Goal: Task Accomplishment & Management: Use online tool/utility

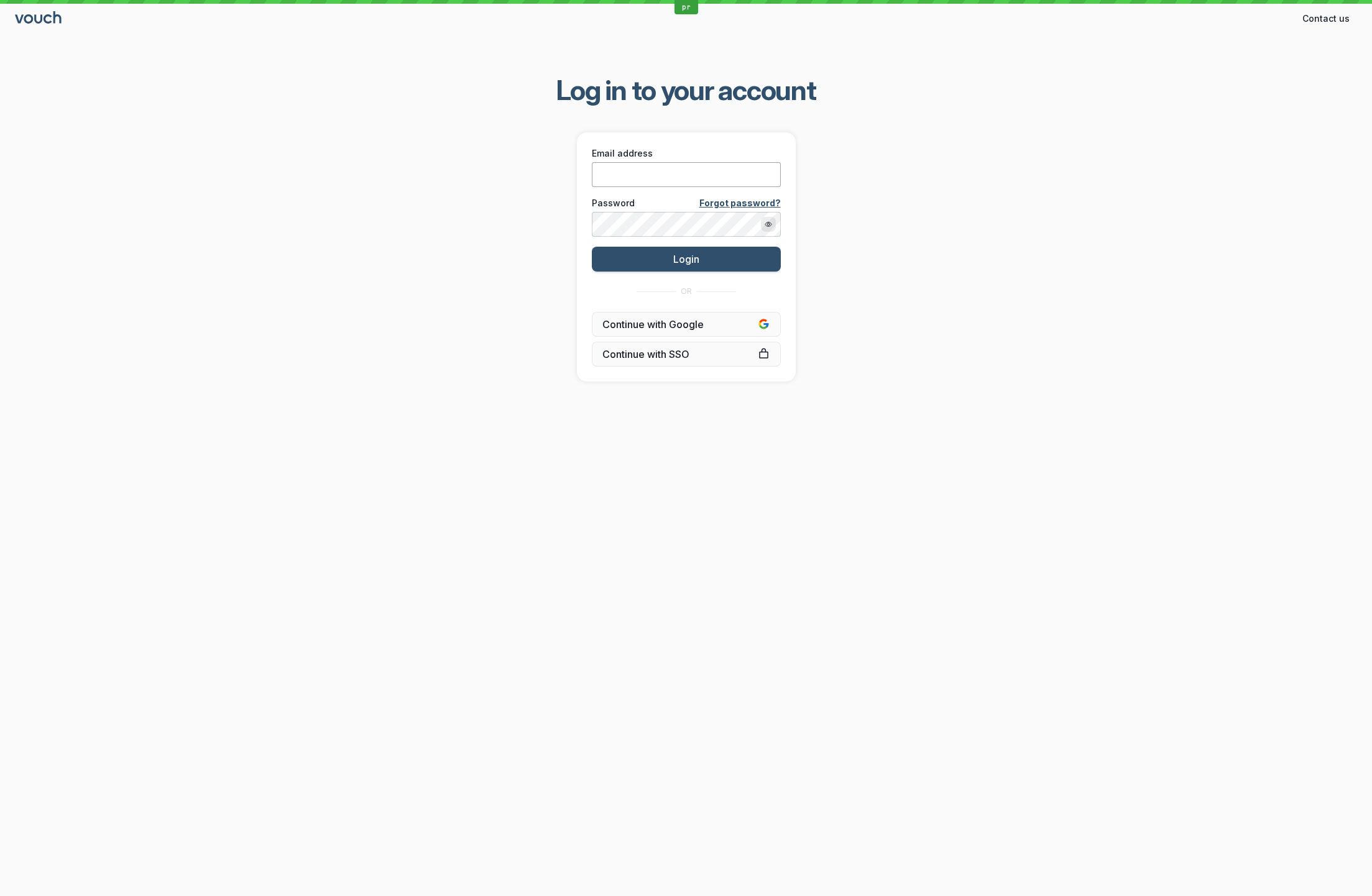
click at [713, 176] on input "Email address" at bounding box center [686, 174] width 189 height 25
click at [721, 174] on input "Email address" at bounding box center [686, 174] width 189 height 25
paste input "[EMAIL_ADDRESS][DOMAIN_NAME]"
type input "[EMAIL_ADDRESS][DOMAIN_NAME]"
click at [592, 247] on button "Login" at bounding box center [686, 260] width 189 height 25
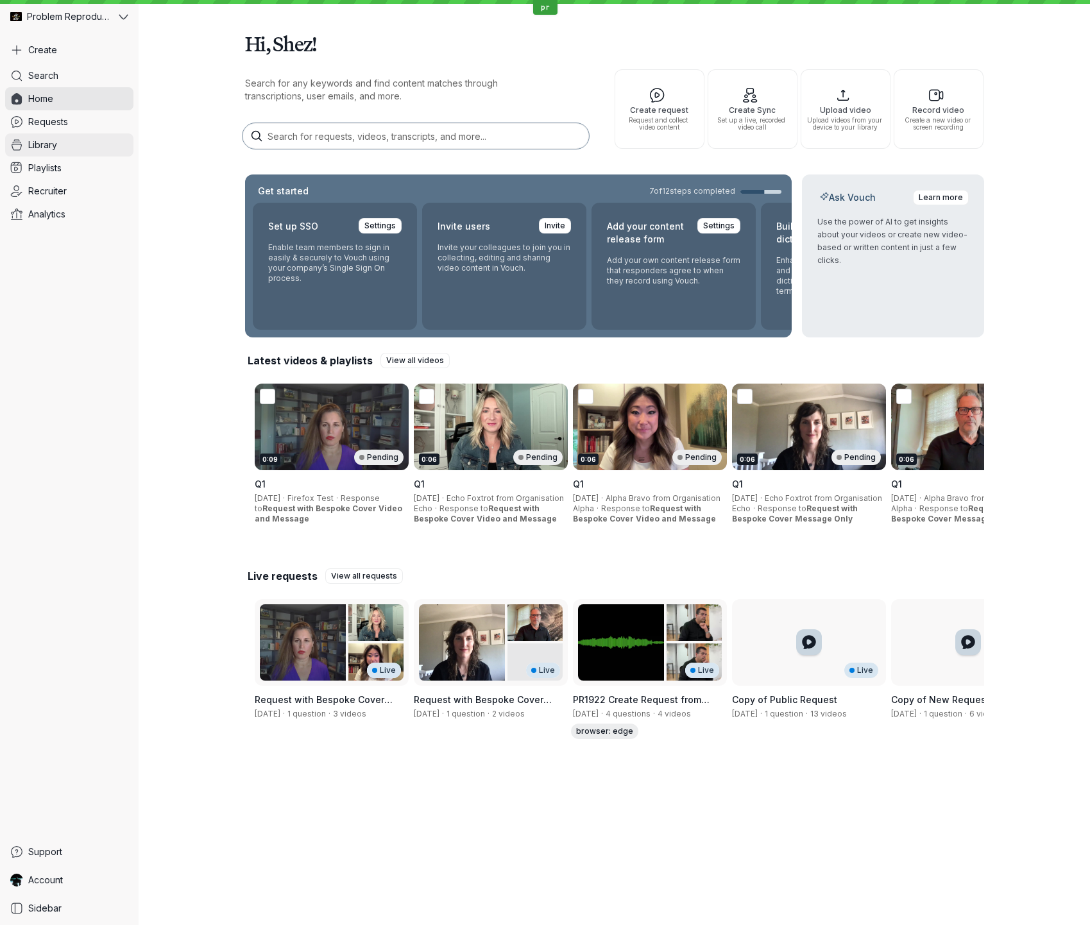
click at [58, 144] on link "Library" at bounding box center [69, 144] width 128 height 23
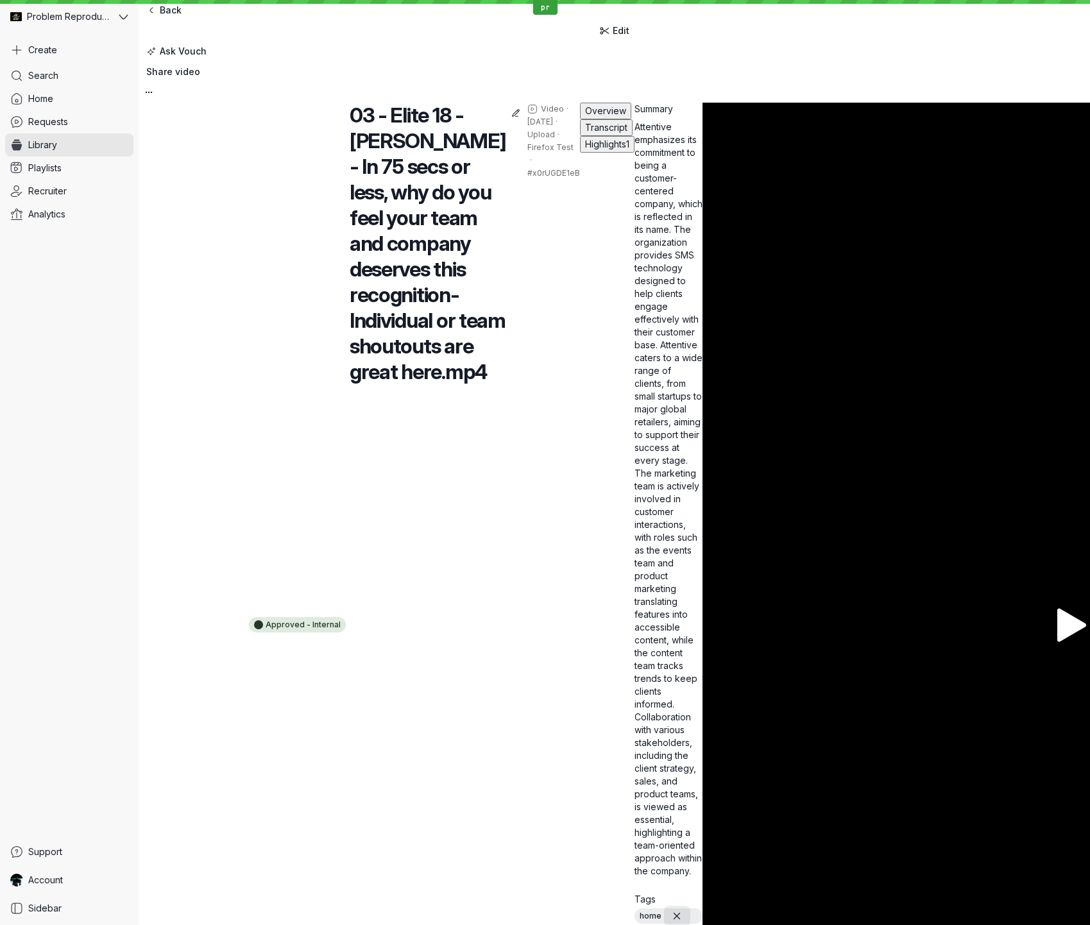
click at [585, 133] on span "Transcript" at bounding box center [606, 127] width 42 height 11
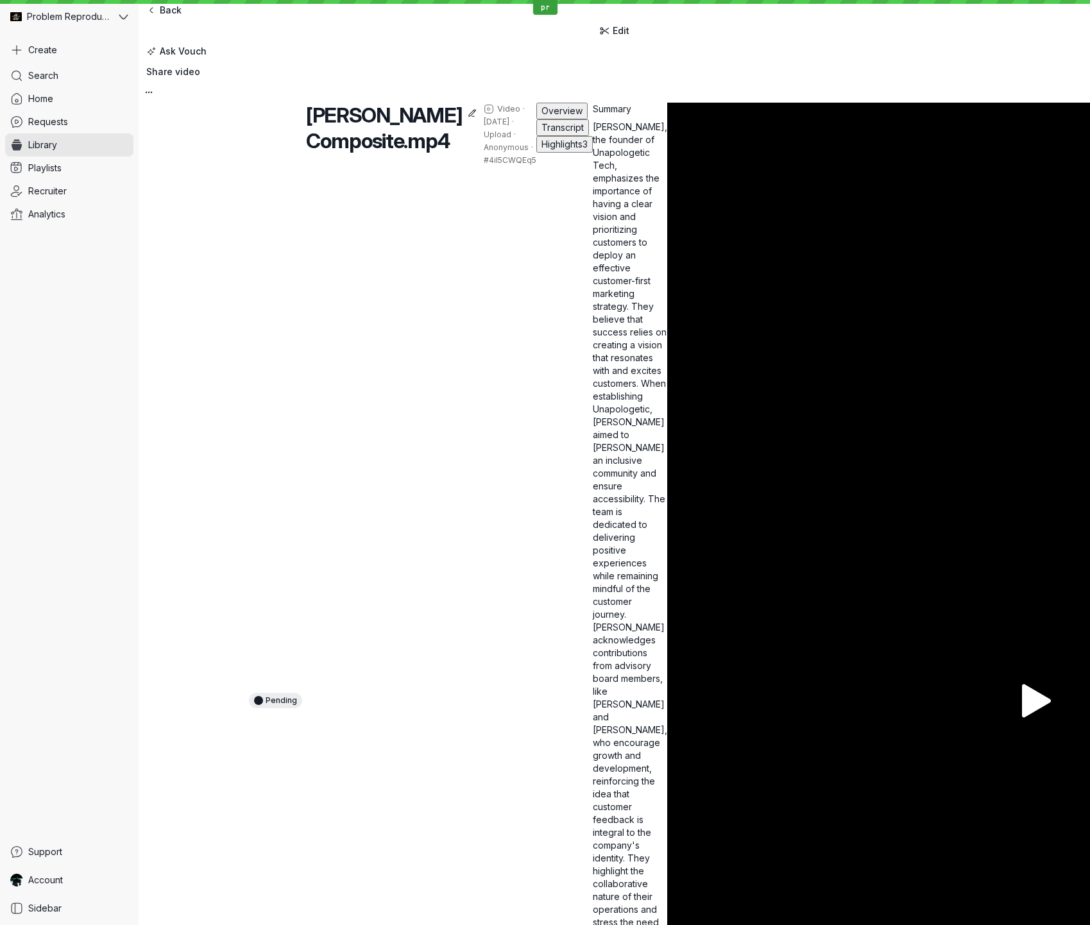
drag, startPoint x: 336, startPoint y: 141, endPoint x: 330, endPoint y: 150, distance: 10.7
click at [542, 133] on span "Transcript" at bounding box center [563, 127] width 42 height 11
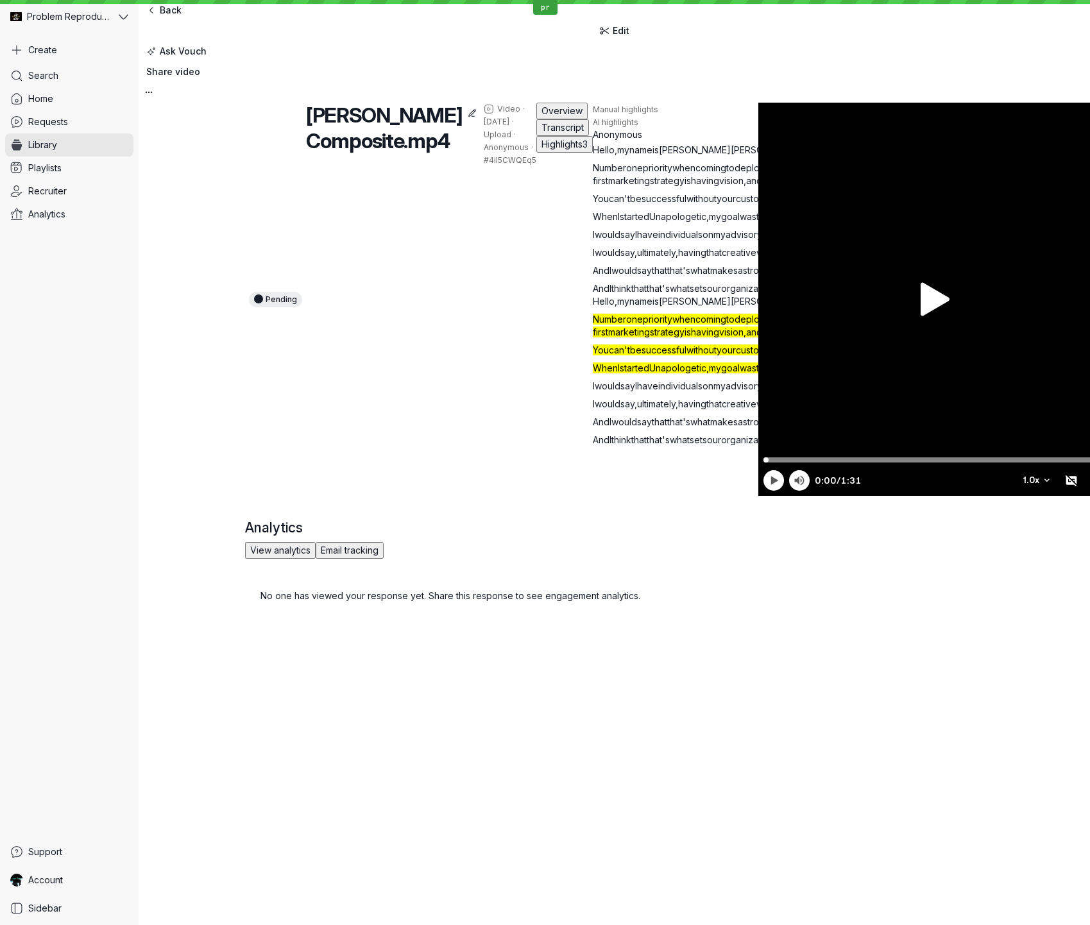
click at [936, 204] on span "that" at bounding box center [943, 198] width 15 height 11
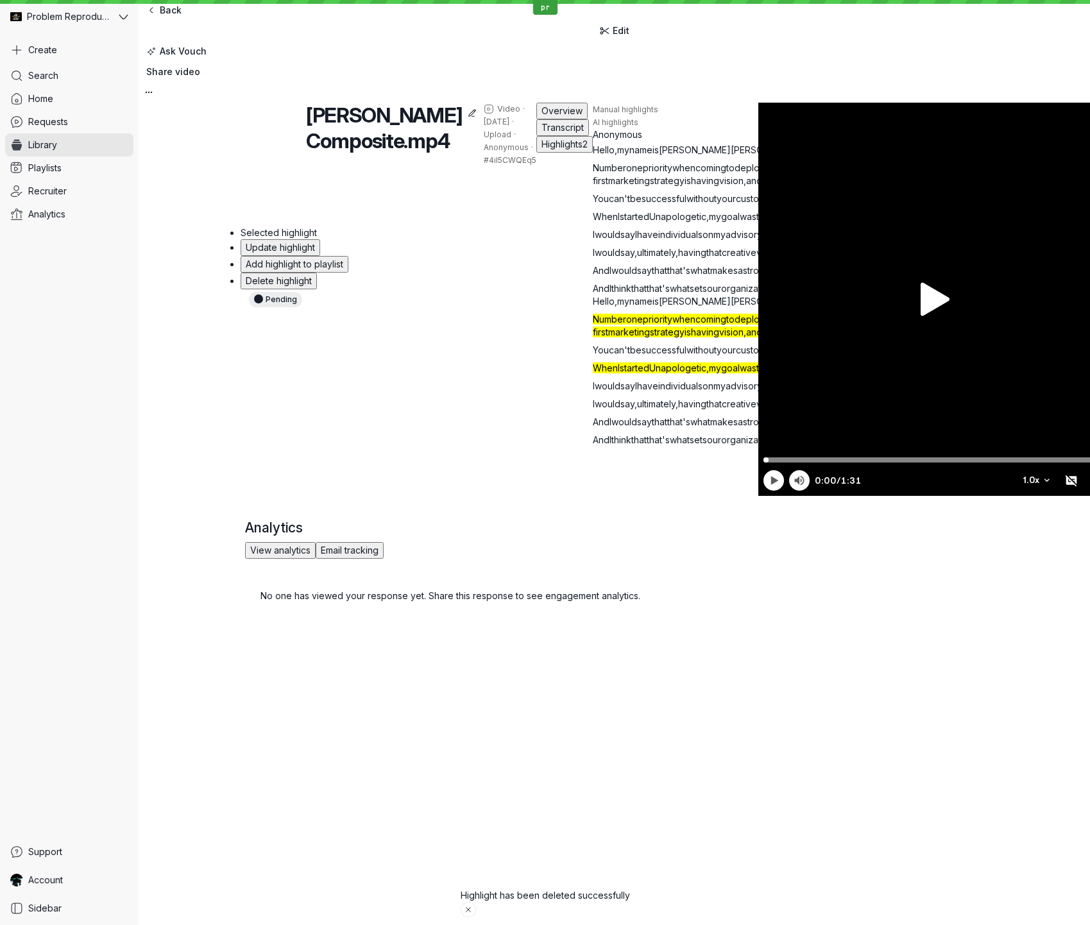
click at [514, 173] on div "Pending [PERSON_NAME] Composite.mp4 Video · [DATE] · Upload · Anonymous · #4iI5…" at bounding box center [501, 299] width 513 height 393
drag, startPoint x: 246, startPoint y: 295, endPoint x: 553, endPoint y: 317, distance: 308.1
click at [593, 295] on div "Hello , my name is [PERSON_NAME] . I'm the founder of Unapologetic Tech . Numbe…" at bounding box center [849, 219] width 513 height 151
type input "single click"
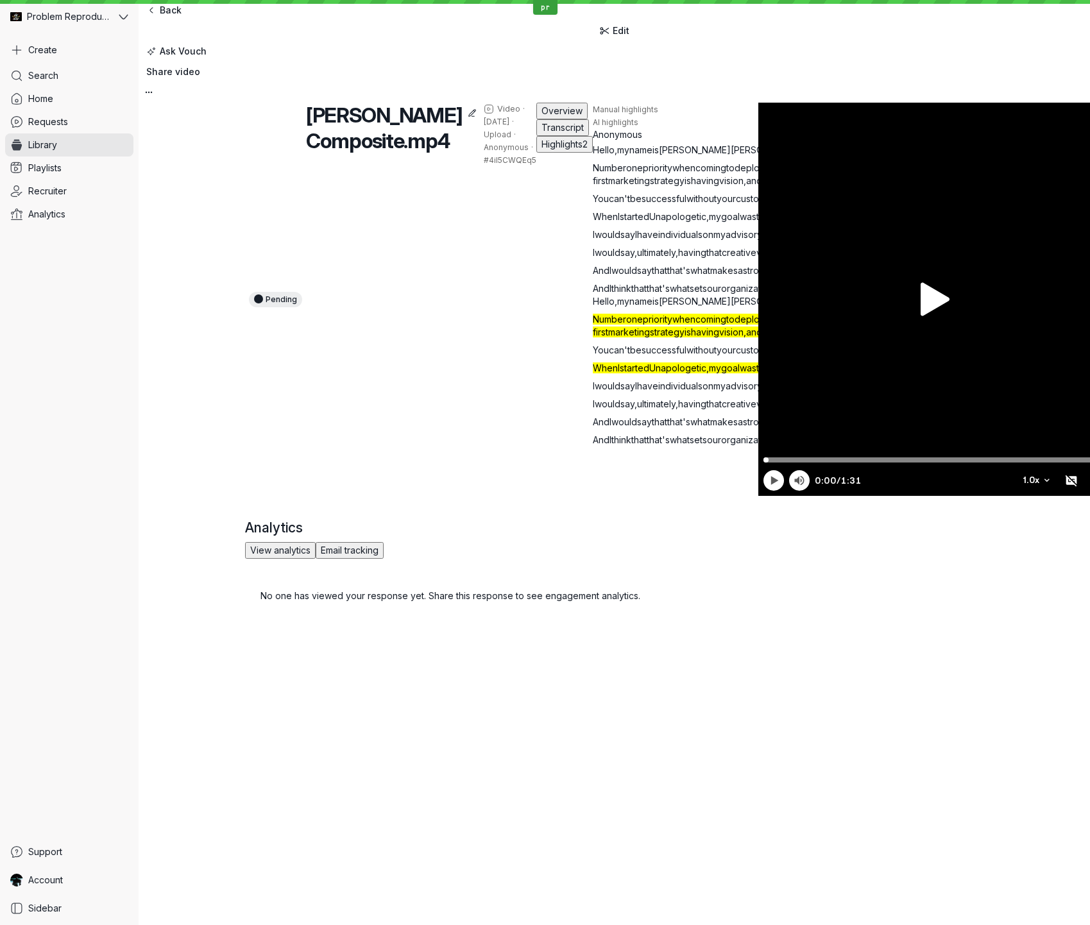
click at [182, 350] on div "Pending [PERSON_NAME] Composite.mp4 Video · [DATE] · Upload · Anonymous · #4iI5…" at bounding box center [615, 360] width 952 height 515
click at [593, 204] on span "You" at bounding box center [601, 198] width 16 height 11
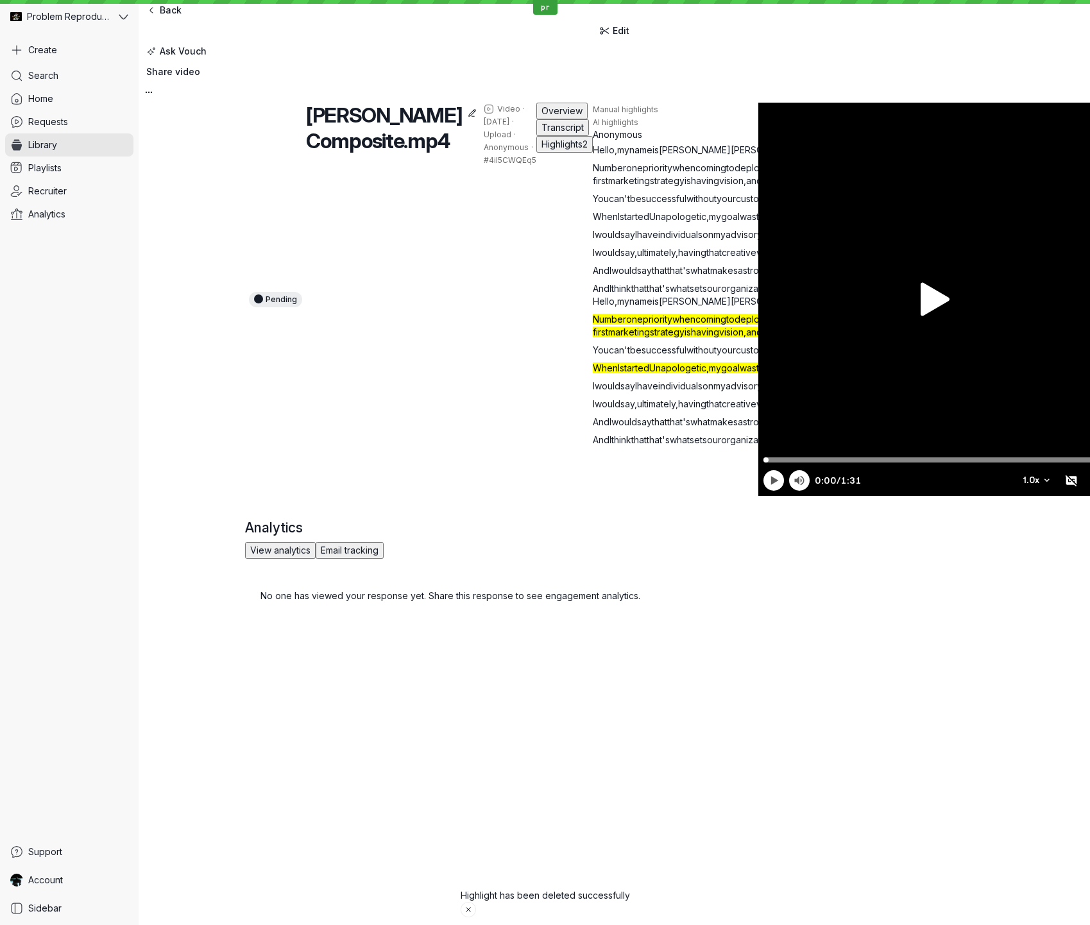
click at [593, 204] on span "You" at bounding box center [601, 198] width 16 height 11
drag, startPoint x: 252, startPoint y: 296, endPoint x: 532, endPoint y: 313, distance: 280.3
click at [593, 205] on p "You can't be successful without your customers , and making sure that you creat…" at bounding box center [849, 199] width 513 height 13
type input "double-click"
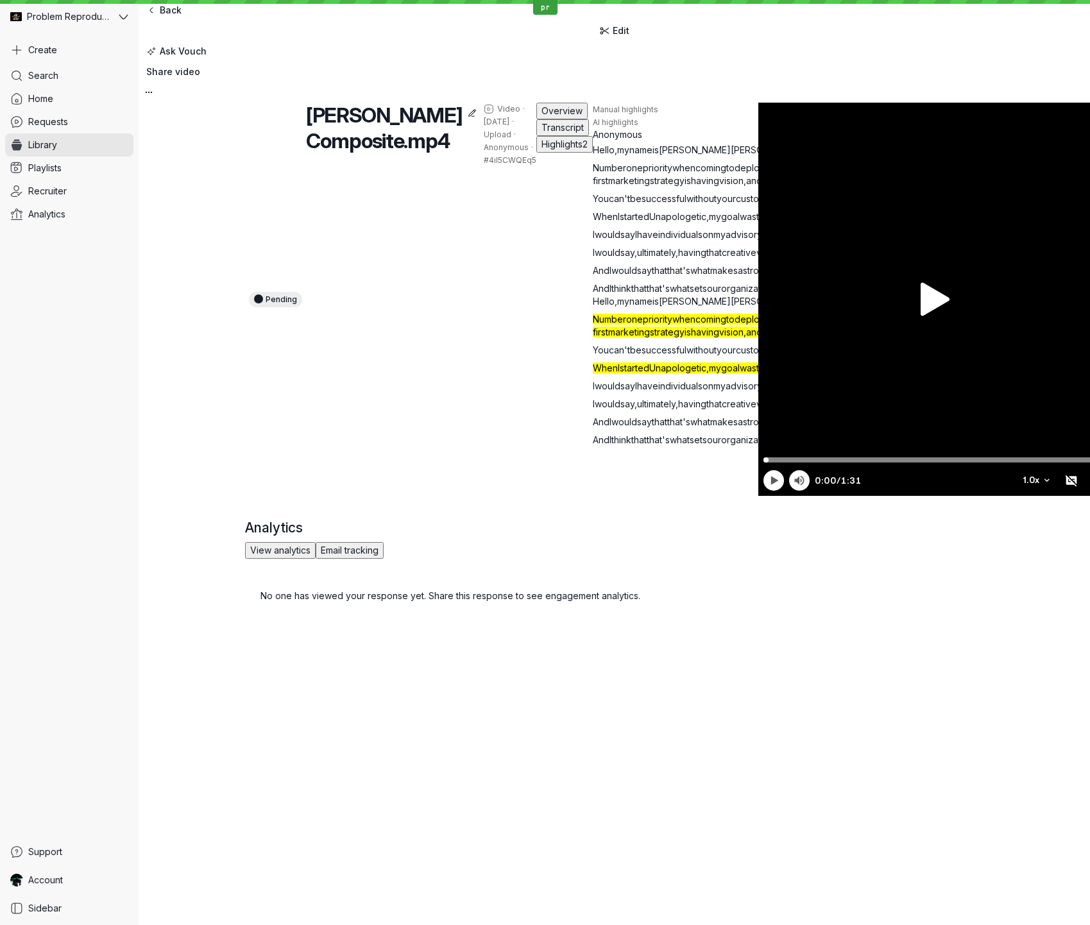
type input "before-fullstop"
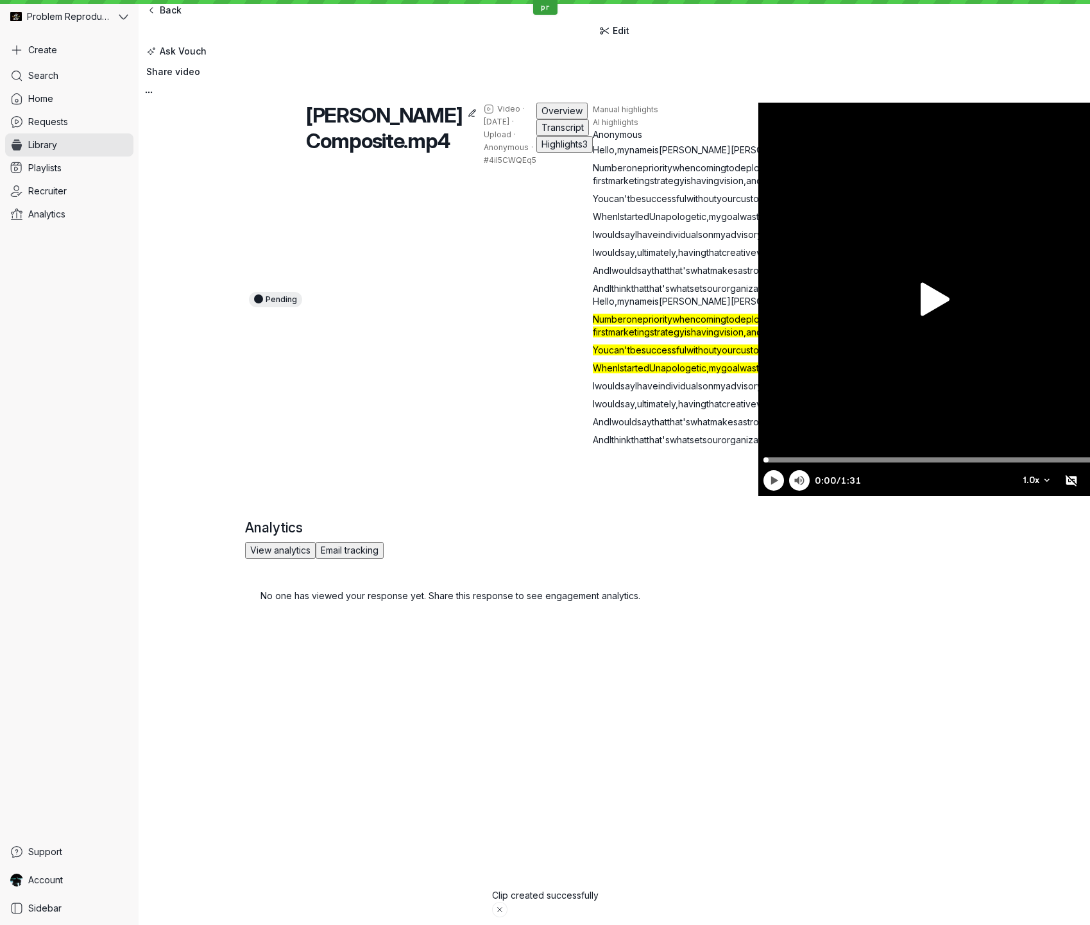
click at [630, 204] on span "be" at bounding box center [636, 198] width 12 height 11
click at [593, 204] on span "You" at bounding box center [601, 198] width 16 height 11
drag, startPoint x: 255, startPoint y: 296, endPoint x: 534, endPoint y: 311, distance: 278.9
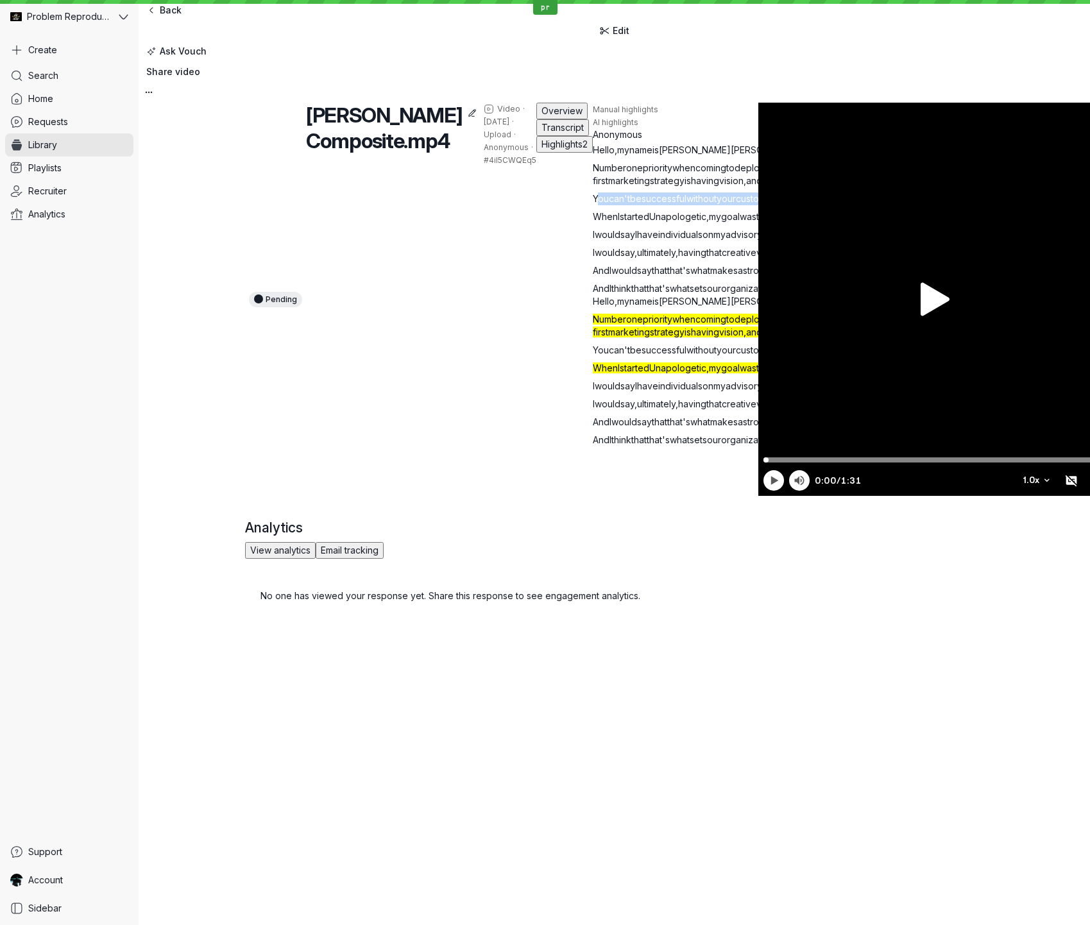
click at [593, 205] on p "You can't be successful without your customers , and making sure that you creat…" at bounding box center [849, 199] width 513 height 13
drag, startPoint x: 434, startPoint y: 599, endPoint x: 434, endPoint y: 554, distance: 45.6
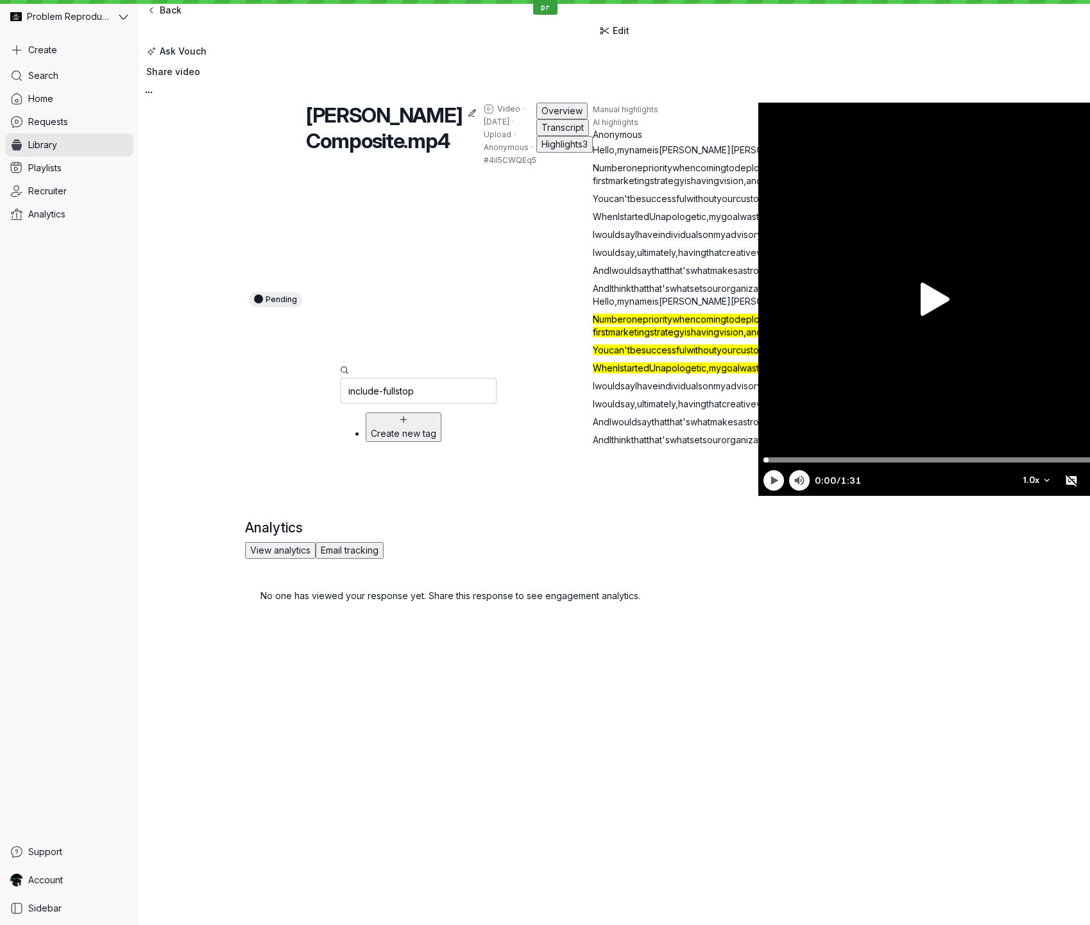
type input "include-fullstop"
click at [687, 204] on span "without" at bounding box center [702, 198] width 30 height 11
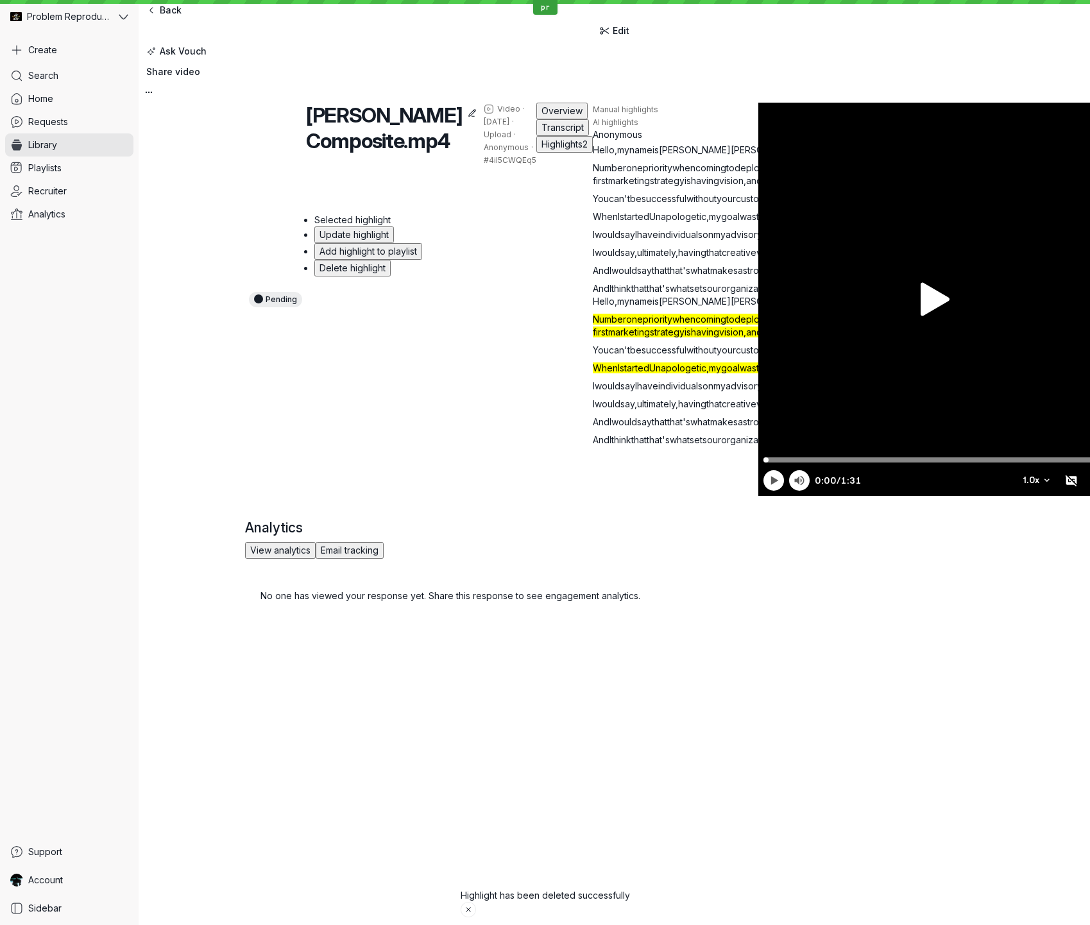
click at [116, 284] on div "Search Home Requests Library Playlists Recruiter Analytics" at bounding box center [69, 452] width 128 height 776
click at [593, 204] on span "You" at bounding box center [601, 198] width 16 height 11
drag, startPoint x: 253, startPoint y: 295, endPoint x: 576, endPoint y: 311, distance: 323.2
click at [593, 205] on p "You can't be successful without your customers , and making sure that you creat…" at bounding box center [849, 199] width 513 height 13
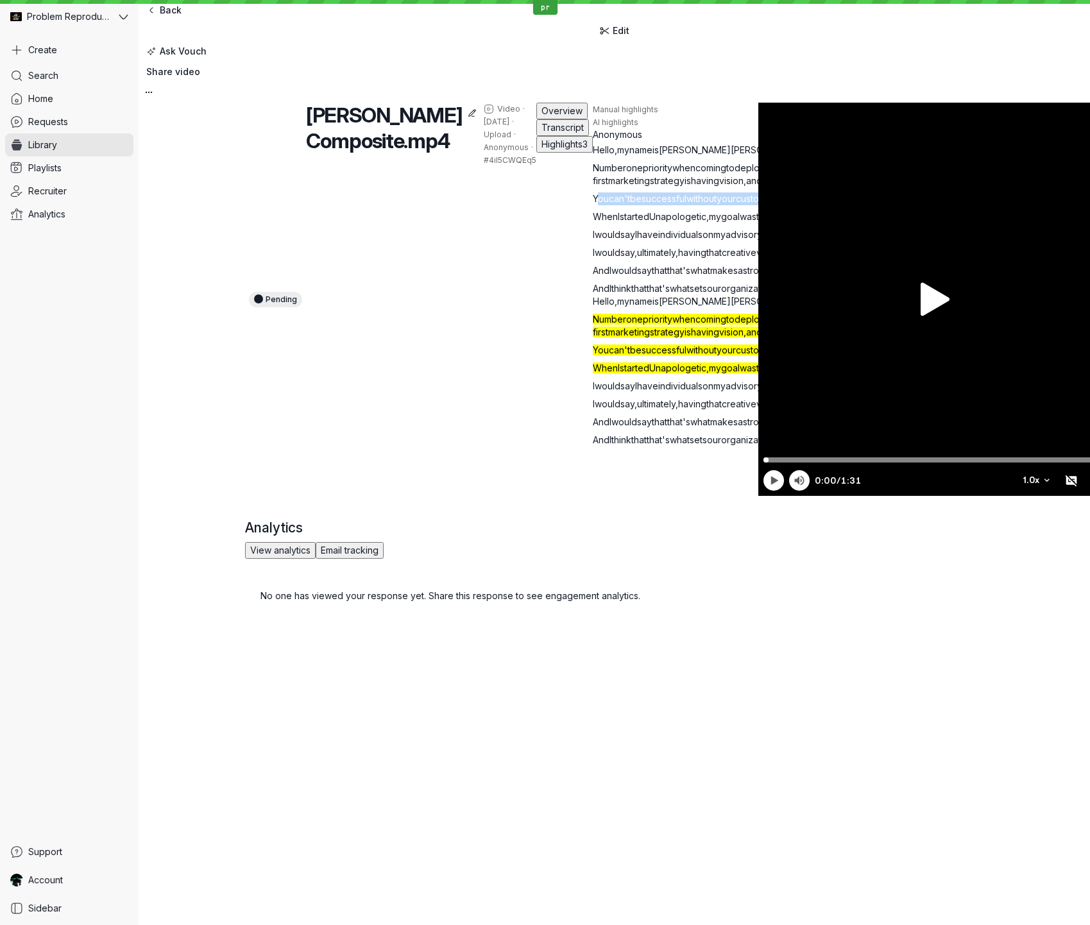
type input "beyond-fullstop"
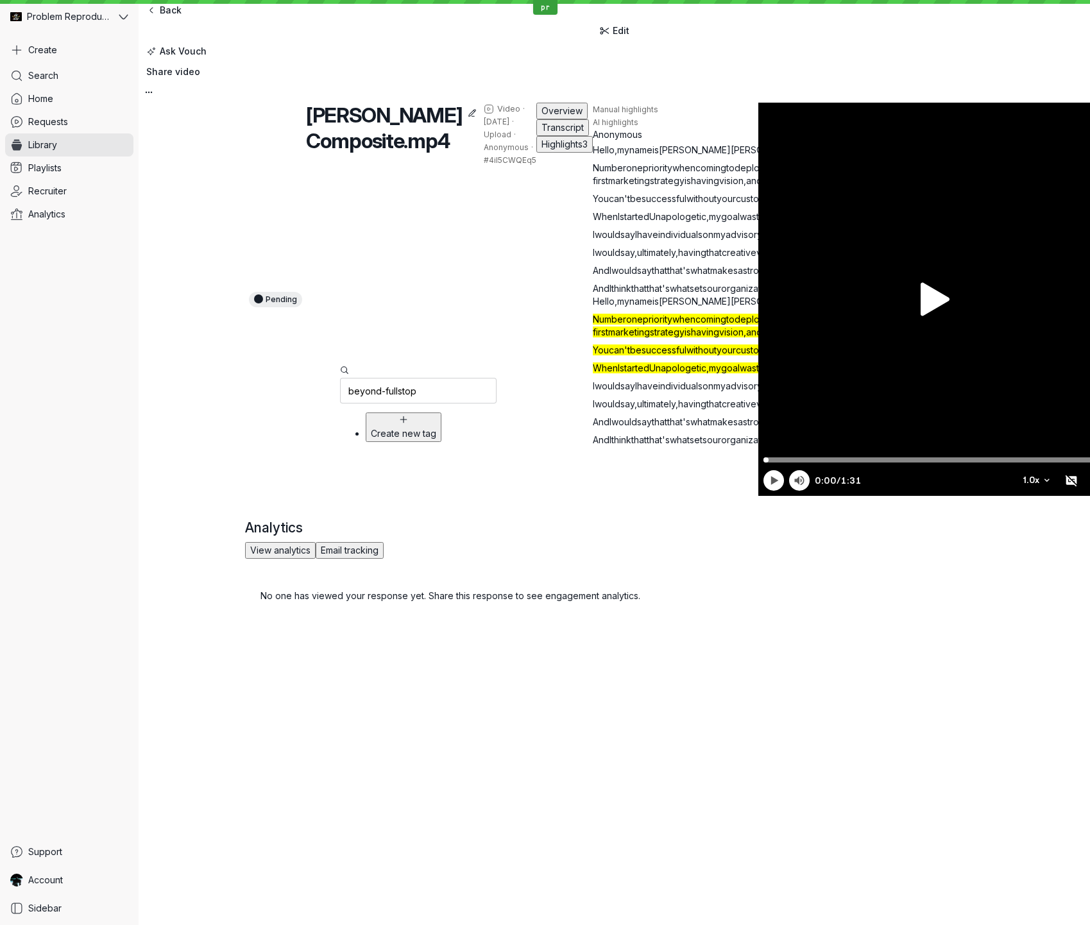
type input "beyond-fullstop"
drag, startPoint x: 641, startPoint y: 212, endPoint x: 644, endPoint y: 224, distance: 12.0
click at [594, 205] on p "You can't be successful without your customers , and making sure that you creat…" at bounding box center [850, 199] width 513 height 13
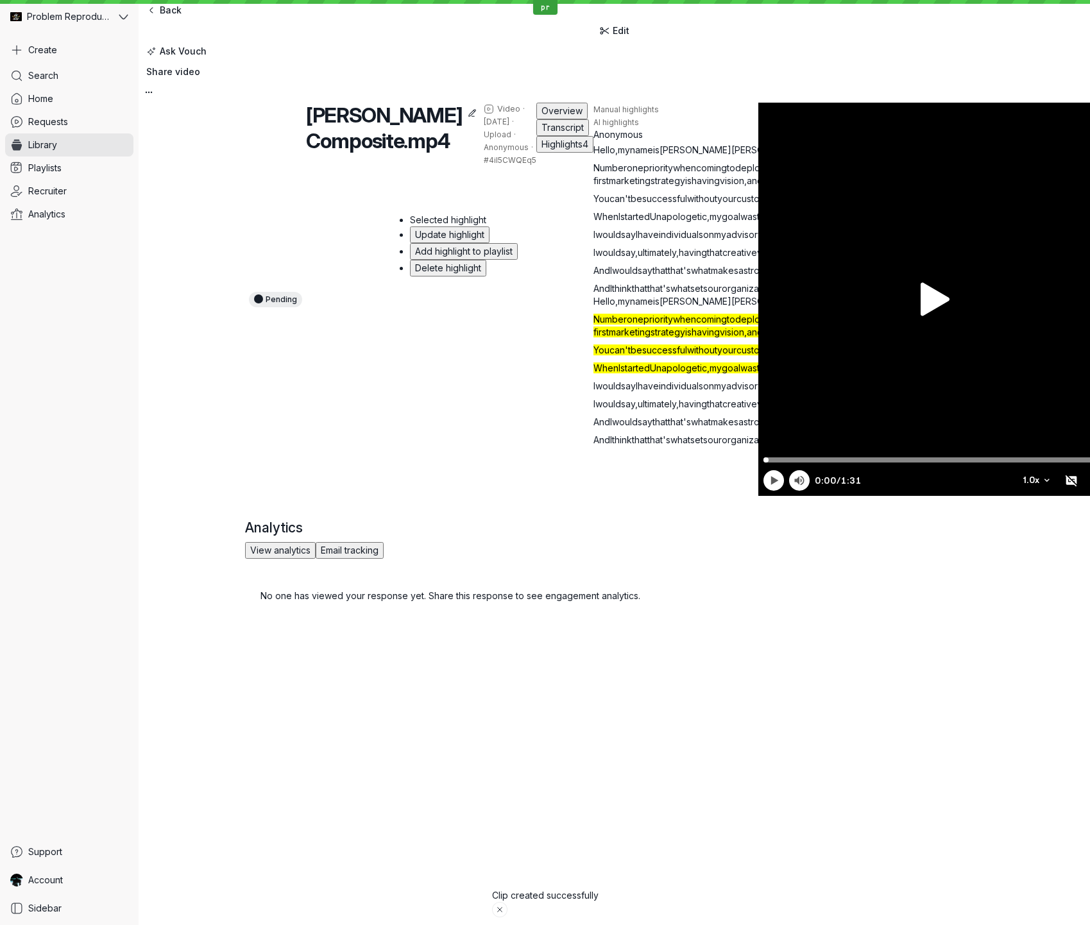
click at [594, 205] on p "You can't be successful without your customers , and making sure that you creat…" at bounding box center [850, 199] width 513 height 13
click at [737, 204] on span "customers" at bounding box center [759, 198] width 44 height 11
click at [180, 304] on div "Pending [PERSON_NAME] Composite.mp4 Video · [DATE] · Upload · Anonymous · #4iI5…" at bounding box center [615, 360] width 952 height 515
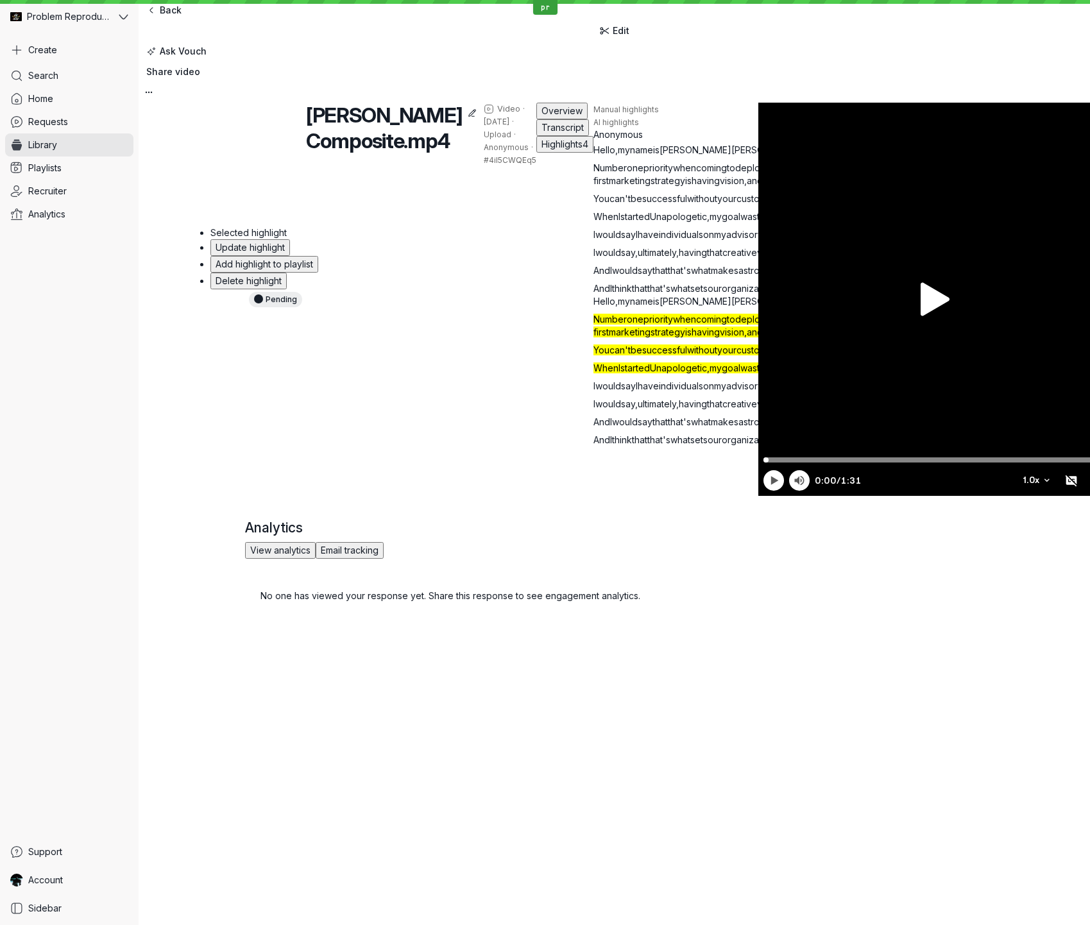
drag, startPoint x: 737, startPoint y: 484, endPoint x: 706, endPoint y: 482, distance: 30.9
click at [736, 484] on div "Pending [PERSON_NAME] Composite.mp4 Video · [DATE] · Upload · Anonymous · #4iI5…" at bounding box center [614, 299] width 739 height 393
click at [737, 204] on span "customers" at bounding box center [759, 198] width 44 height 11
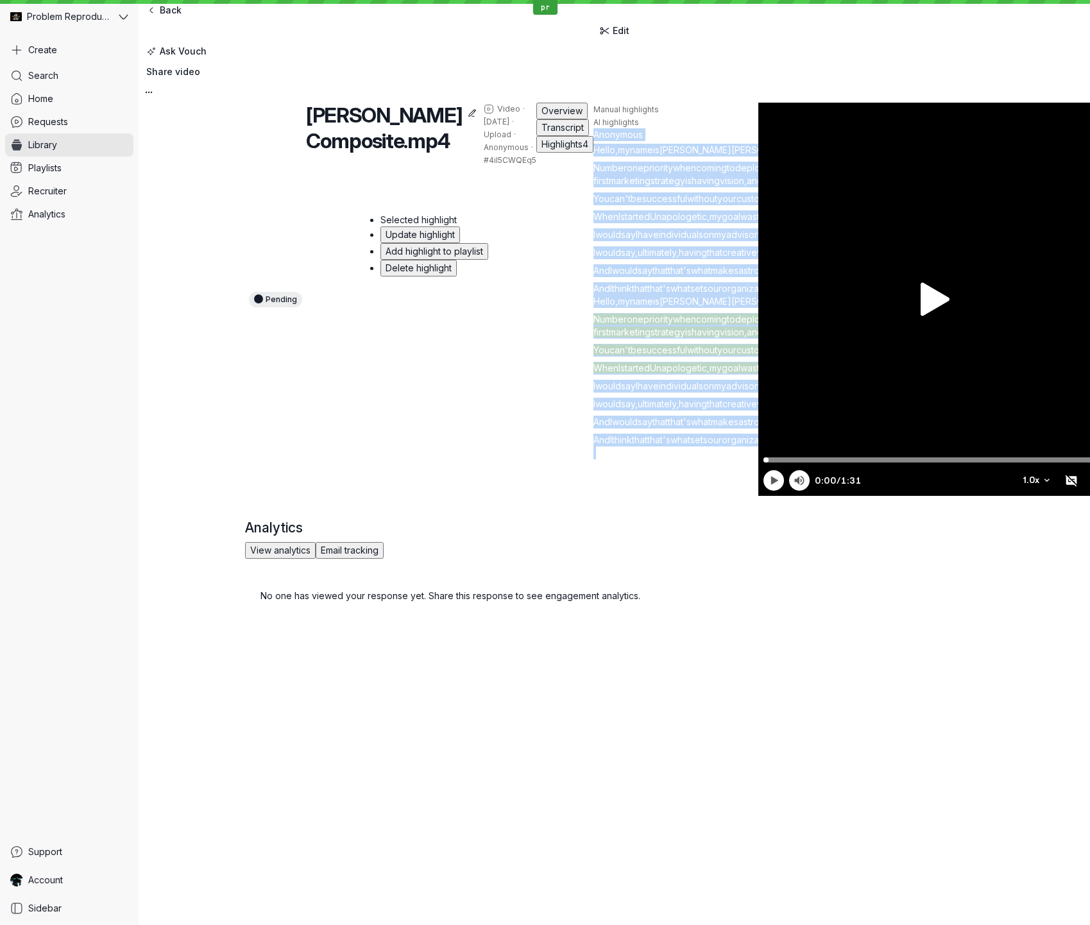
click at [678, 103] on div "Pending [PERSON_NAME] Composite.mp4 Video · [DATE] · Upload · Anonymous · #4iI5…" at bounding box center [614, 299] width 739 height 393
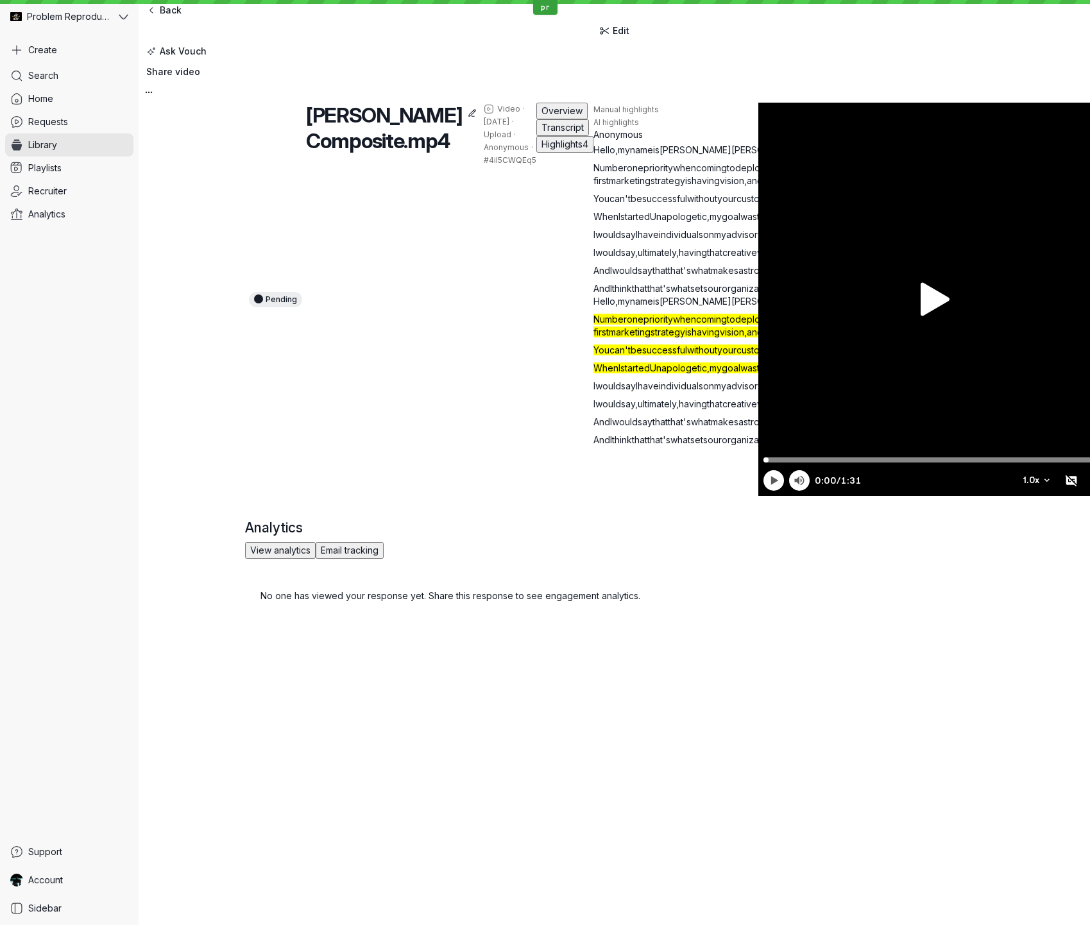
click at [879, 204] on span "create" at bounding box center [893, 198] width 28 height 11
drag, startPoint x: 520, startPoint y: 368, endPoint x: 549, endPoint y: 374, distance: 30.2
click at [717, 204] on span "your" at bounding box center [726, 198] width 19 height 11
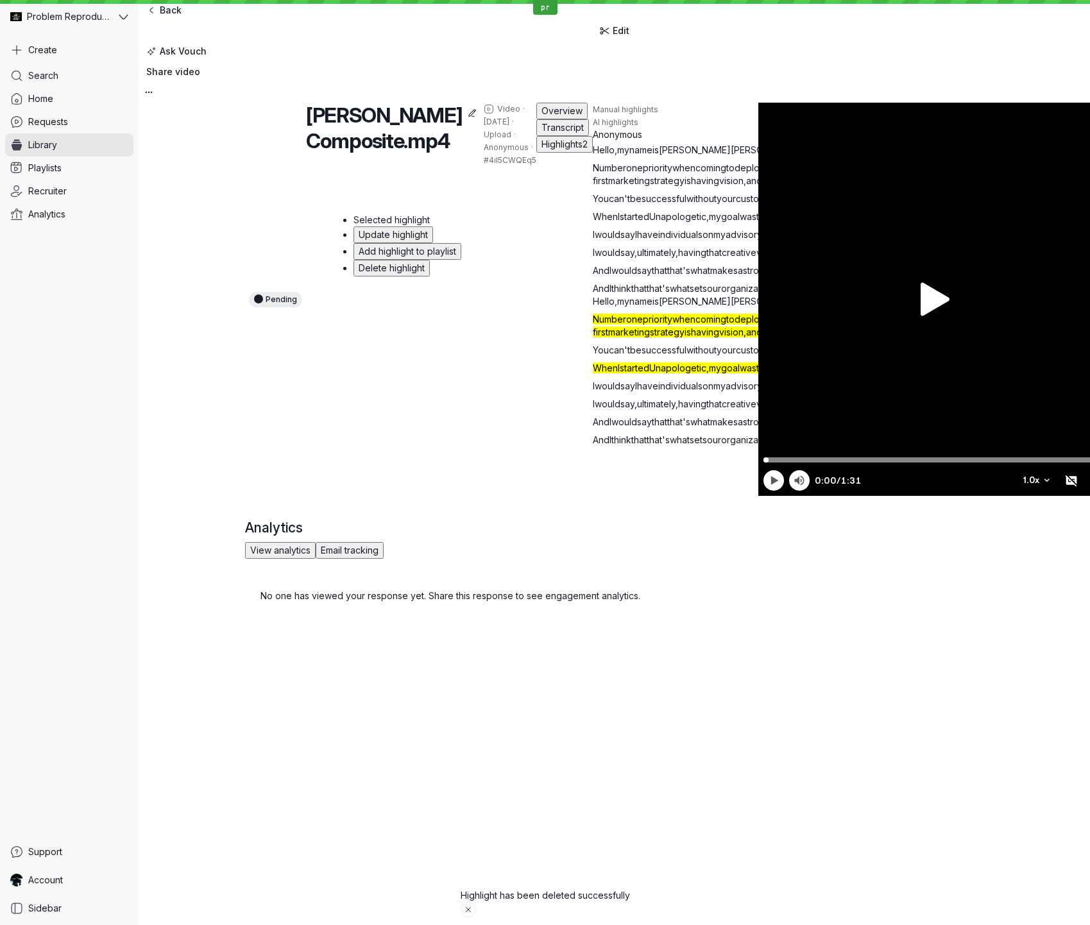
click at [194, 239] on div "Pending [PERSON_NAME] Composite.mp4 Video · [DATE] · Upload · Anonymous · #4iI5…" at bounding box center [615, 360] width 952 height 515
drag, startPoint x: 245, startPoint y: 294, endPoint x: 549, endPoint y: 312, distance: 304.7
click at [593, 205] on p "You can't be successful without your customers , and making sure that you creat…" at bounding box center [849, 199] width 513 height 13
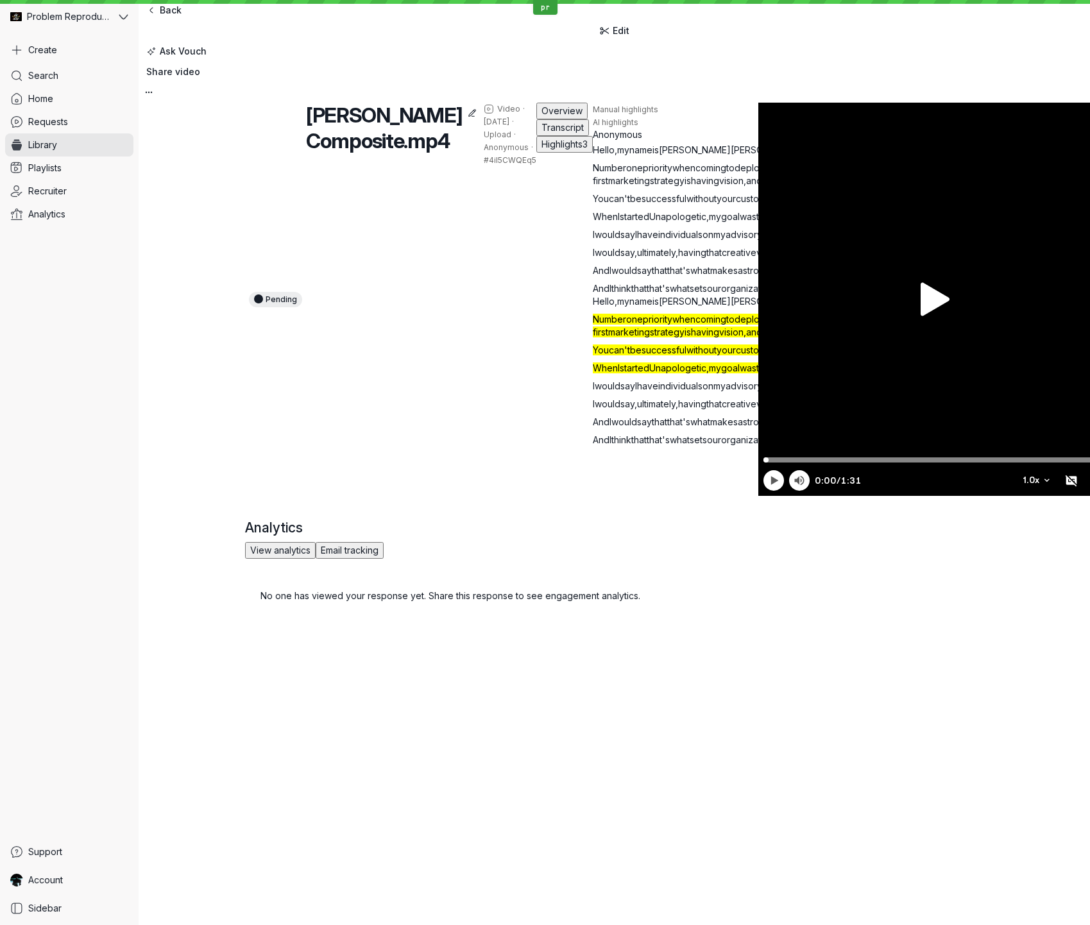
click at [736, 204] on span "customers" at bounding box center [758, 198] width 44 height 11
click at [593, 204] on span "You" at bounding box center [601, 198] width 16 height 11
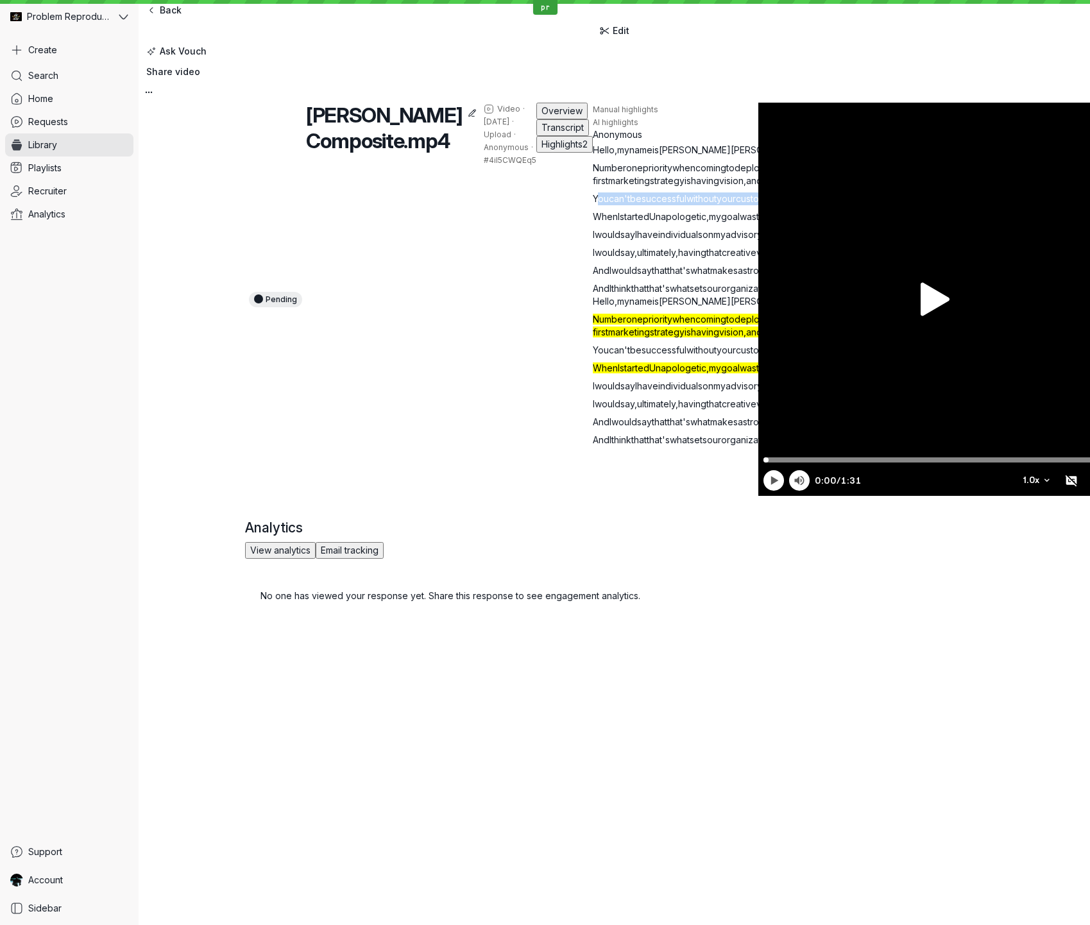
drag, startPoint x: 250, startPoint y: 295, endPoint x: 547, endPoint y: 307, distance: 298.0
click at [593, 205] on p "You can't be successful without your customers , and making sure that you creat…" at bounding box center [849, 199] width 513 height 13
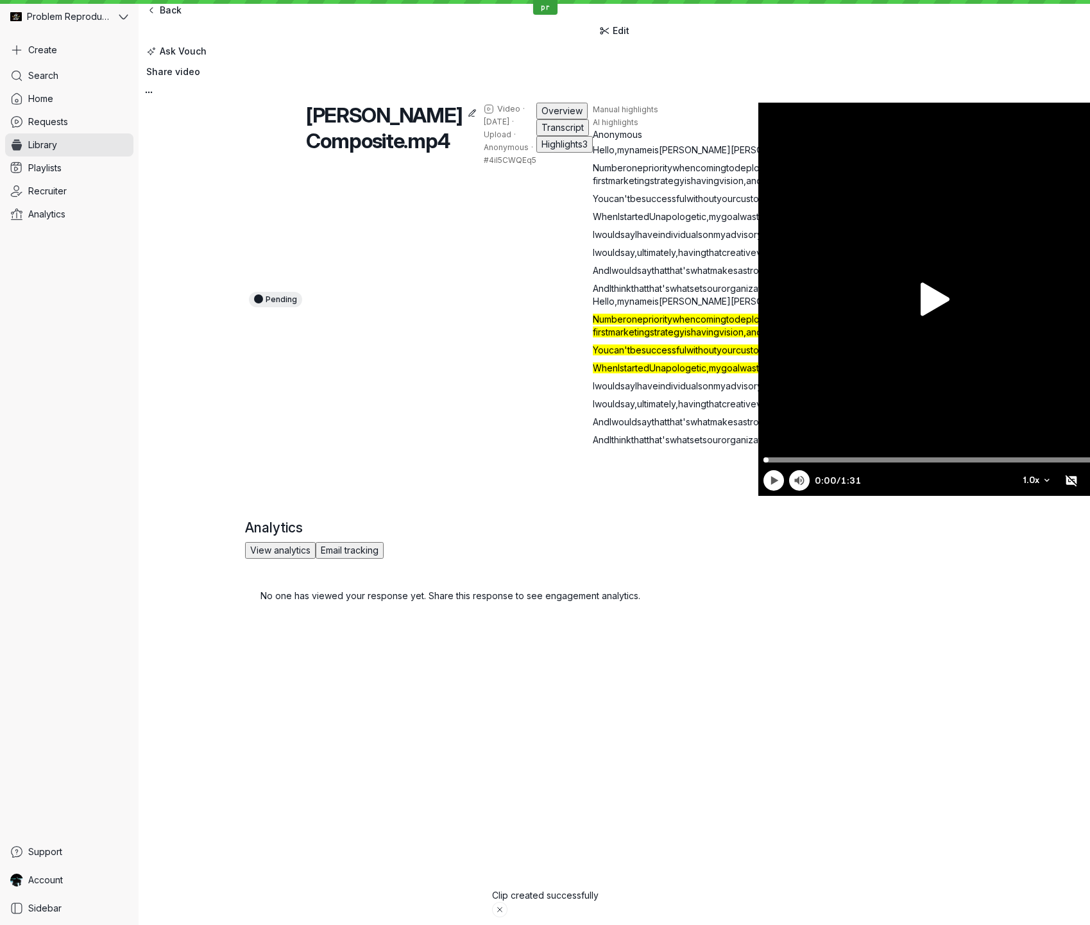
drag, startPoint x: 217, startPoint y: 204, endPoint x: 207, endPoint y: 210, distance: 12.1
click at [213, 205] on div "Pending [PERSON_NAME] Composite.mp4 Video · [DATE] · Upload · Anonymous · #4iI5…" at bounding box center [615, 360] width 952 height 515
click at [536, 153] on button "Highlights 3" at bounding box center [564, 144] width 56 height 17
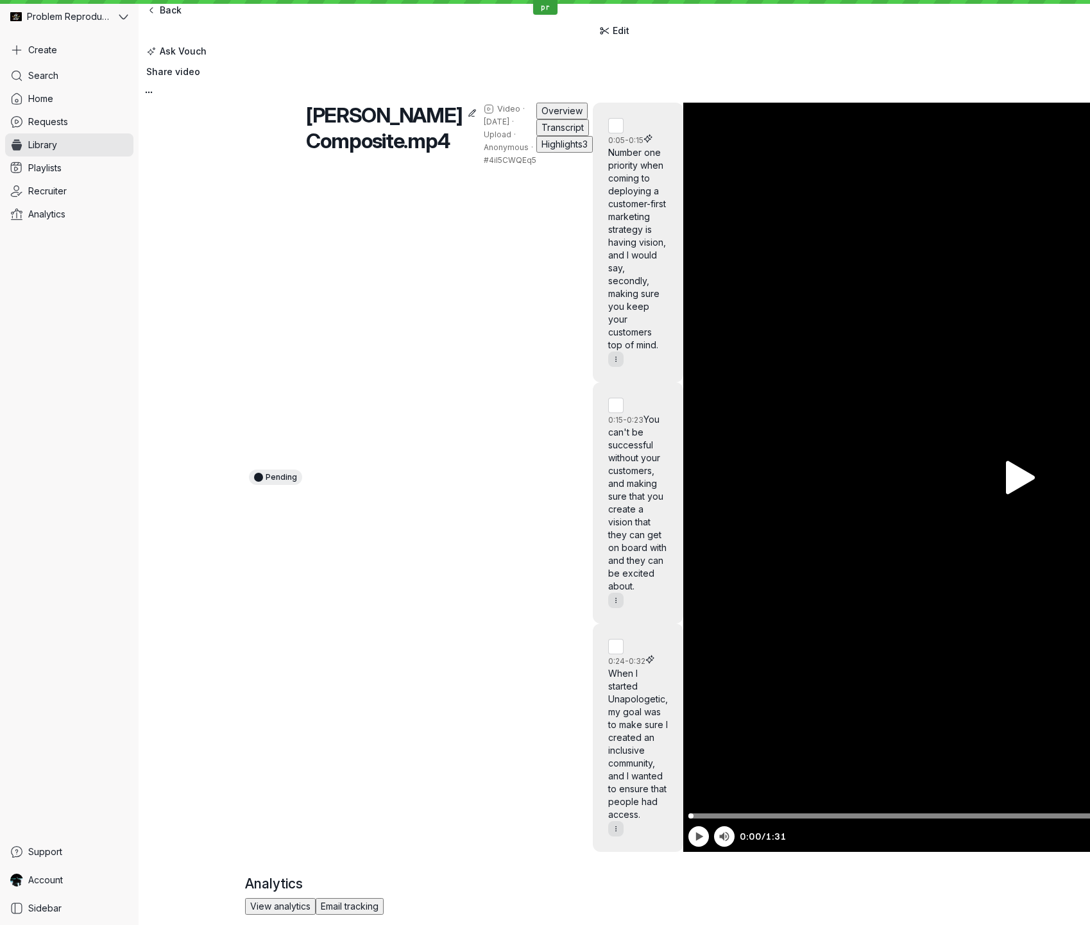
click at [542, 133] on span "Transcript" at bounding box center [563, 127] width 42 height 11
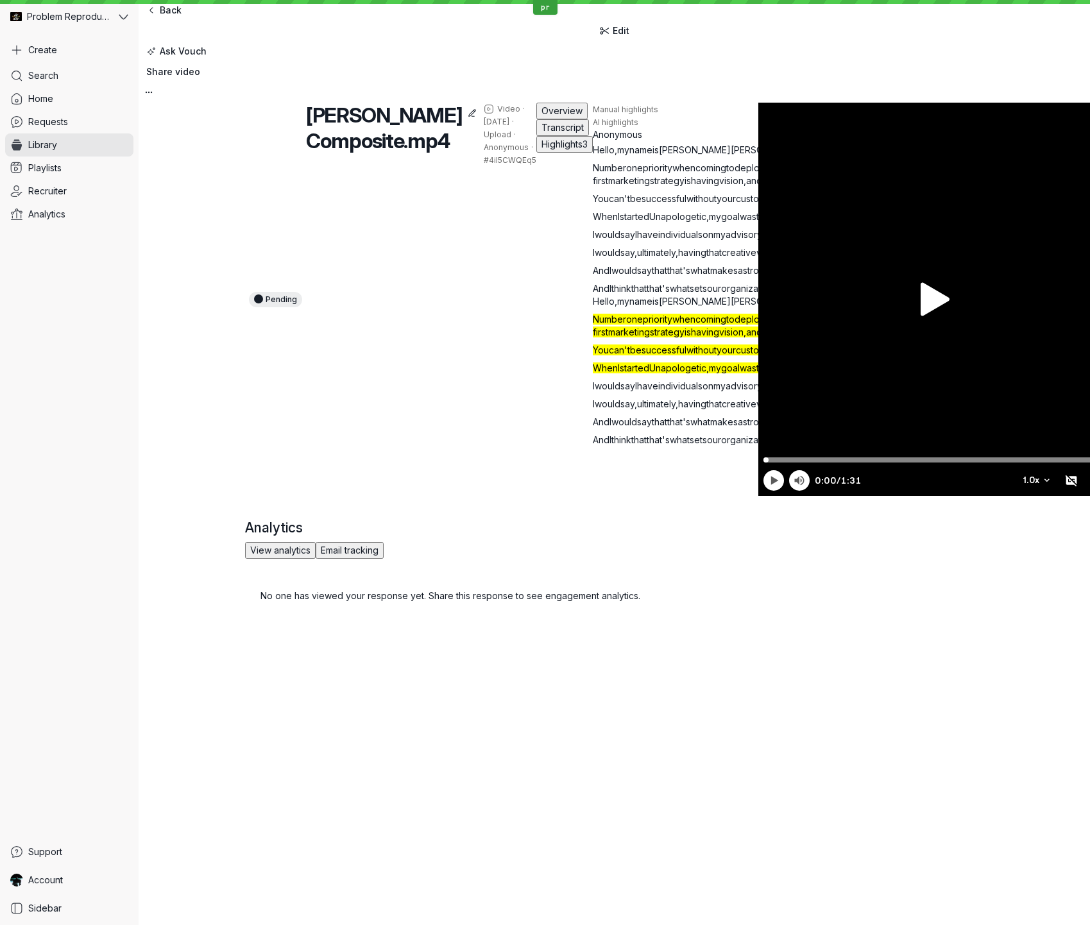
click at [687, 204] on span "without" at bounding box center [702, 198] width 30 height 11
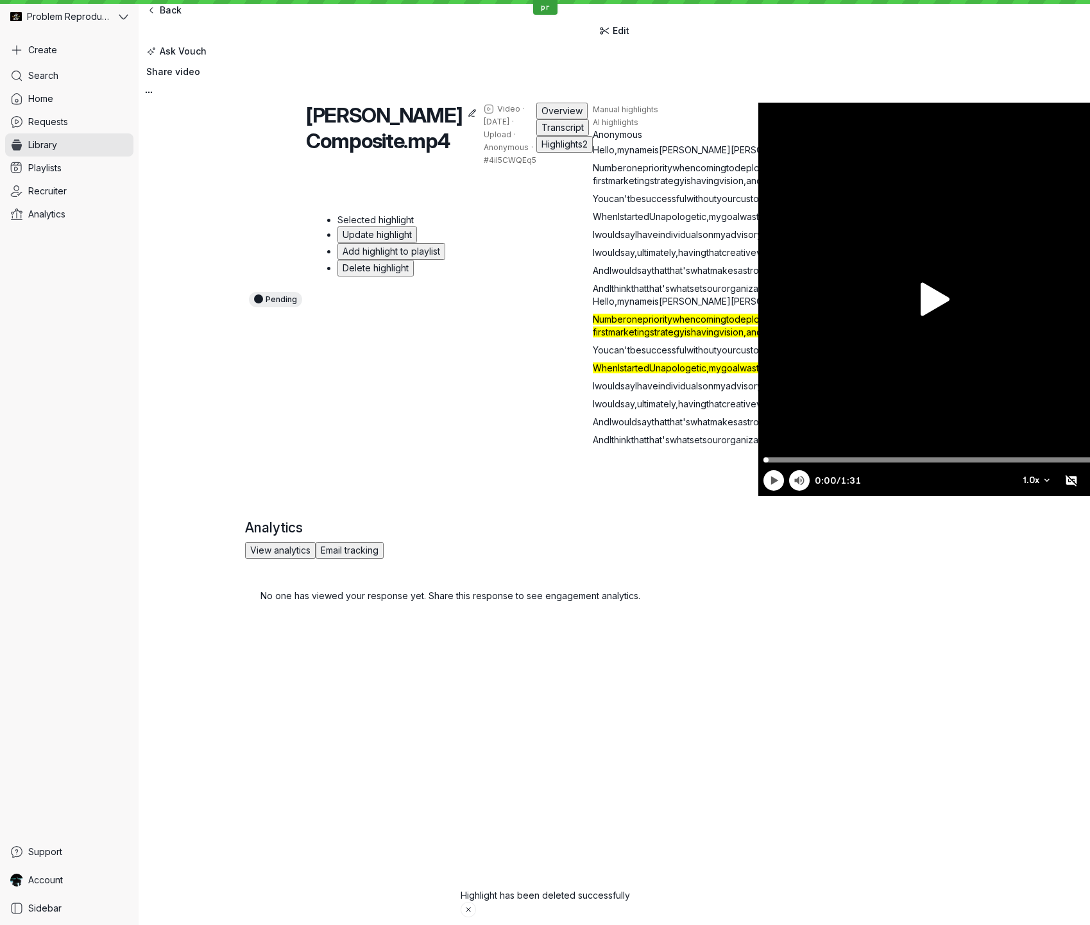
drag, startPoint x: 194, startPoint y: 230, endPoint x: 188, endPoint y: 227, distance: 7.2
click at [193, 230] on div "Pending [PERSON_NAME] Composite.mp4 Video · [DATE] · Upload · Anonymous · #4iI5…" at bounding box center [615, 360] width 952 height 515
click at [593, 204] on span "You" at bounding box center [601, 198] width 16 height 11
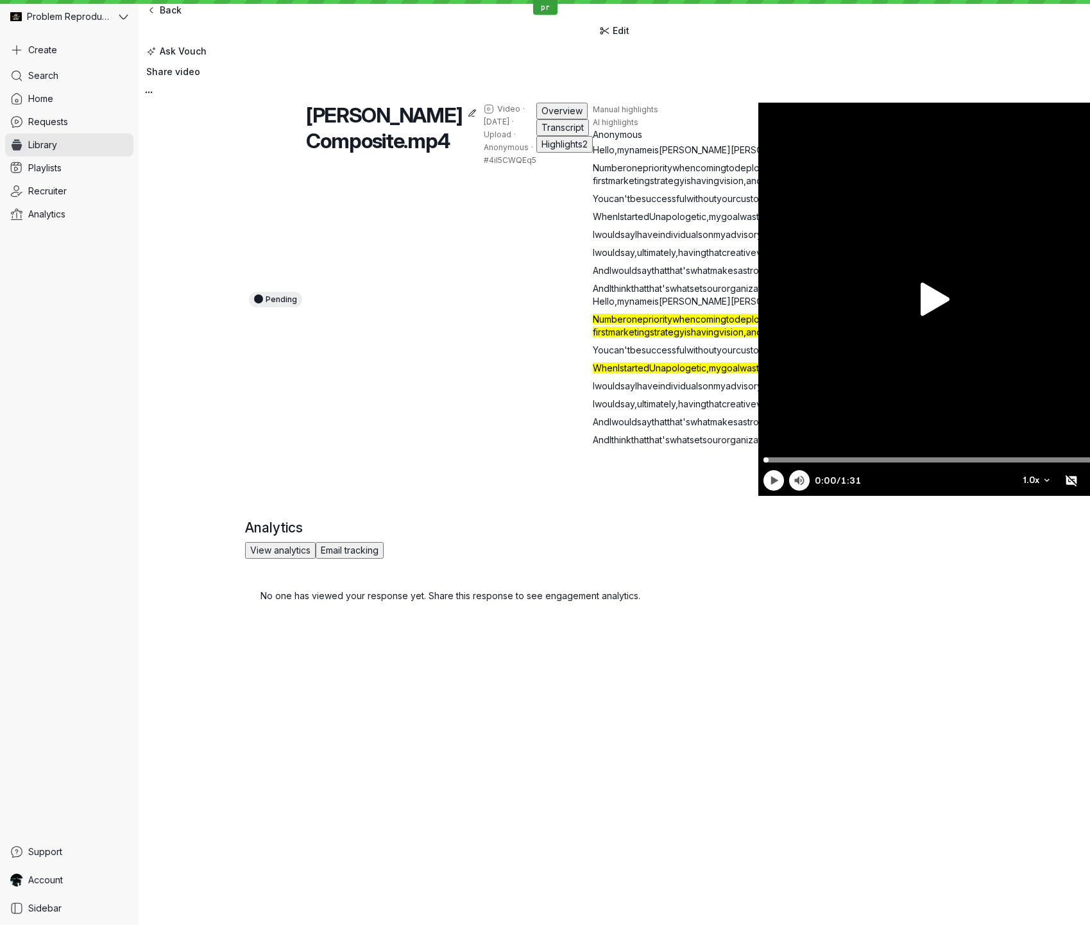
click at [542, 149] on span "Highlights" at bounding box center [562, 144] width 41 height 11
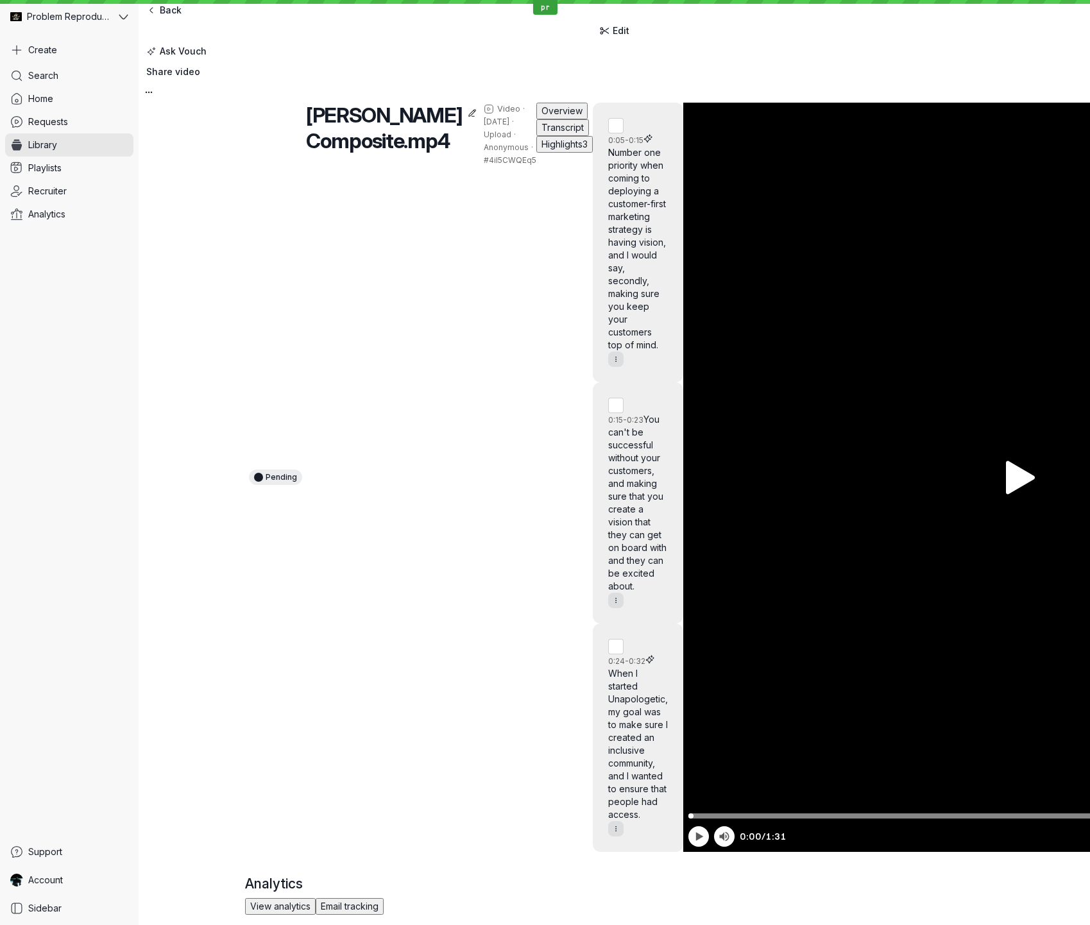
click at [542, 133] on span "Transcript" at bounding box center [563, 127] width 42 height 11
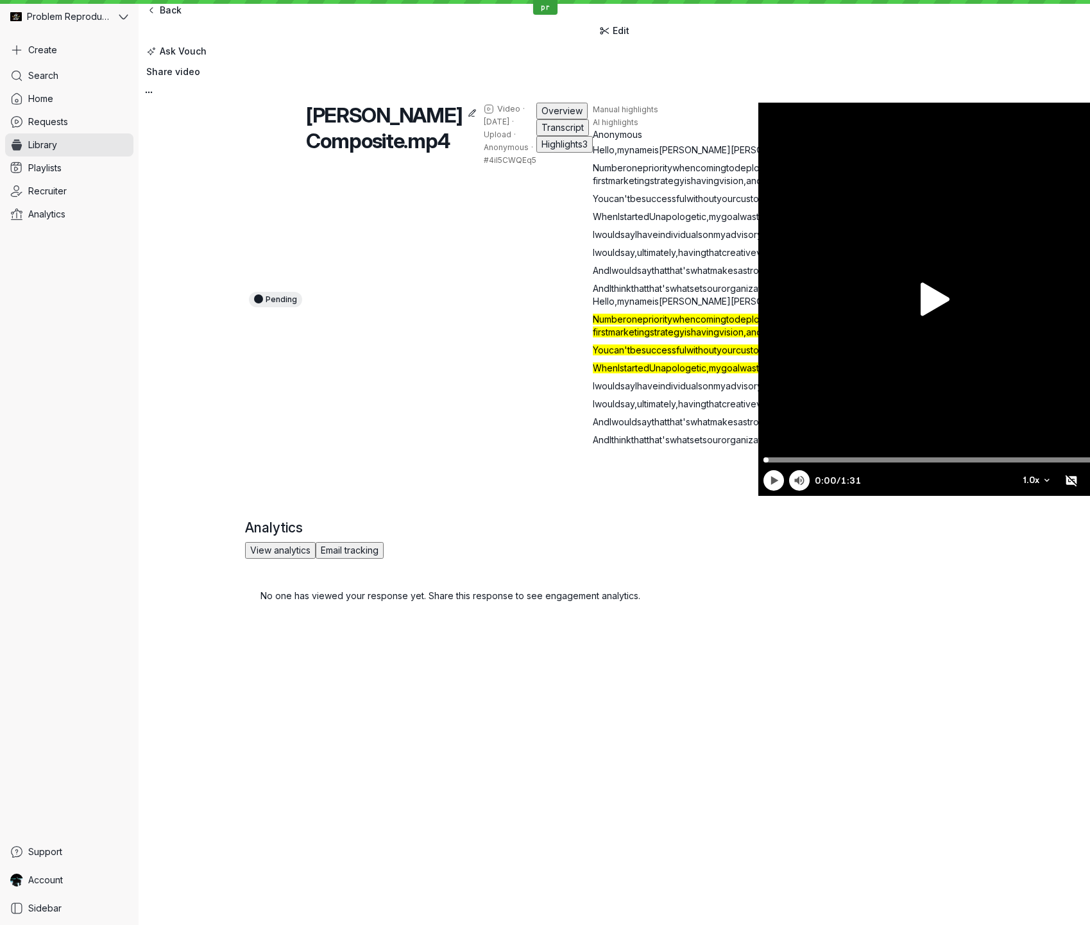
click at [642, 204] on span "successful" at bounding box center [664, 198] width 45 height 11
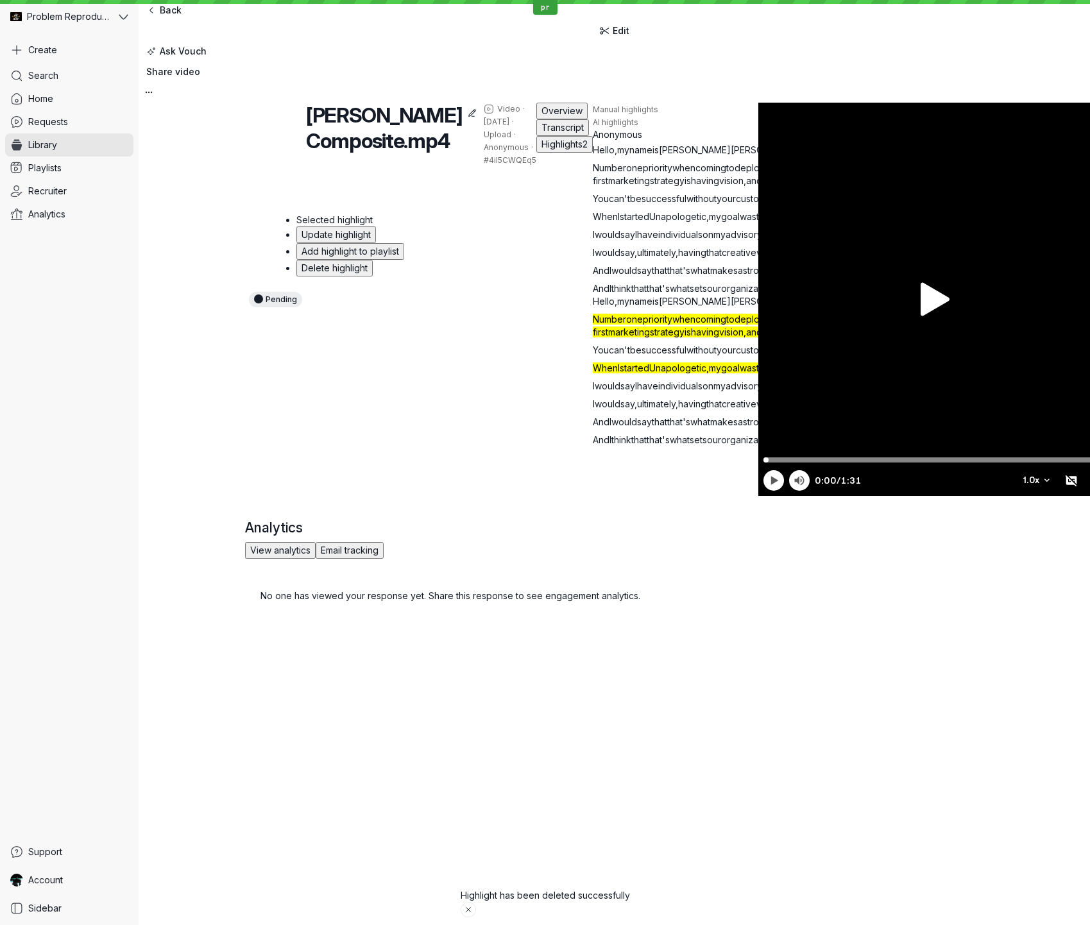
click at [593, 187] on p "Number one priority when coming to deploying a customer-first marketing strateg…" at bounding box center [849, 175] width 513 height 26
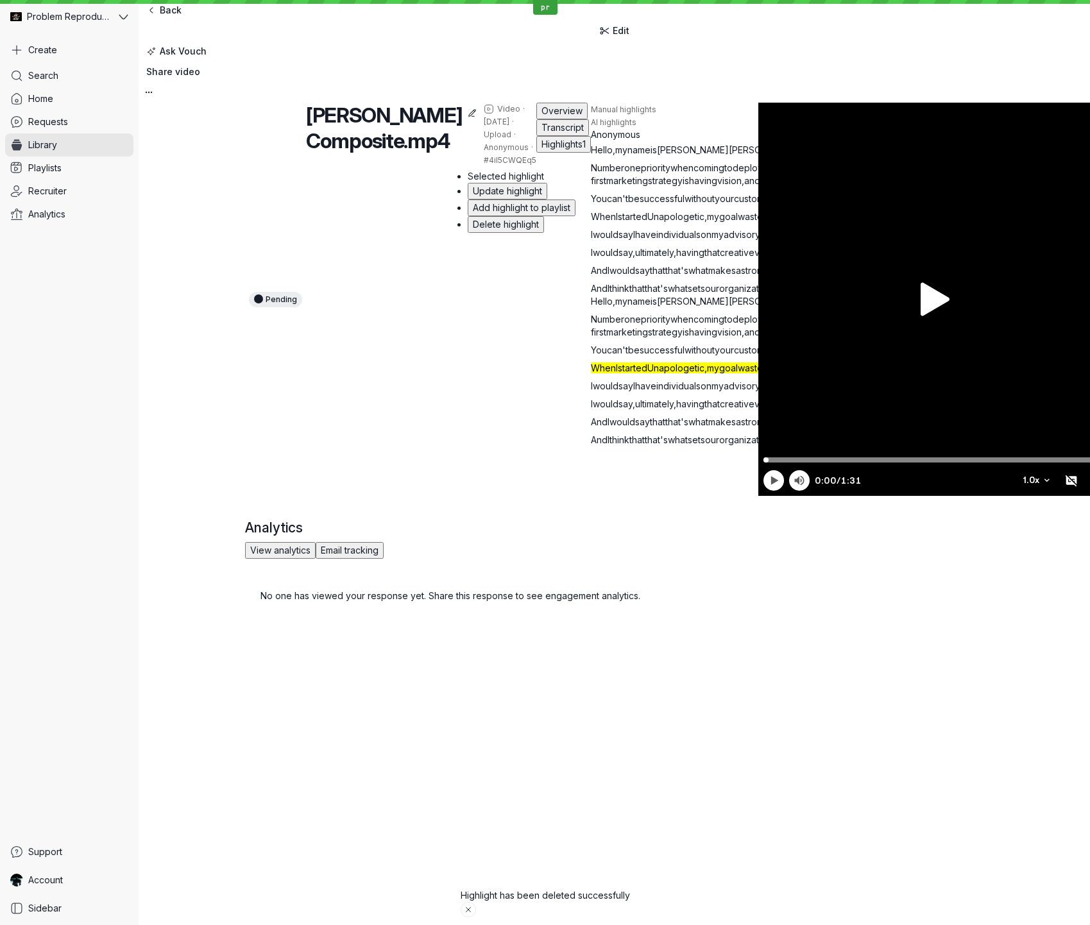
click at [707, 222] on span "my" at bounding box center [713, 216] width 12 height 11
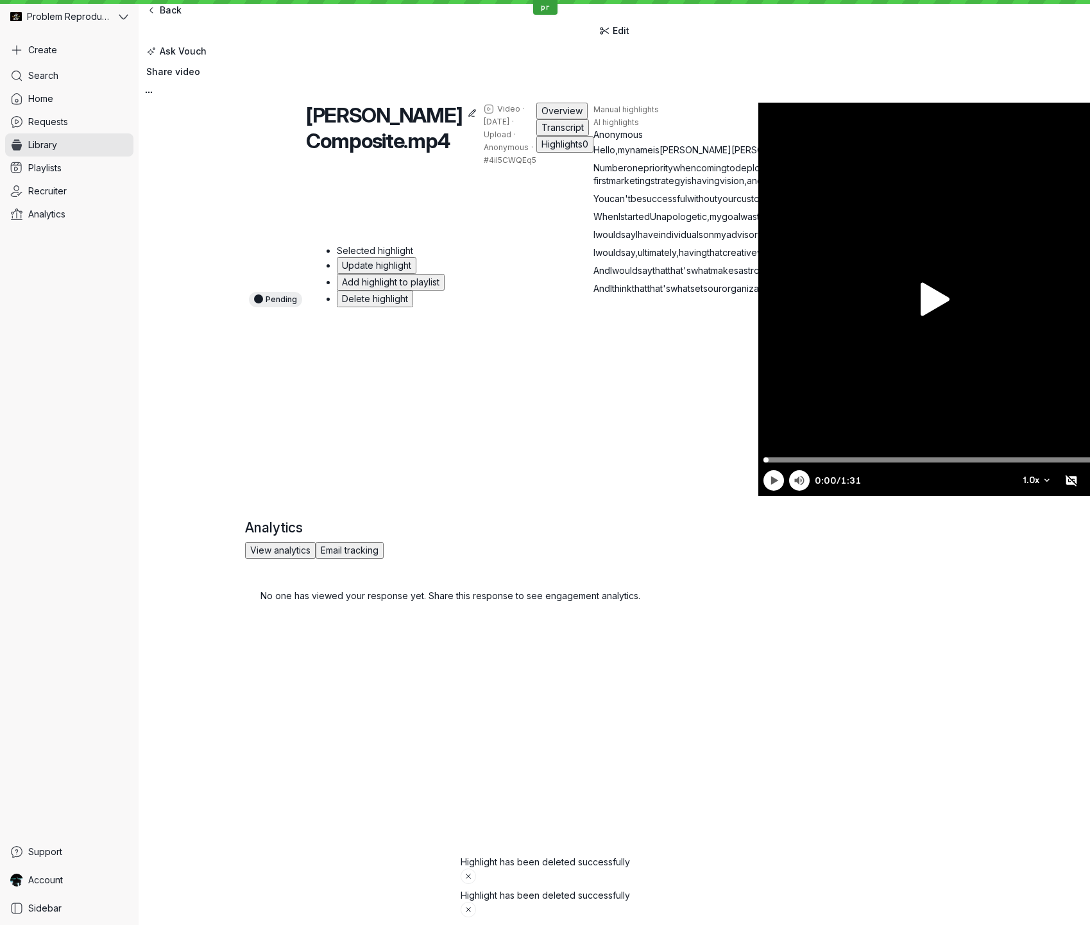
click at [594, 209] on div "Manual highlights AI highlights Anonymous Hello , my name is [PERSON_NAME] . I'…" at bounding box center [850, 299] width 513 height 393
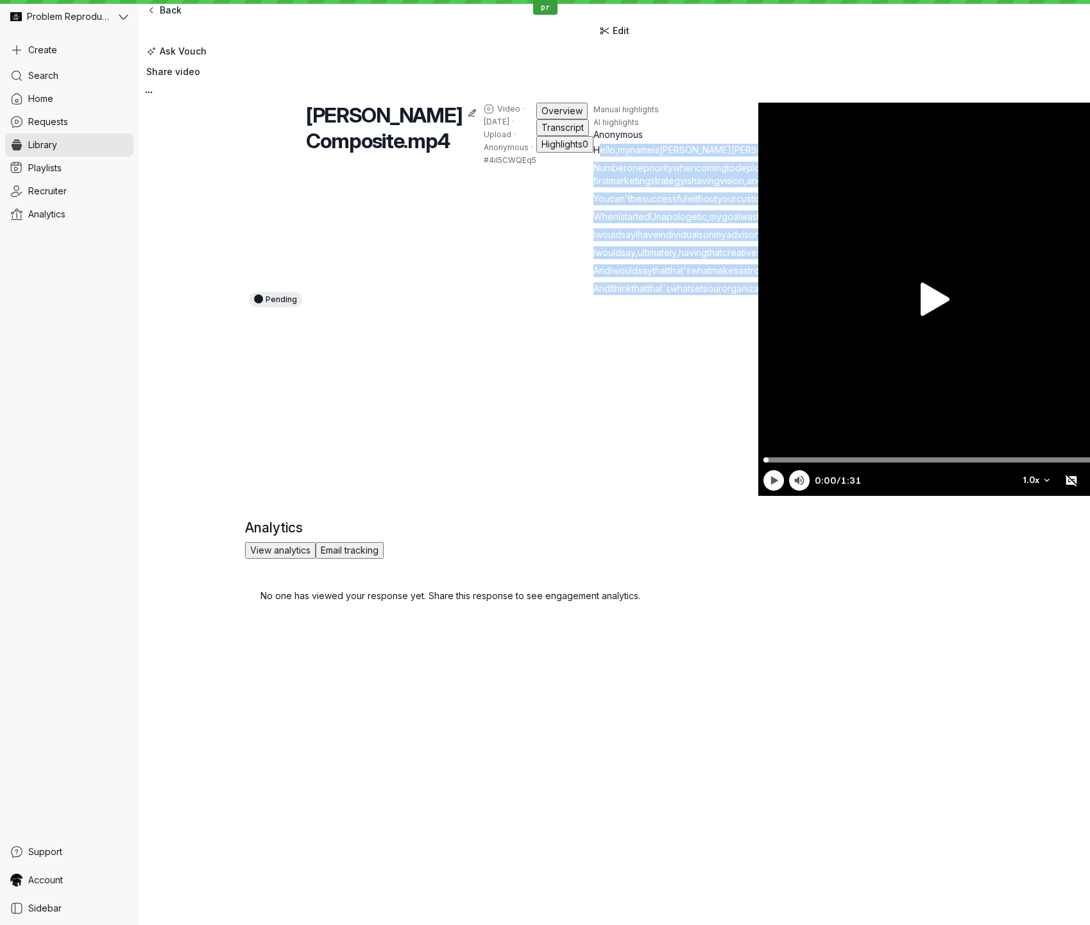
drag, startPoint x: 244, startPoint y: 231, endPoint x: 567, endPoint y: 559, distance: 459.7
click at [594, 295] on div "Hello , my name is [PERSON_NAME] . I'm the founder of Unapologetic Tech . Numbe…" at bounding box center [850, 219] width 513 height 151
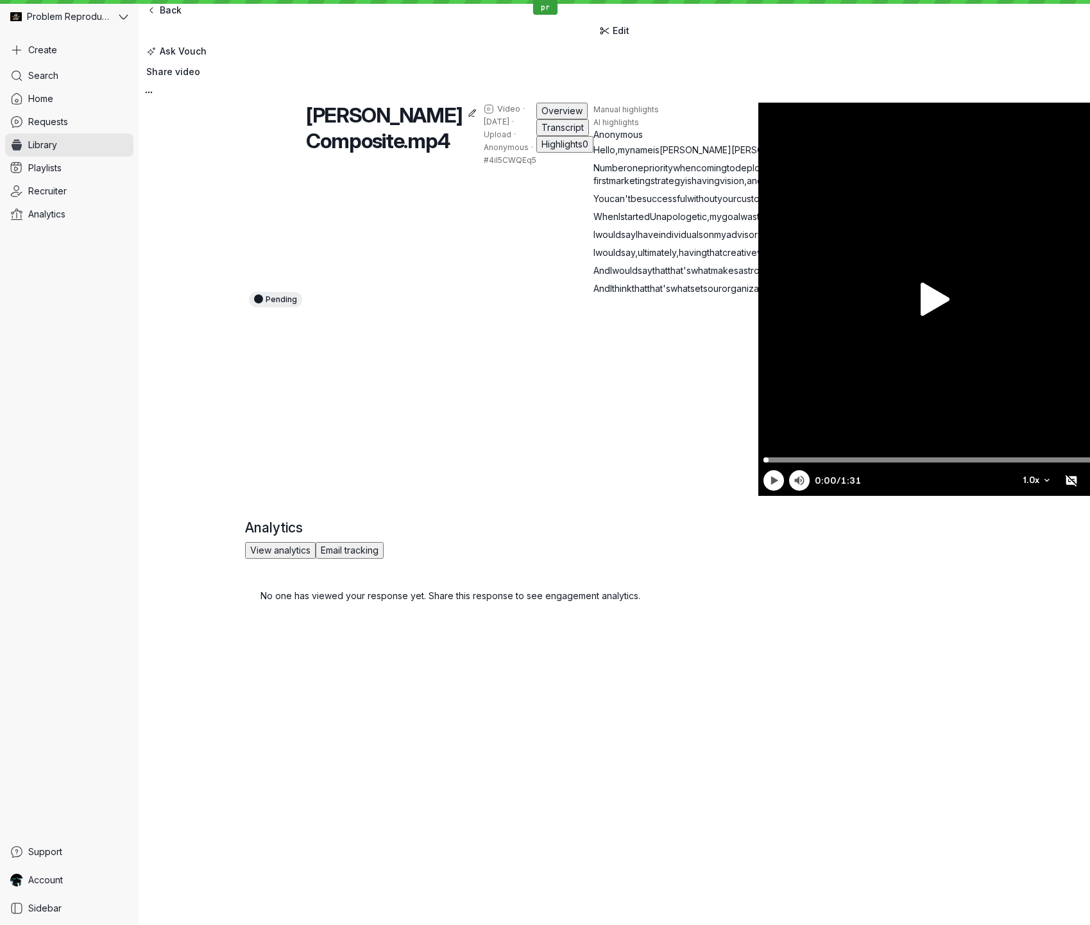
drag, startPoint x: 834, startPoint y: 569, endPoint x: 810, endPoint y: 556, distance: 27.0
drag, startPoint x: 245, startPoint y: 234, endPoint x: 316, endPoint y: 280, distance: 84.0
click at [594, 280] on div "Hello , my name is [PERSON_NAME] . I'm the founder of Unapologetic Tech . Numbe…" at bounding box center [850, 219] width 513 height 151
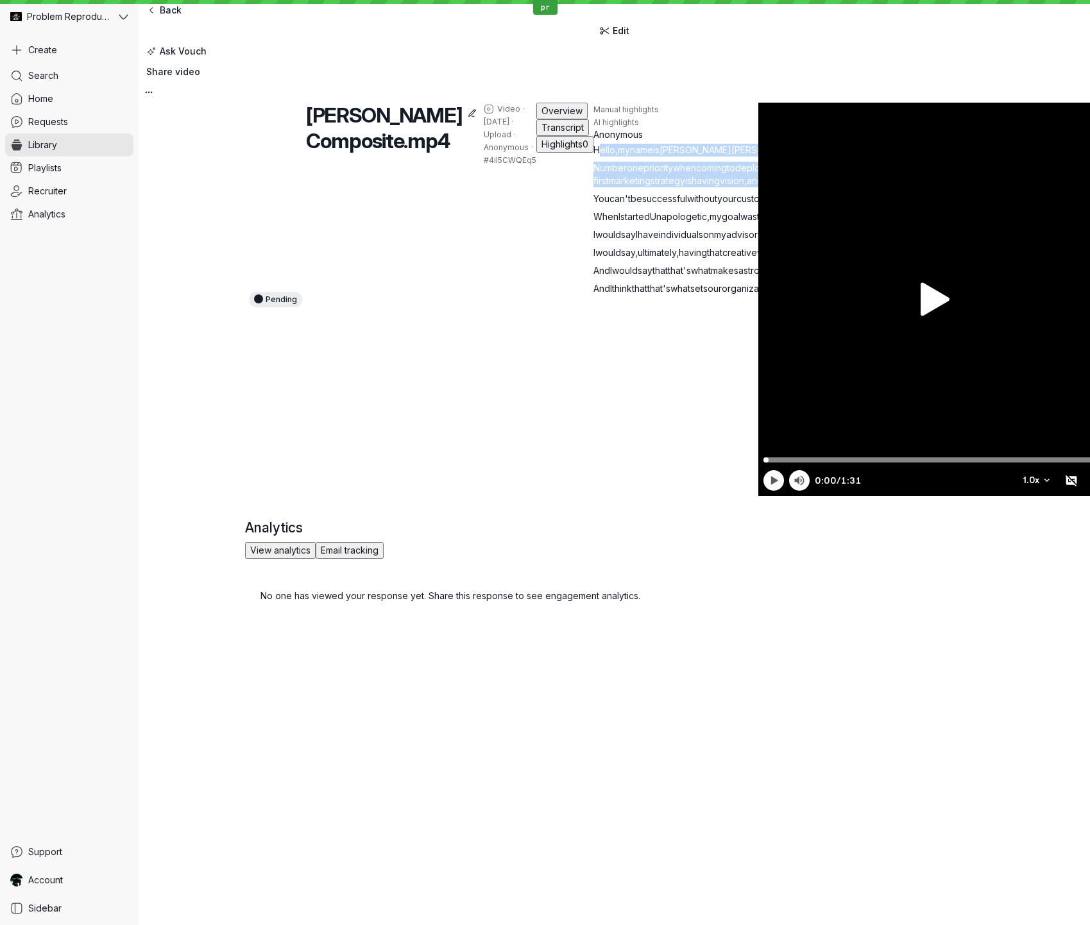
drag, startPoint x: 246, startPoint y: 233, endPoint x: 337, endPoint y: 279, distance: 102.2
click at [594, 279] on div "Hello , my name is [PERSON_NAME] . I'm the founder of Unapologetic Tech . Numbe…" at bounding box center [850, 219] width 513 height 151
click at [594, 155] on span "Hello" at bounding box center [605, 149] width 22 height 11
drag, startPoint x: 254, startPoint y: 234, endPoint x: 300, endPoint y: 280, distance: 64.9
click at [594, 280] on div "Hello , my name is [PERSON_NAME] . I'm the founder of Unapologetic Tech . Numbe…" at bounding box center [850, 219] width 513 height 151
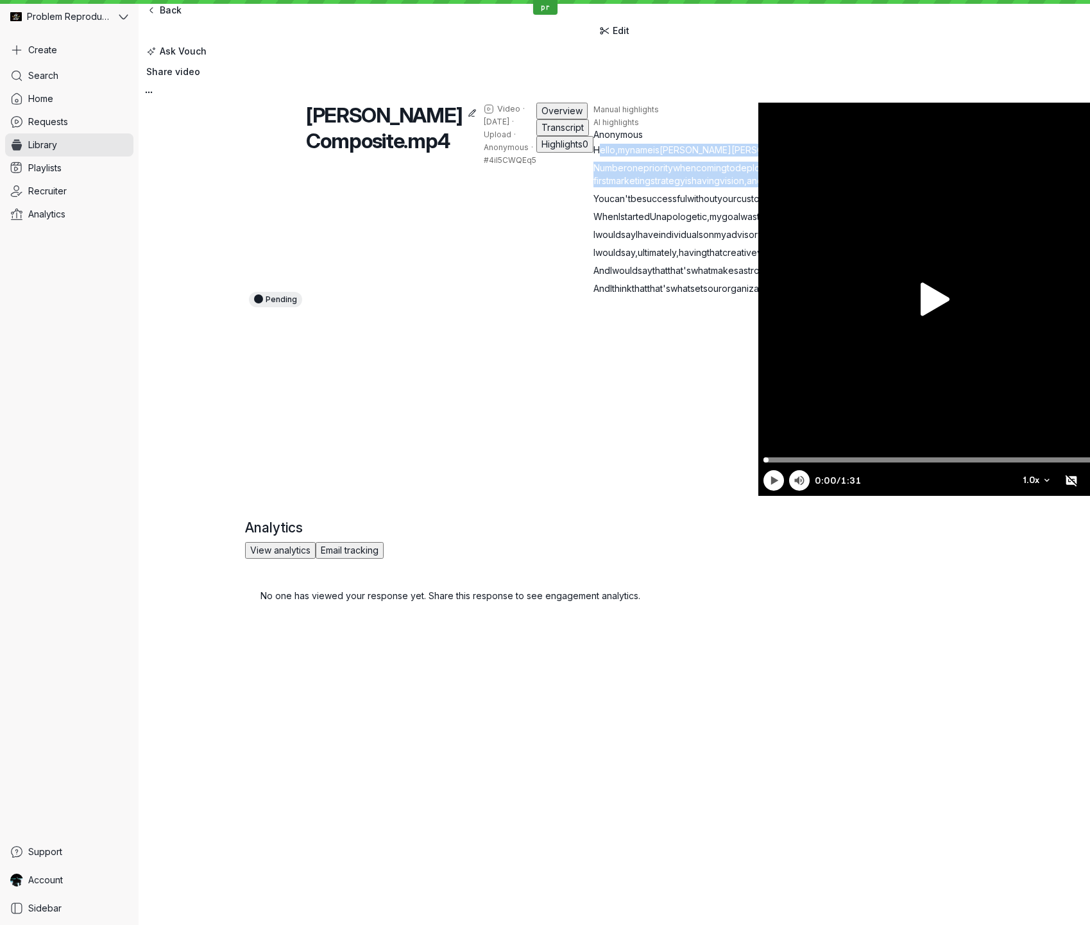
click at [594, 155] on span "Hello" at bounding box center [605, 149] width 22 height 11
drag, startPoint x: 259, startPoint y: 237, endPoint x: 259, endPoint y: 277, distance: 39.8
click at [594, 277] on div "Hello , my name is [PERSON_NAME] . I'm the founder of Unapologetic Tech . Numbe…" at bounding box center [850, 219] width 513 height 151
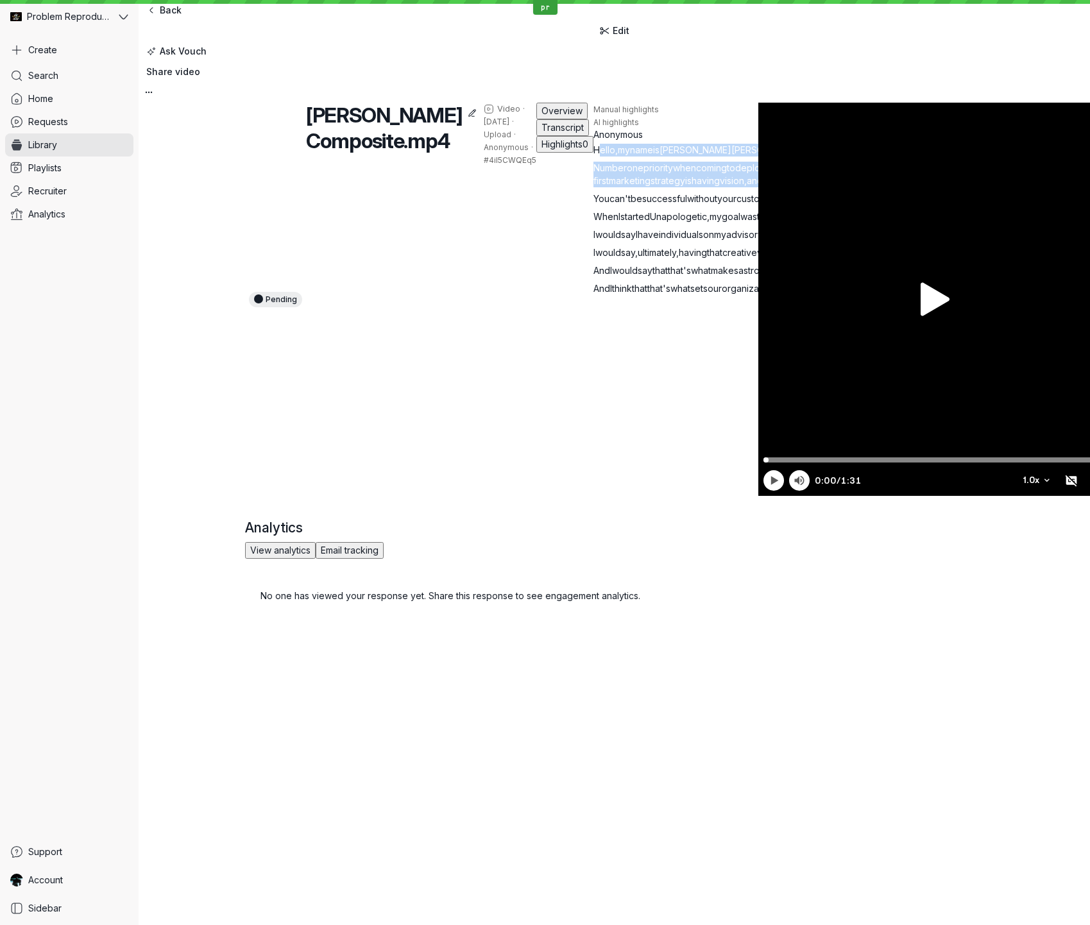
drag, startPoint x: 302, startPoint y: 434, endPoint x: 436, endPoint y: 468, distance: 137.6
click at [594, 295] on div "Hello , my name is [PERSON_NAME] . I'm the founder of Unapologetic Tech . Numbe…" at bounding box center [850, 219] width 513 height 151
click at [739, 496] on div "Pending [PERSON_NAME] Composite.mp4 Video · [DATE] · Upload · Anonymous · #4iI5…" at bounding box center [614, 299] width 739 height 393
drag, startPoint x: 510, startPoint y: 422, endPoint x: 570, endPoint y: 475, distance: 80.9
click at [594, 295] on div "Hello , my name is [PERSON_NAME] . I'm the founder of Unapologetic Tech . Numbe…" at bounding box center [850, 219] width 513 height 151
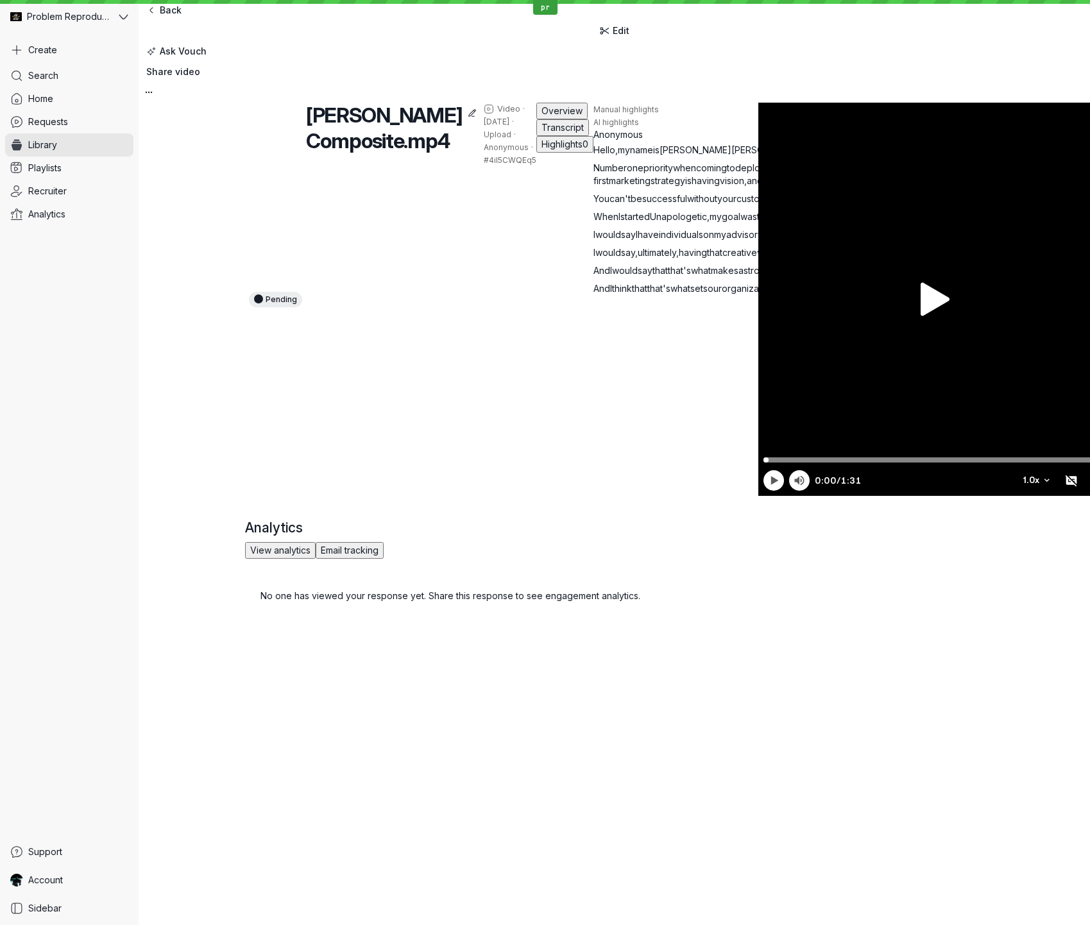
click at [594, 241] on p "I would say I have individuals on my advisory board , like [PERSON_NAME] , like…" at bounding box center [850, 234] width 513 height 13
drag, startPoint x: 245, startPoint y: 253, endPoint x: 280, endPoint y: 253, distance: 34.7
click at [594, 187] on p "Number one priority when coming to deploying a customer-first marketing strateg…" at bounding box center [850, 175] width 513 height 26
click at [692, 186] on span "having" at bounding box center [706, 180] width 28 height 11
drag, startPoint x: 246, startPoint y: 252, endPoint x: 278, endPoint y: 255, distance: 32.9
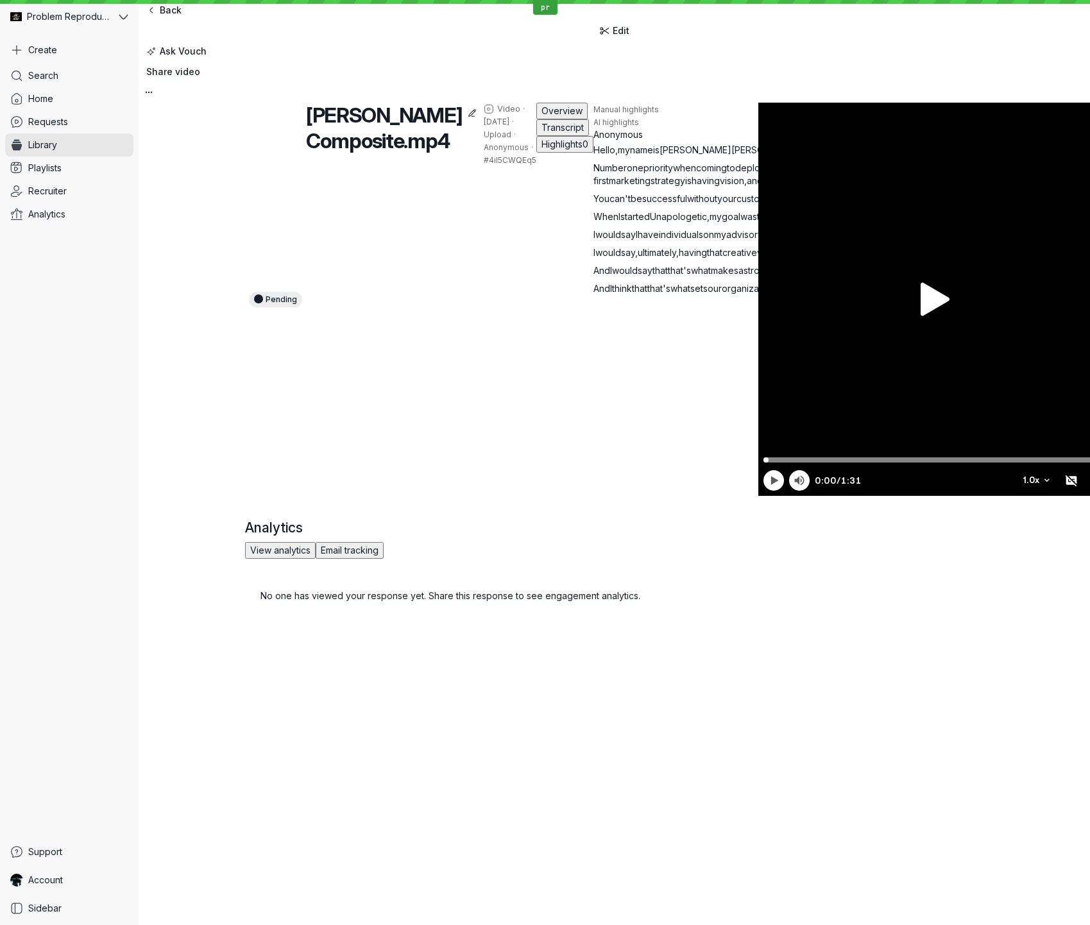
click at [594, 187] on p "Number one priority when coming to deploying a customer-first marketing strateg…" at bounding box center [850, 175] width 513 height 26
click at [594, 204] on span "You" at bounding box center [602, 198] width 16 height 11
drag, startPoint x: 463, startPoint y: 327, endPoint x: 481, endPoint y: 326, distance: 17.3
click at [594, 223] on p "When I started Unapologetic , my goal was to make sure I created an inclusive c…" at bounding box center [850, 216] width 513 height 13
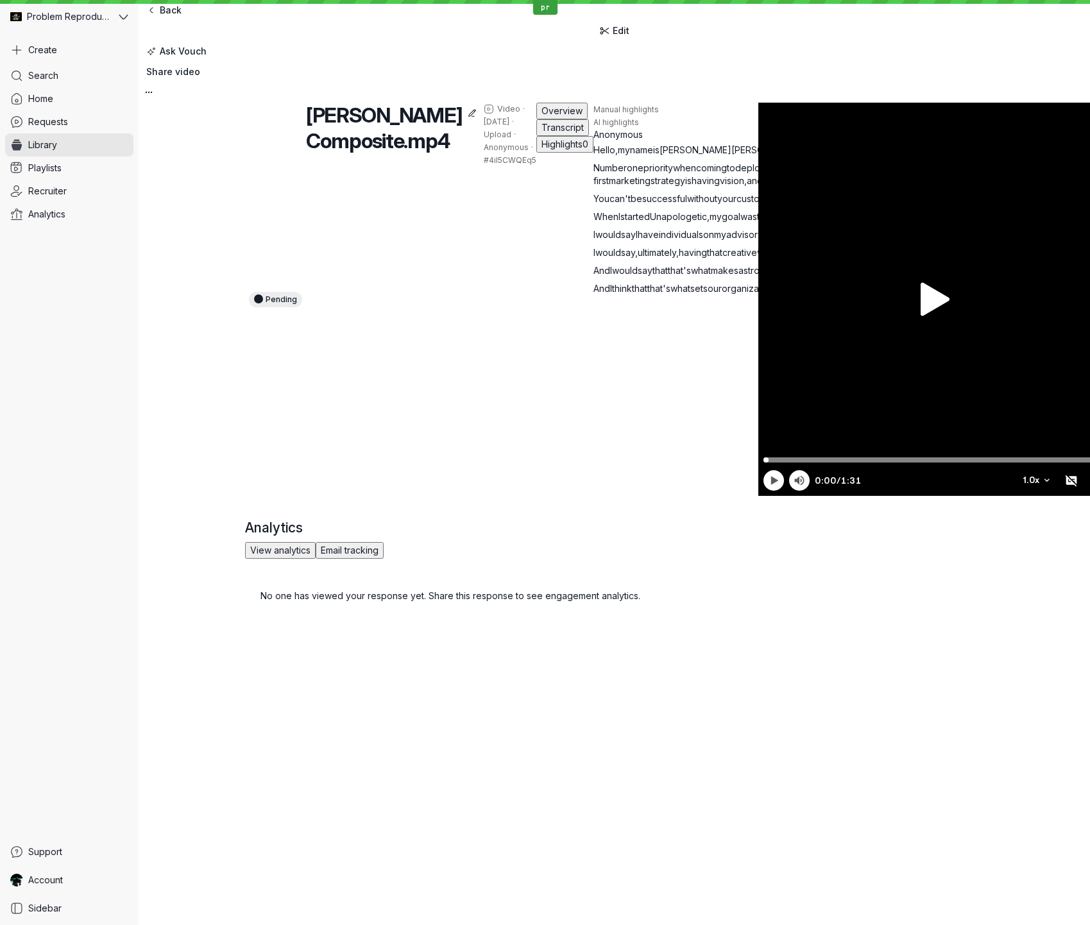
click at [789, 222] on span "sure" at bounding box center [798, 216] width 19 height 11
drag, startPoint x: 465, startPoint y: 340, endPoint x: 495, endPoint y: 348, distance: 30.7
click at [594, 223] on p "When I started Unapologetic , my goal was to make sure I created an inclusive c…" at bounding box center [850, 216] width 513 height 13
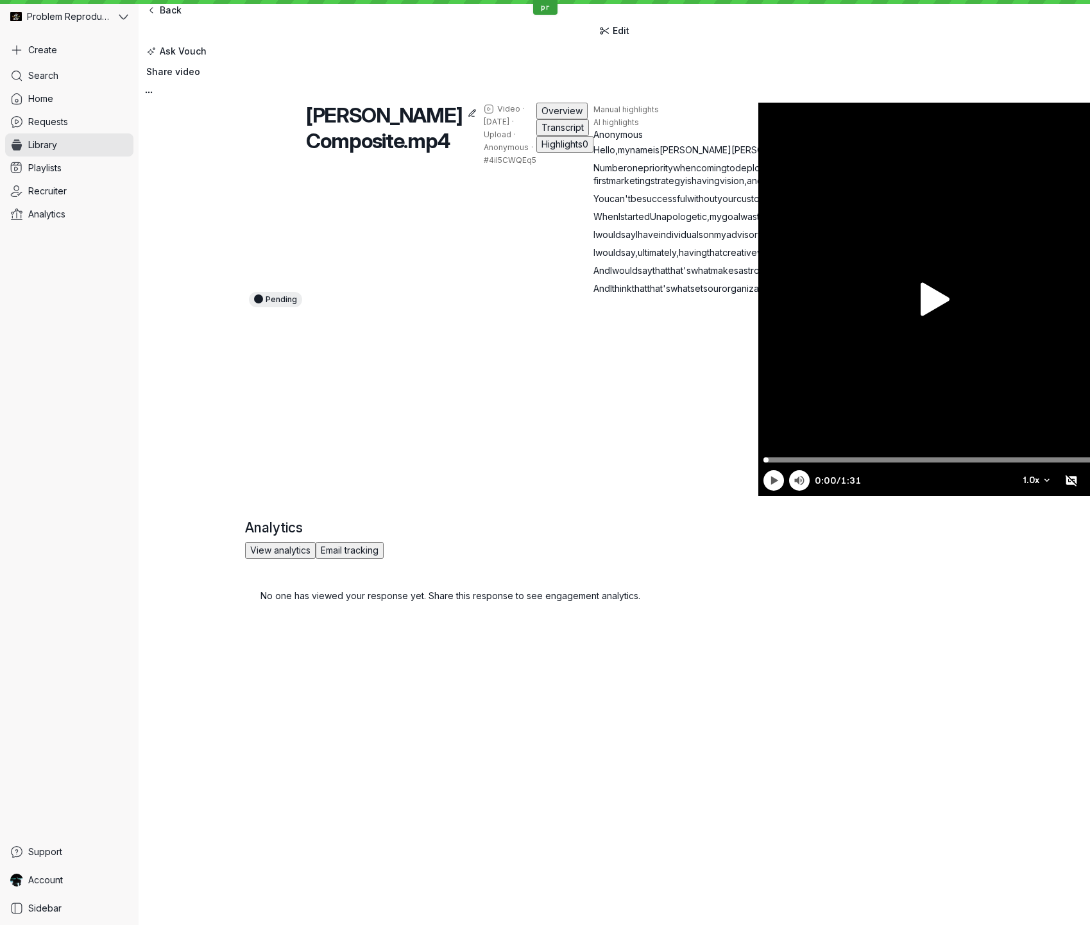
drag, startPoint x: 467, startPoint y: 339, endPoint x: 494, endPoint y: 341, distance: 27.7
click at [594, 223] on p "When I started Unapologetic , my goal was to make sure I created an inclusive c…" at bounding box center [850, 216] width 513 height 13
drag, startPoint x: 472, startPoint y: 356, endPoint x: 476, endPoint y: 345, distance: 12.2
click at [1086, 222] on span "access" at bounding box center [1101, 216] width 30 height 11
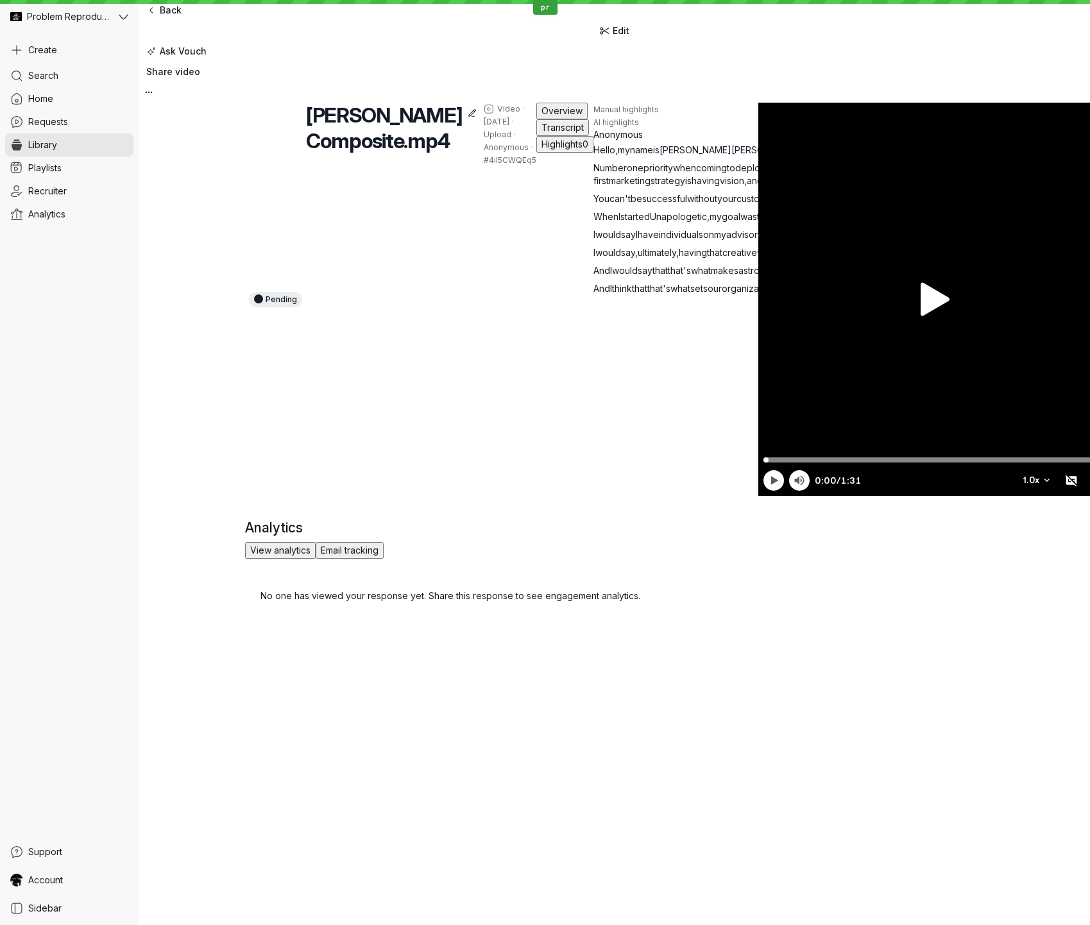
click at [1086, 222] on span "access" at bounding box center [1101, 216] width 30 height 11
drag, startPoint x: 465, startPoint y: 341, endPoint x: 498, endPoint y: 352, distance: 34.7
click at [594, 223] on p "When I started Unapologetic , my goal was to make sure I created an inclusive c…" at bounding box center [850, 216] width 513 height 13
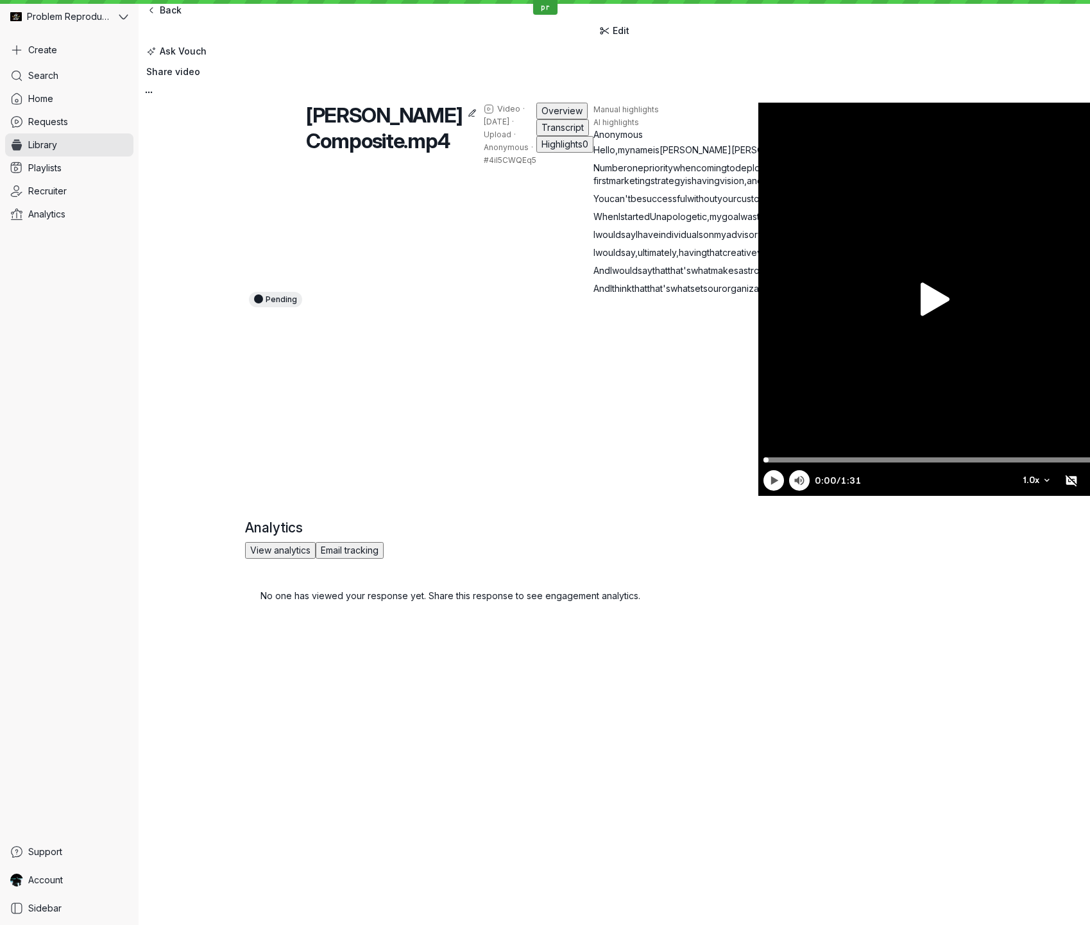
drag, startPoint x: 497, startPoint y: 340, endPoint x: 467, endPoint y: 347, distance: 30.8
click at [594, 223] on p "When I started Unapologetic , my goal was to make sure I created an inclusive c…" at bounding box center [850, 216] width 513 height 13
drag, startPoint x: 497, startPoint y: 339, endPoint x: 463, endPoint y: 380, distance: 52.4
click at [594, 223] on p "When I started Unapologetic , my goal was to make sure I created an inclusive c…" at bounding box center [850, 216] width 513 height 13
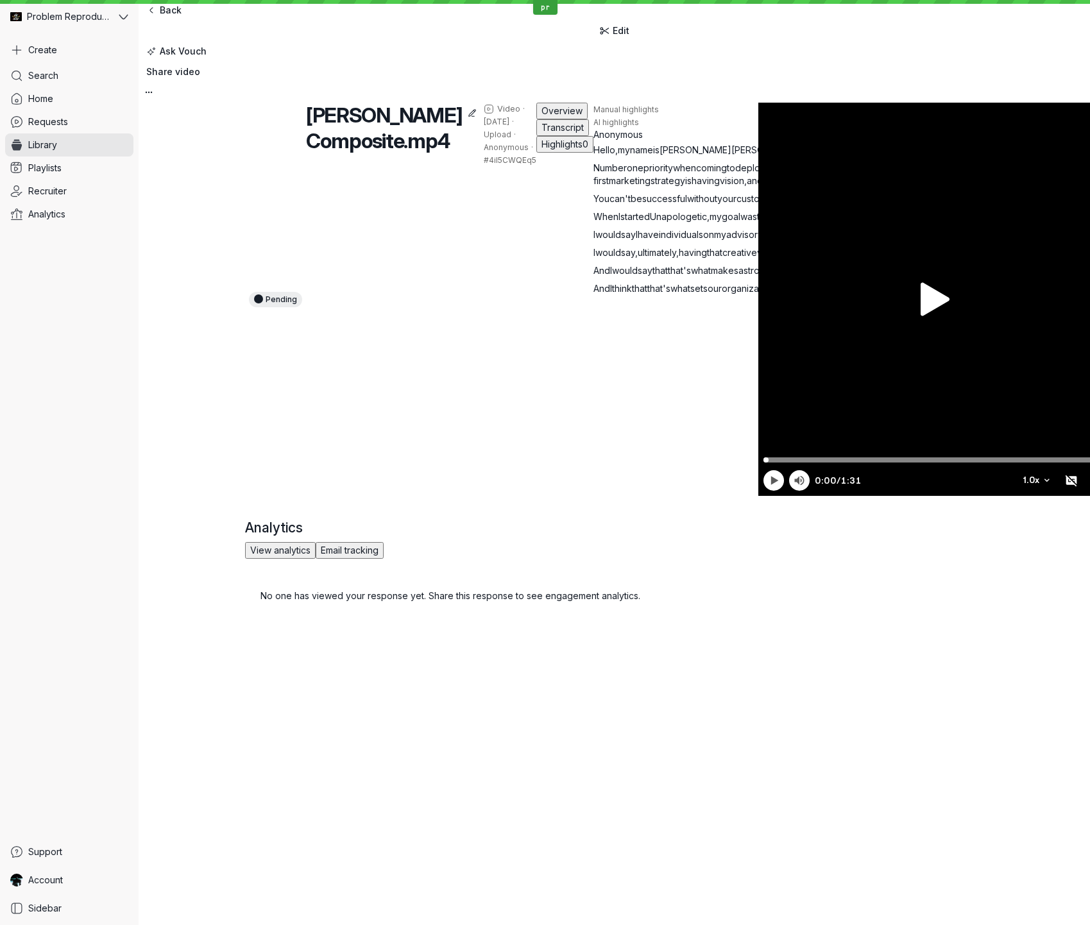
drag, startPoint x: 447, startPoint y: 340, endPoint x: 465, endPoint y: 339, distance: 18.0
click at [594, 223] on p "When I started Unapologetic , my goal was to make sure I created an inclusive c…" at bounding box center [850, 216] width 513 height 13
click at [1070, 222] on span "had" at bounding box center [1078, 216] width 16 height 11
drag, startPoint x: 448, startPoint y: 339, endPoint x: 469, endPoint y: 341, distance: 21.3
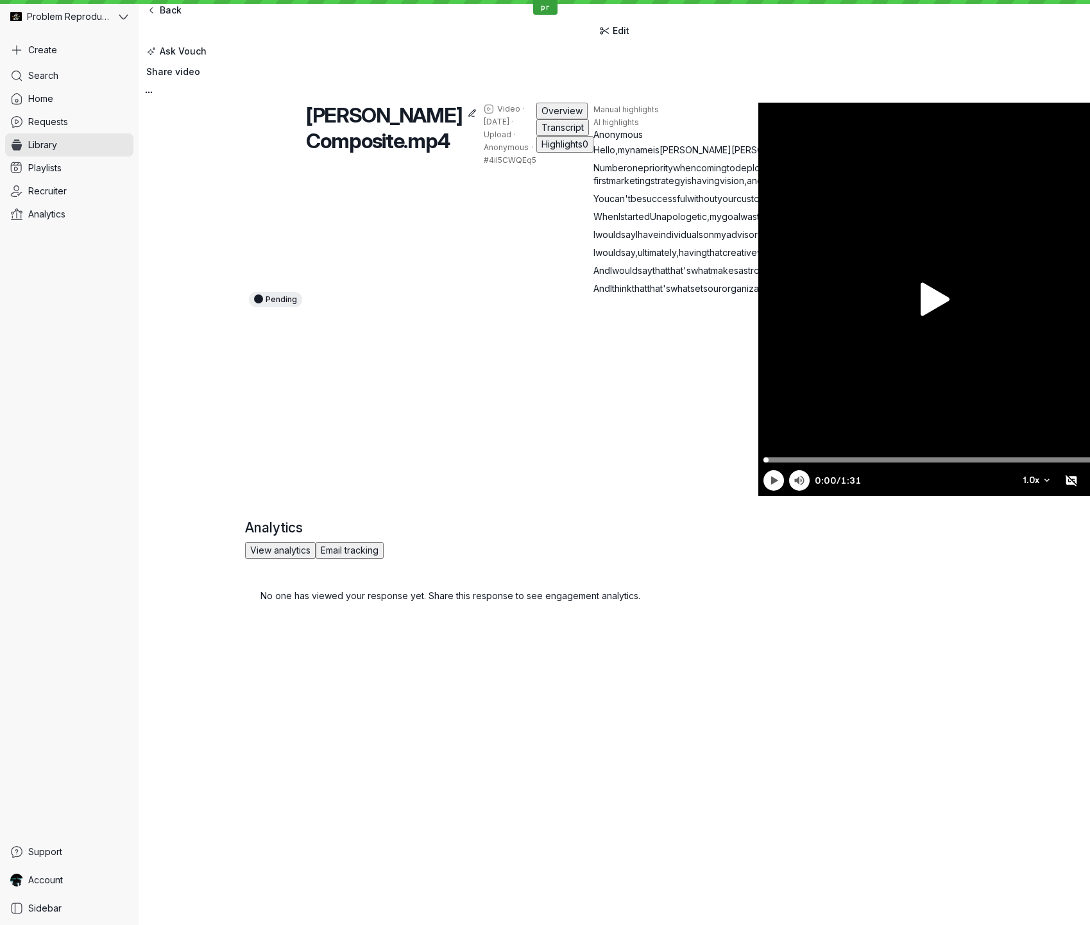
click at [594, 223] on p "When I started Unapologetic , my goal was to make sure I created an inclusive c…" at bounding box center [850, 216] width 513 height 13
click at [994, 222] on span "ensure" at bounding box center [1009, 216] width 30 height 11
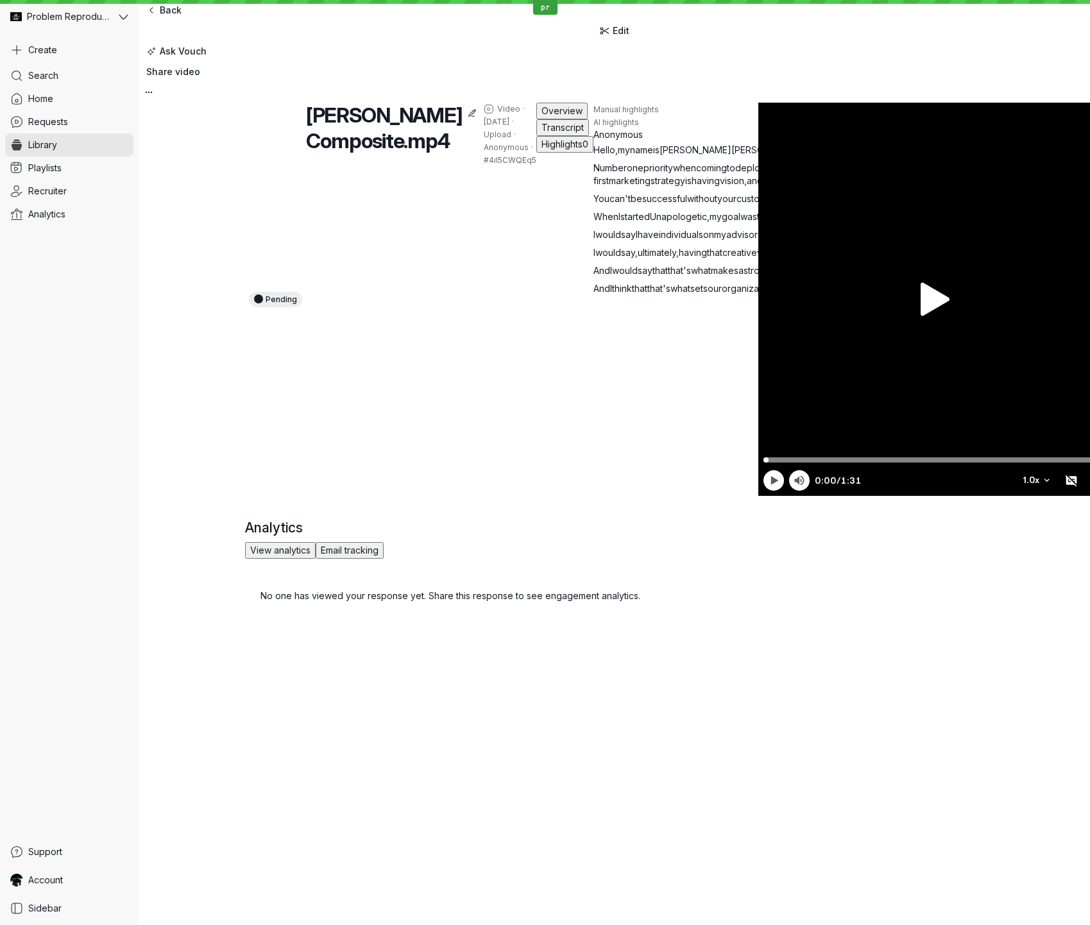
drag, startPoint x: 365, startPoint y: 339, endPoint x: 397, endPoint y: 341, distance: 32.2
click at [594, 223] on p "When I started Unapologetic , my goal was to make sure I created an inclusive c…" at bounding box center [850, 216] width 513 height 13
drag, startPoint x: 318, startPoint y: 353, endPoint x: 338, endPoint y: 354, distance: 19.9
click at [594, 223] on p "When I started Unapologetic , my goal was to make sure I created an inclusive c…" at bounding box center [850, 216] width 513 height 13
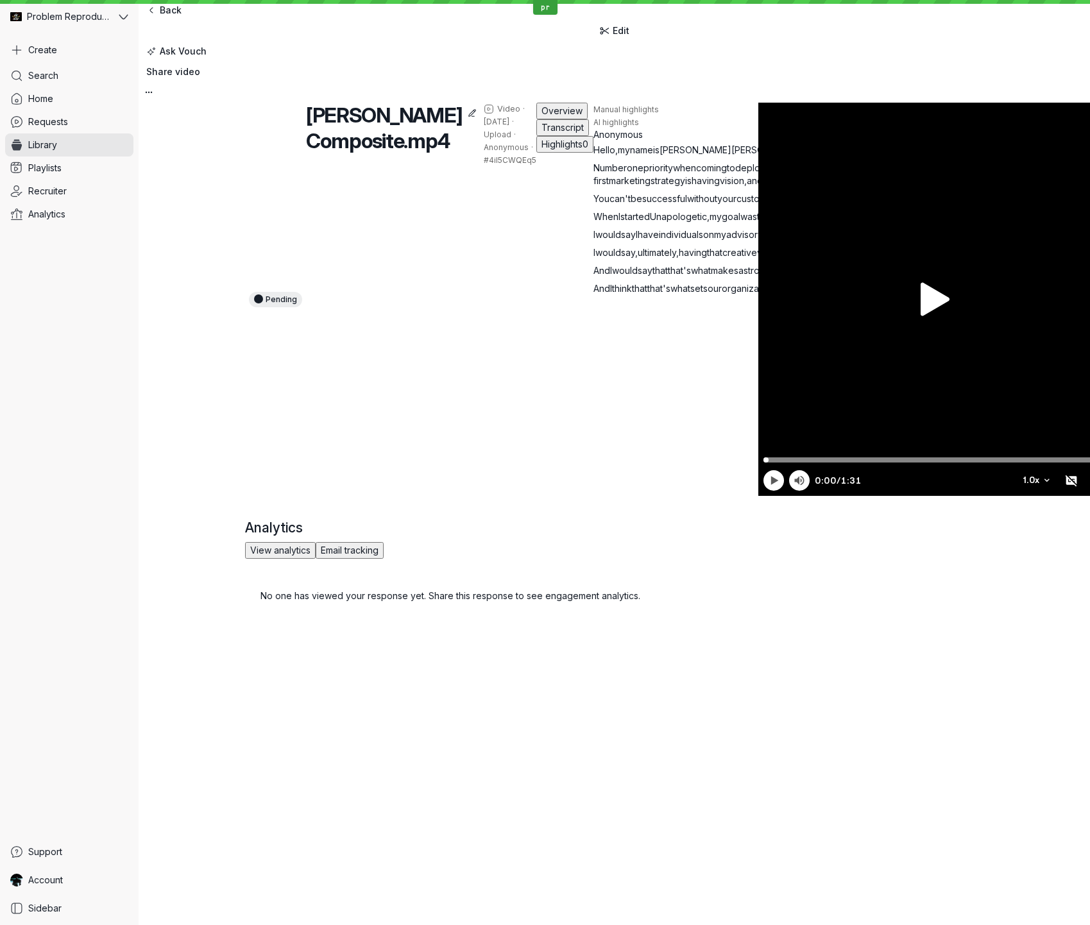
drag, startPoint x: 318, startPoint y: 353, endPoint x: 340, endPoint y: 354, distance: 22.5
click at [594, 223] on p "When I started Unapologetic , my goal was to make sure I created an inclusive c…" at bounding box center [850, 216] width 513 height 13
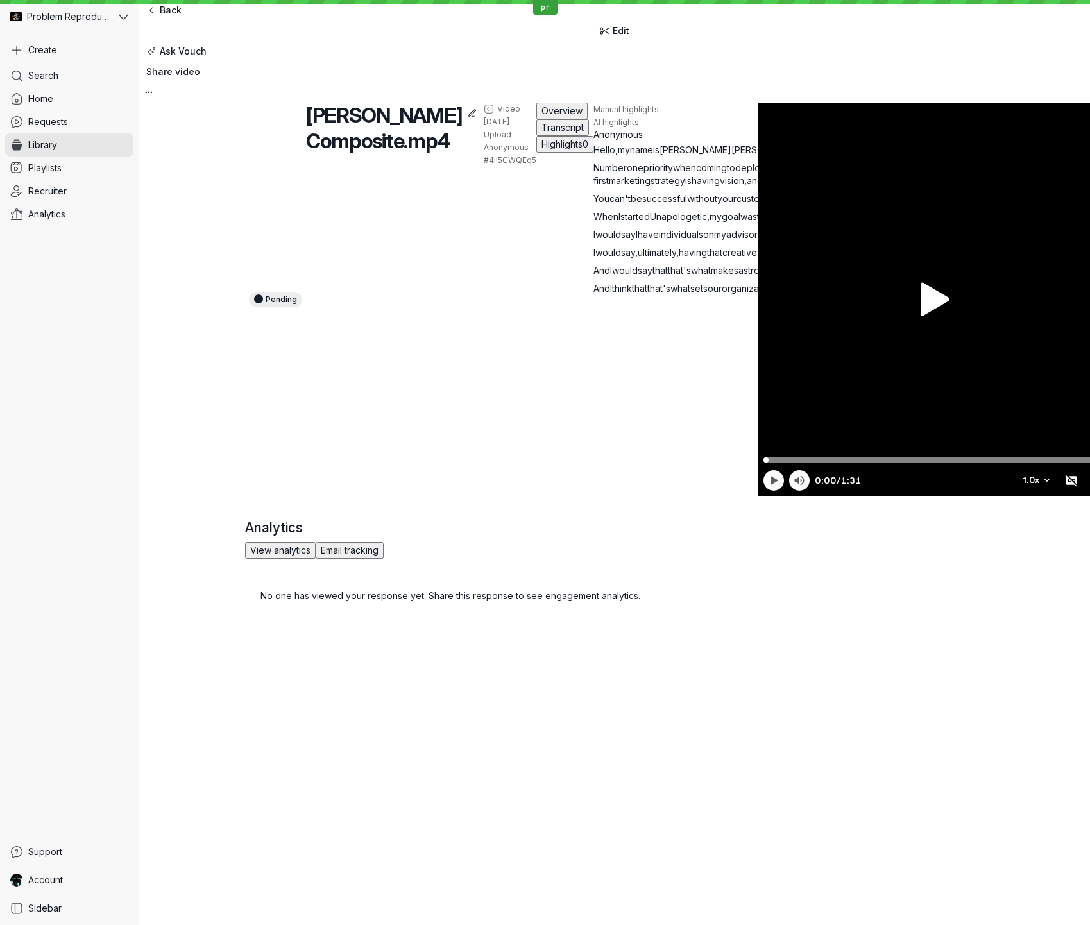
click at [594, 223] on p "When I started Unapologetic , my goal was to make sure I created an inclusive c…" at bounding box center [850, 216] width 513 height 13
drag, startPoint x: 347, startPoint y: 379, endPoint x: 383, endPoint y: 379, distance: 36.6
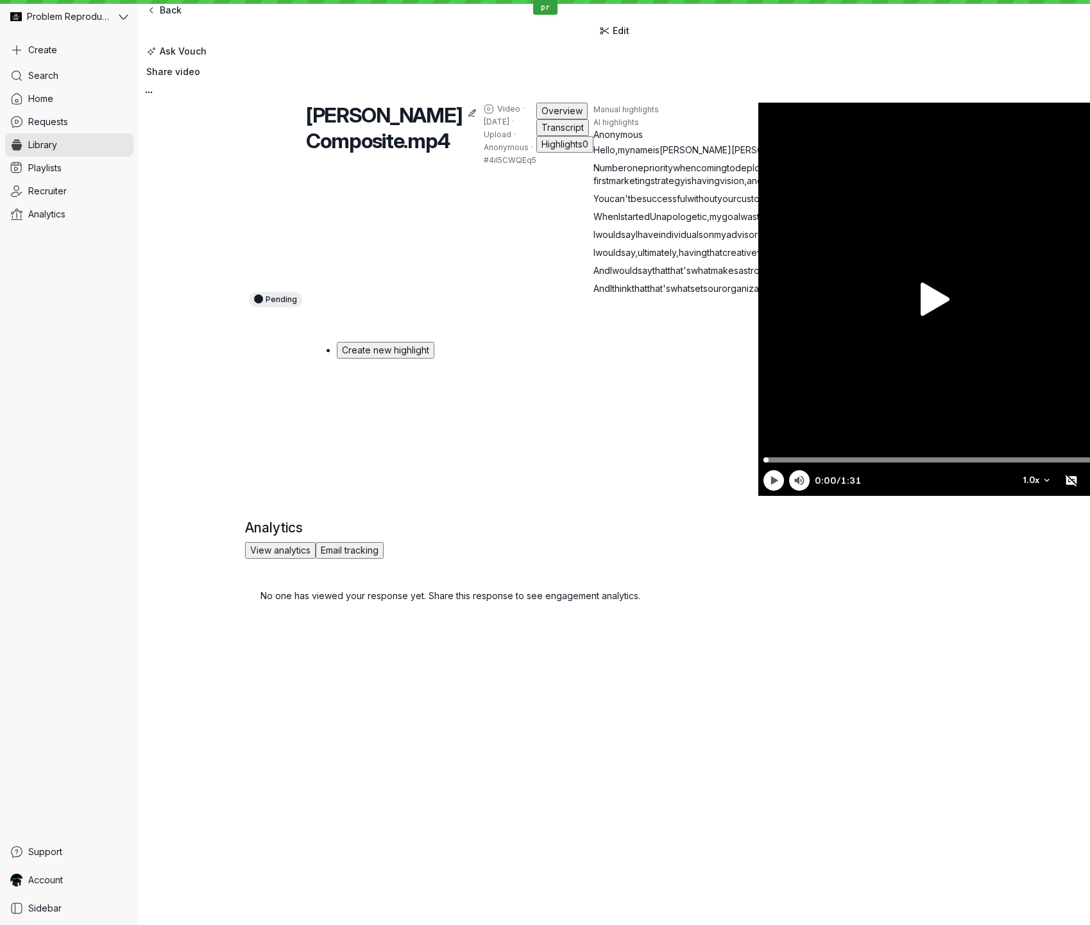
drag, startPoint x: 295, startPoint y: 448, endPoint x: 350, endPoint y: 447, distance: 55.8
click at [594, 241] on p "I would say I have individuals on my advisory board , like [PERSON_NAME] , like…" at bounding box center [850, 234] width 513 height 13
drag, startPoint x: 732, startPoint y: 37, endPoint x: 689, endPoint y: 71, distance: 55.3
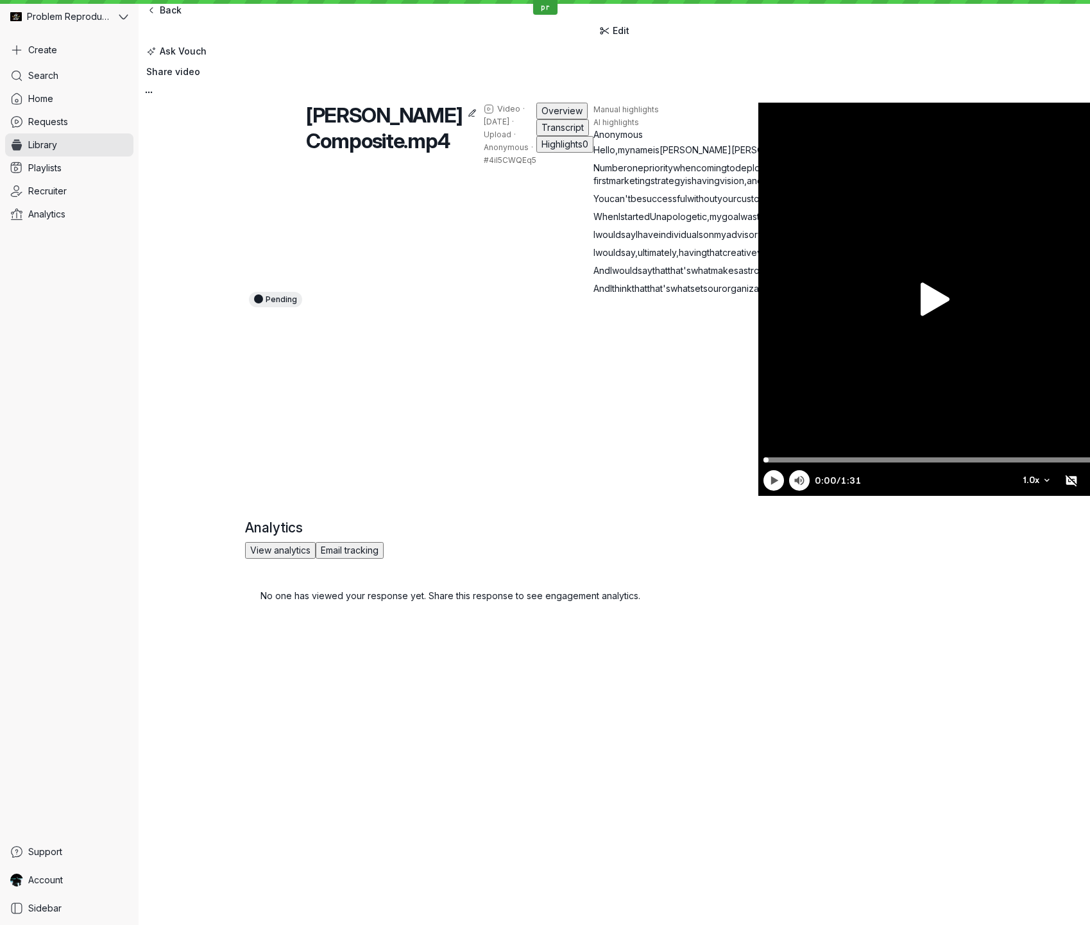
drag, startPoint x: 329, startPoint y: 443, endPoint x: 355, endPoint y: 437, distance: 27.1
click at [594, 241] on p "I would say I have individuals on my advisory board , like [PERSON_NAME] , like…" at bounding box center [850, 234] width 513 height 13
drag, startPoint x: 725, startPoint y: 37, endPoint x: 699, endPoint y: 69, distance: 41.5
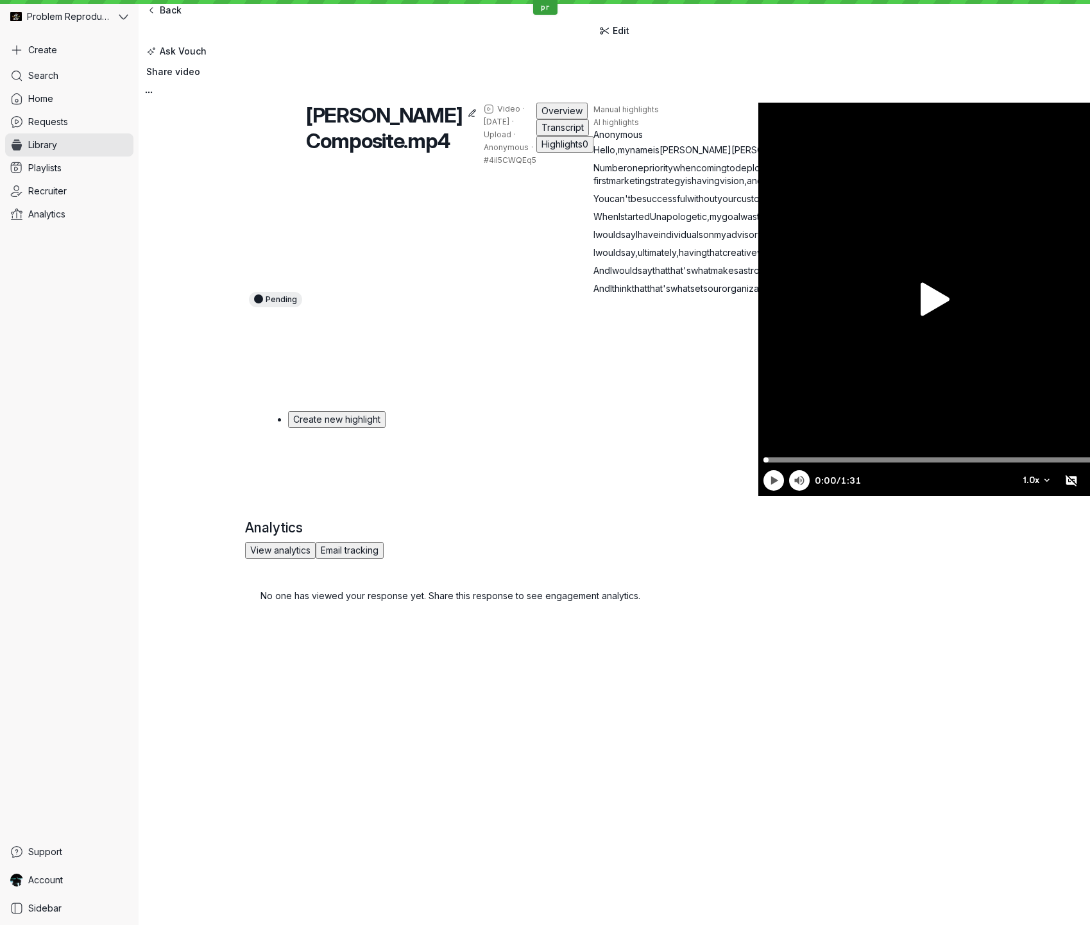
drag, startPoint x: 441, startPoint y: 443, endPoint x: 411, endPoint y: 447, distance: 29.9
click at [594, 241] on p "I would say I have individuals on my advisory board , like [PERSON_NAME] , like…" at bounding box center [850, 234] width 513 height 13
drag, startPoint x: 321, startPoint y: 447, endPoint x: 345, endPoint y: 448, distance: 23.8
click at [594, 241] on p "I would say I have individuals on my advisory board , like [PERSON_NAME] , like…" at bounding box center [850, 234] width 513 height 13
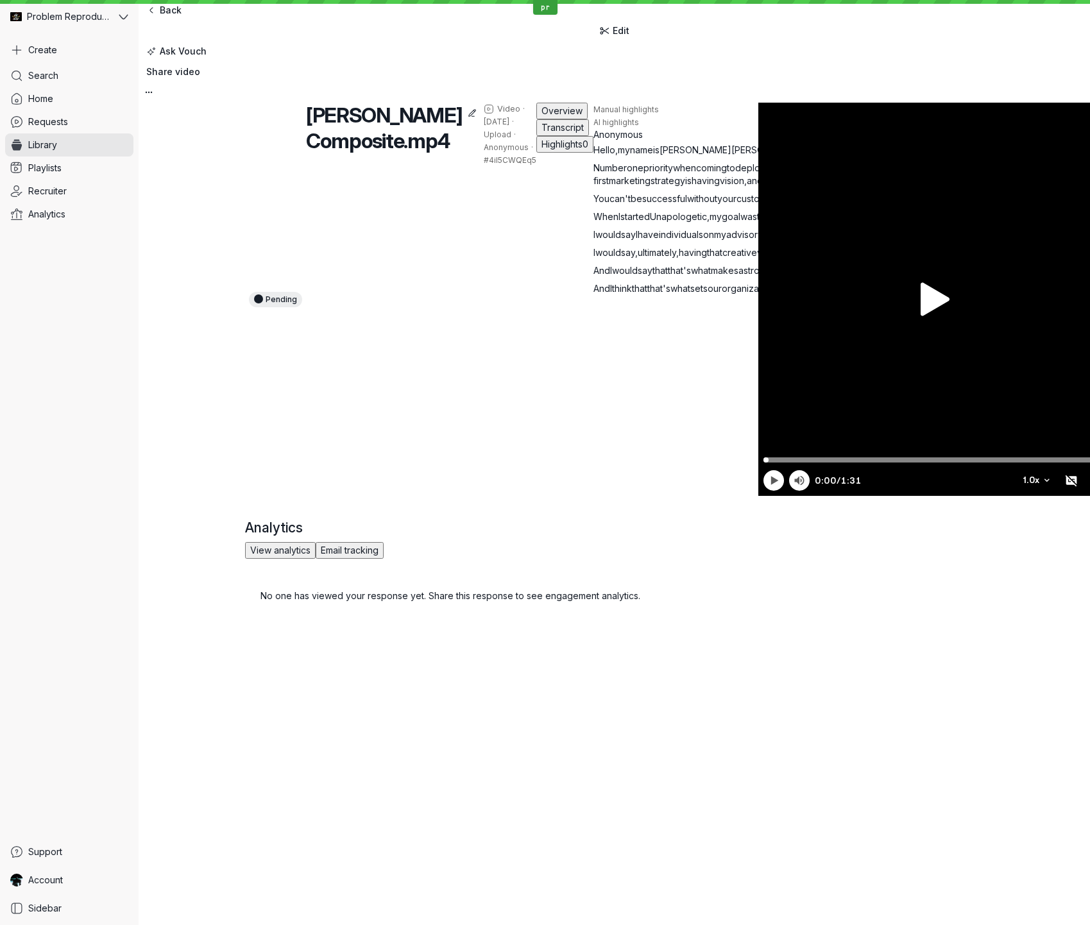
drag, startPoint x: 731, startPoint y: 34, endPoint x: 734, endPoint y: 58, distance: 24.0
drag, startPoint x: 556, startPoint y: 513, endPoint x: 452, endPoint y: 488, distance: 107.4
click at [856, 276] on span "can" at bounding box center [863, 270] width 15 height 11
drag, startPoint x: 296, startPoint y: 448, endPoint x: 399, endPoint y: 443, distance: 103.4
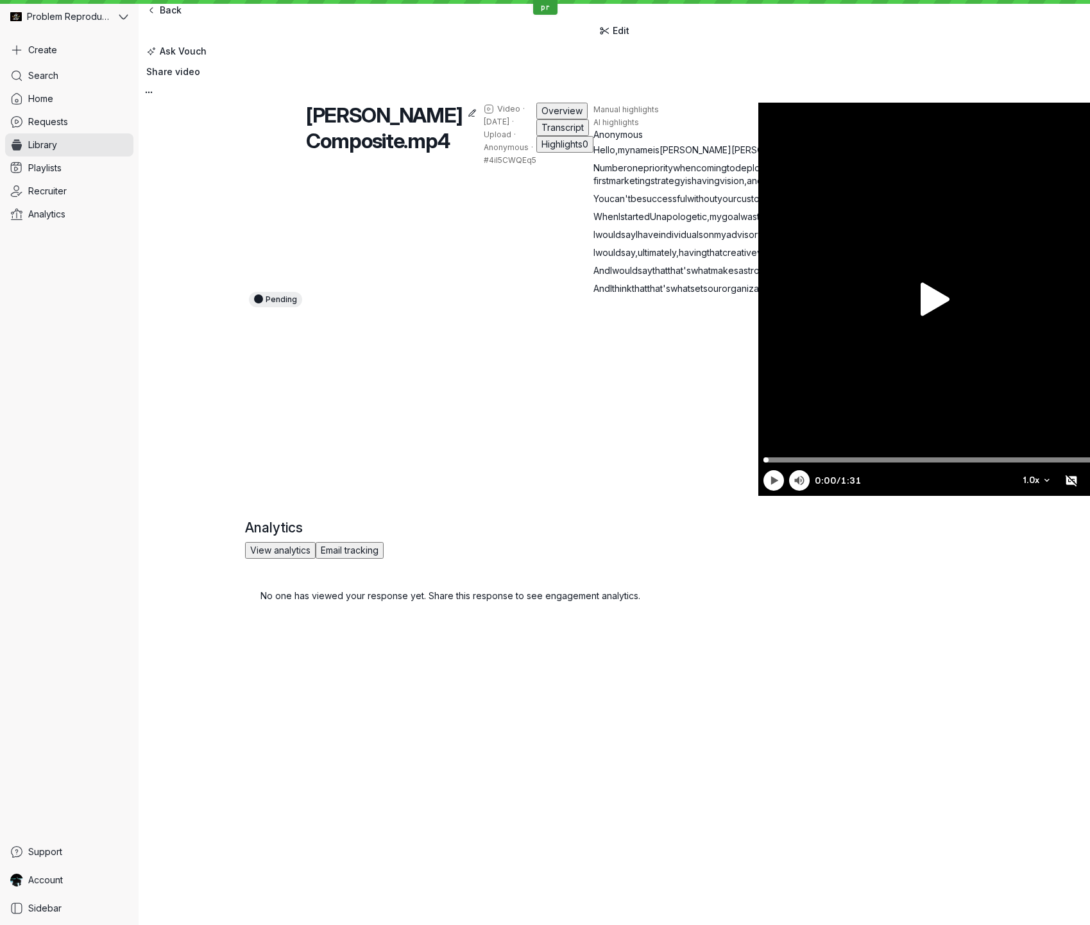
click at [594, 241] on p "I would say I have individuals on my advisory board , like [PERSON_NAME] , like…" at bounding box center [850, 234] width 513 height 13
drag, startPoint x: 626, startPoint y: 445, endPoint x: 586, endPoint y: 440, distance: 40.0
click at [617, 444] on div "Pending [PERSON_NAME] Composite.mp4 Video · [DATE] · Upload · Anonymous · #4iI5…" at bounding box center [614, 299] width 739 height 393
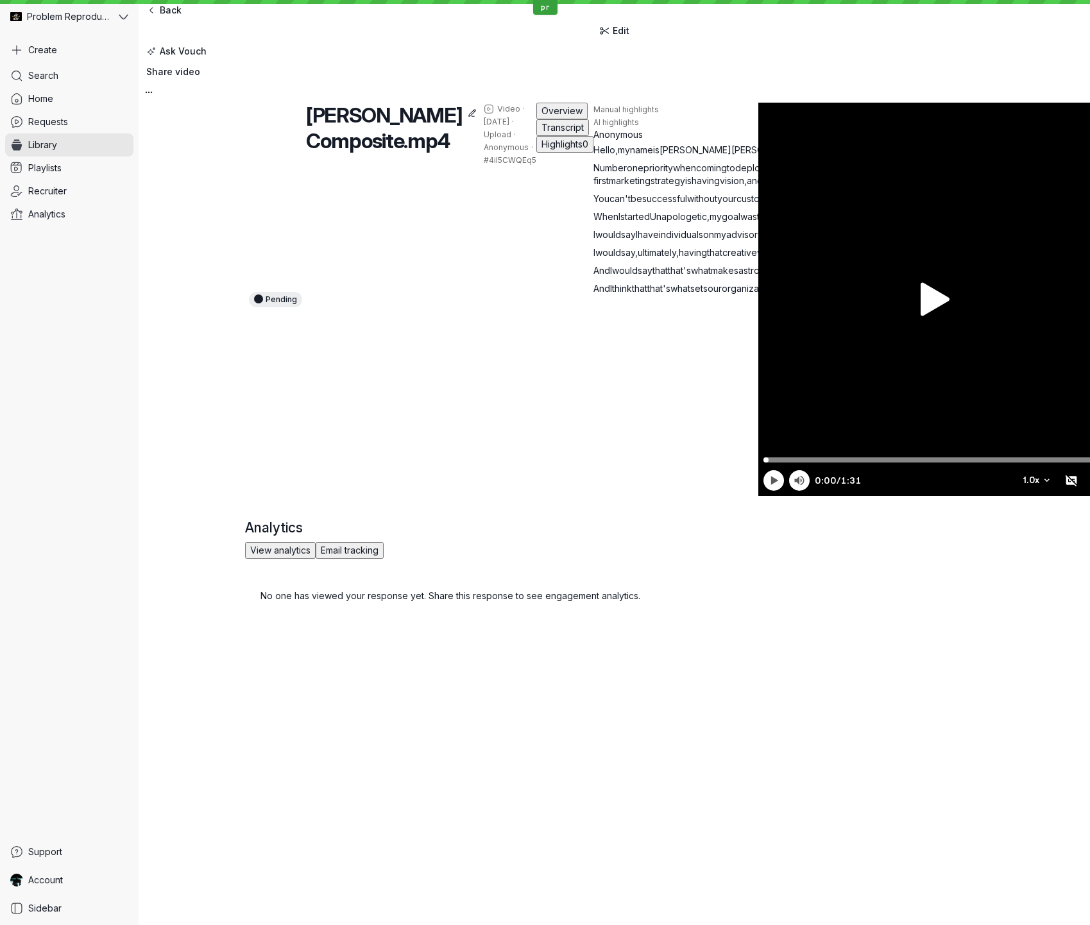
drag, startPoint x: 318, startPoint y: 447, endPoint x: 335, endPoint y: 447, distance: 16.7
drag, startPoint x: 724, startPoint y: 32, endPoint x: 722, endPoint y: 39, distance: 6.7
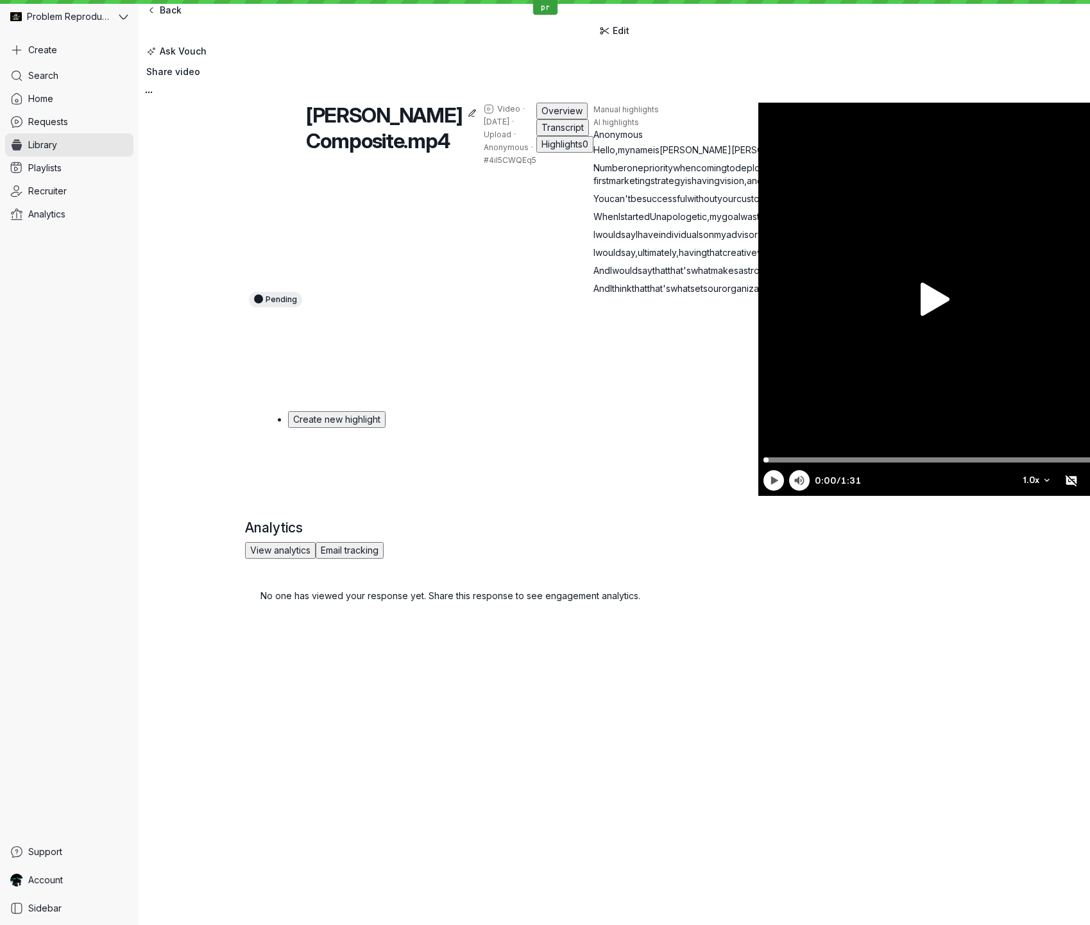
click at [594, 241] on p "I would say I have individuals on my advisory board , like [PERSON_NAME] , like…" at bounding box center [850, 234] width 513 height 13
drag, startPoint x: 332, startPoint y: 447, endPoint x: 355, endPoint y: 447, distance: 22.5
click at [594, 241] on p "I would say I have individuals on my advisory board , like [PERSON_NAME] , like…" at bounding box center [850, 234] width 513 height 13
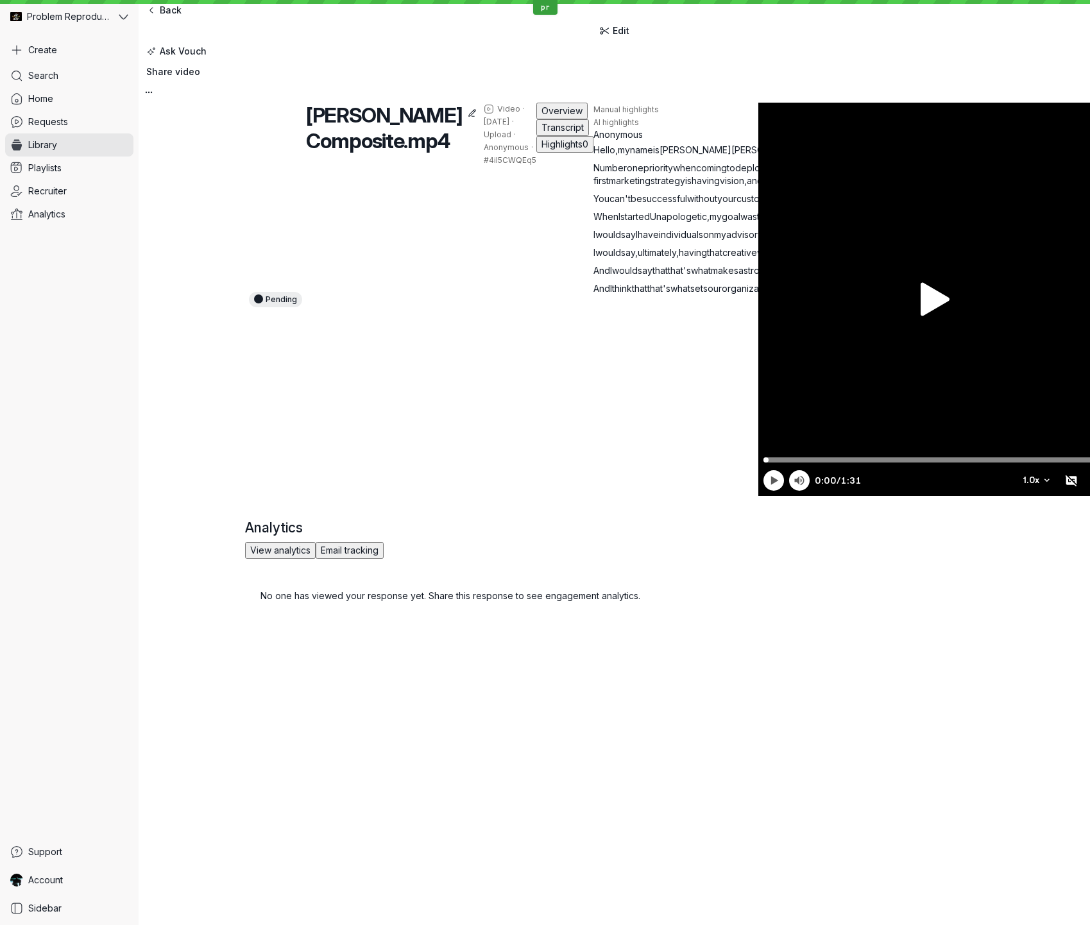
click at [594, 155] on span "Hello" at bounding box center [605, 149] width 22 height 11
drag, startPoint x: 257, startPoint y: 234, endPoint x: 325, endPoint y: 234, distance: 68.0
click at [594, 157] on p "Hello , my name is [PERSON_NAME] . I'm the founder of Unapologetic Tech ." at bounding box center [850, 150] width 513 height 13
drag, startPoint x: 498, startPoint y: 318, endPoint x: 492, endPoint y: 316, distance: 6.5
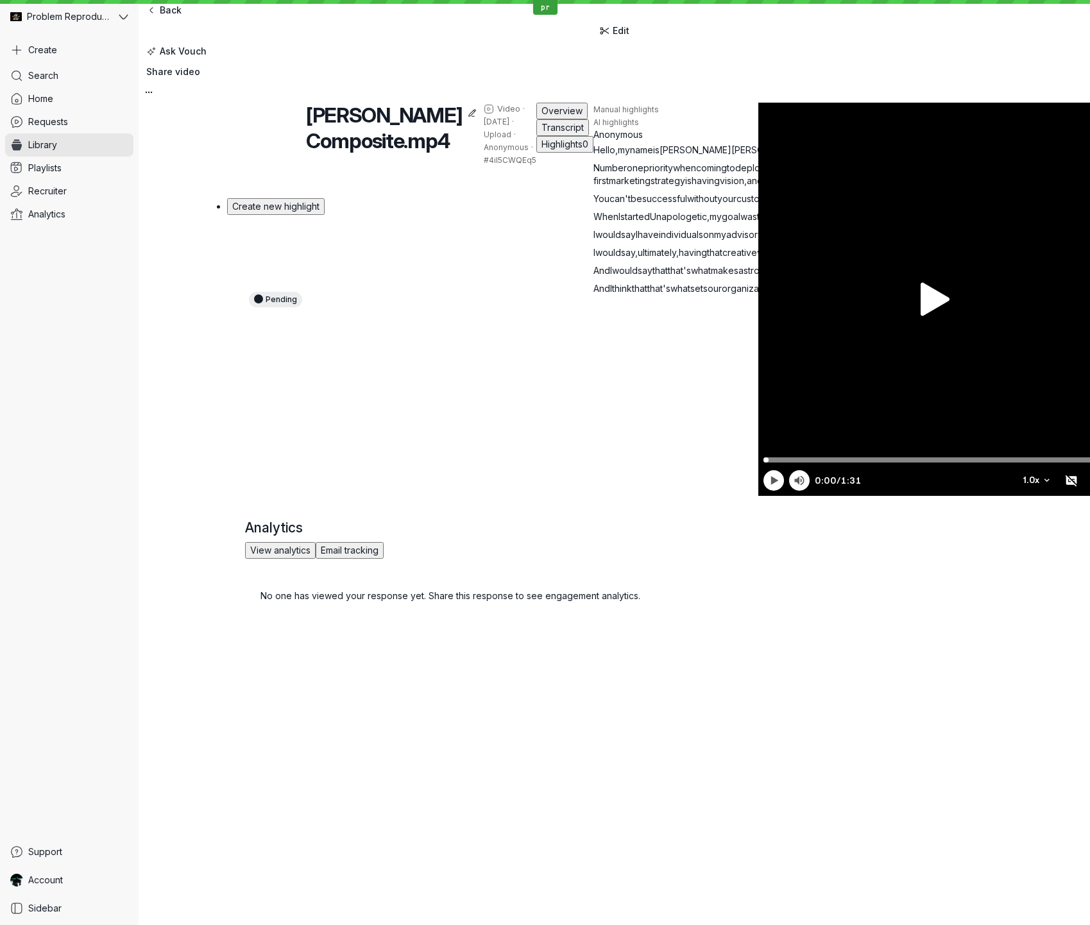
click at [594, 295] on div "Hello , my name is [PERSON_NAME] . I'm the founder of Unapologetic Tech . Numbe…" at bounding box center [850, 219] width 513 height 151
click at [594, 173] on span "Number" at bounding box center [610, 167] width 33 height 11
drag, startPoint x: 258, startPoint y: 253, endPoint x: 427, endPoint y: 252, distance: 169.4
click at [594, 187] on p "Number one priority when coming to deploying a customer-first marketing strateg…" at bounding box center [850, 175] width 513 height 26
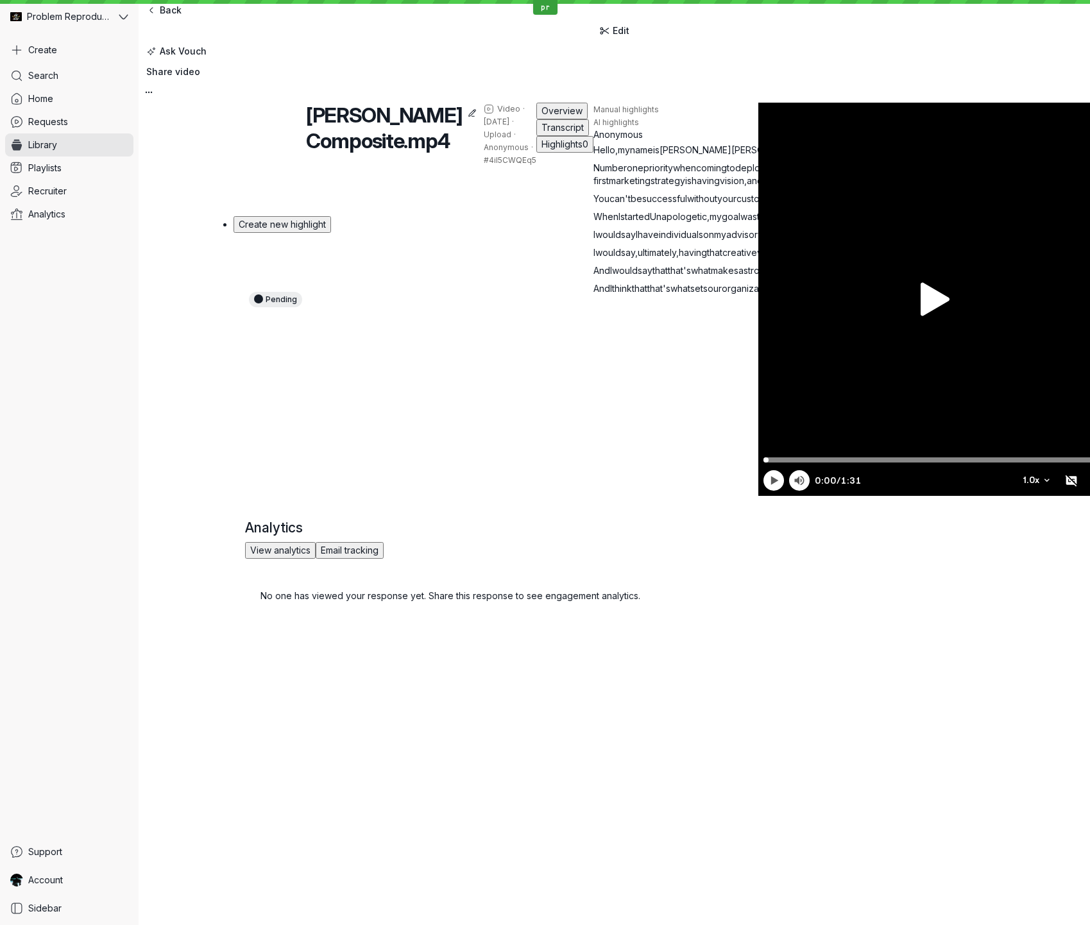
click at [594, 205] on p "You can't be successful without your customers , and making sure that you creat…" at bounding box center [850, 199] width 513 height 13
click at [897, 186] on span "you" at bounding box center [905, 180] width 16 height 11
drag, startPoint x: 490, startPoint y: 266, endPoint x: 264, endPoint y: 280, distance: 226.3
click at [594, 187] on p "Number one priority when coming to deploying a customer-first marketing strateg…" at bounding box center [850, 175] width 513 height 26
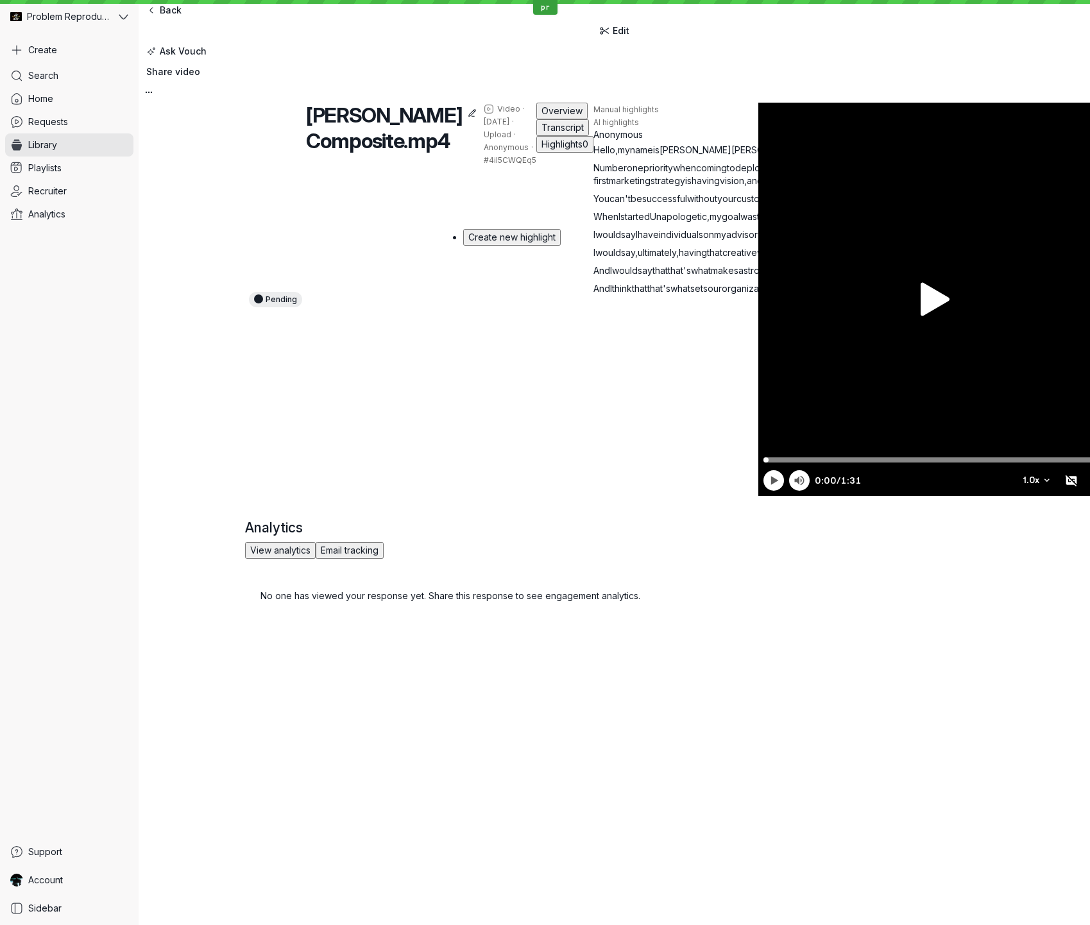
click at [897, 186] on span "you" at bounding box center [905, 180] width 16 height 11
drag, startPoint x: 493, startPoint y: 265, endPoint x: 257, endPoint y: 284, distance: 236.9
click at [594, 187] on p "Number one priority when coming to deploying a customer-first marketing strateg…" at bounding box center [850, 175] width 513 height 26
drag, startPoint x: 706, startPoint y: 479, endPoint x: 665, endPoint y: 492, distance: 43.2
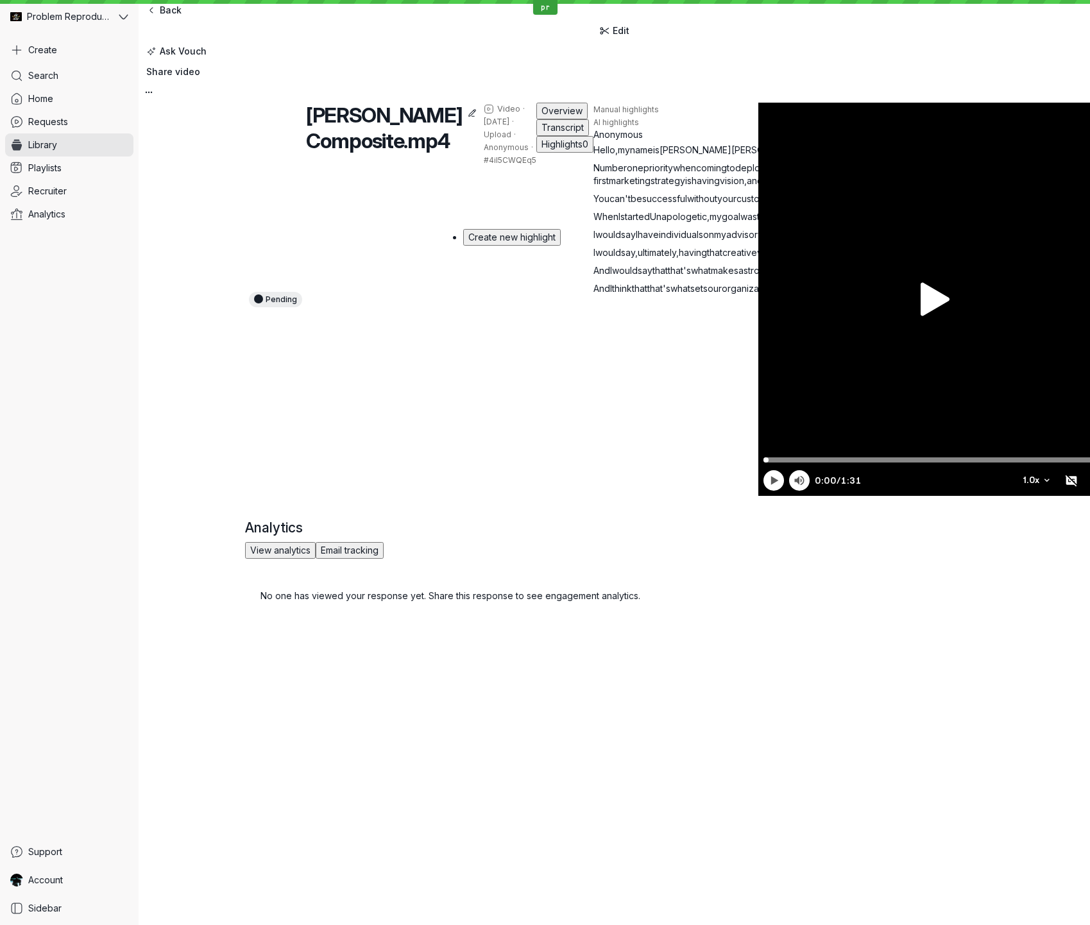
click at [699, 483] on div "Pending [PERSON_NAME] Composite.mp4 Video · [DATE] · Upload · Anonymous · #4iI5…" at bounding box center [614, 299] width 739 height 393
drag, startPoint x: 251, startPoint y: 325, endPoint x: 281, endPoint y: 328, distance: 30.3
click at [594, 223] on p "When I started Unapologetic , my goal was to make sure I created an inclusive c…" at bounding box center [850, 216] width 513 height 13
click at [594, 222] on span "When" at bounding box center [606, 216] width 25 height 11
drag, startPoint x: 262, startPoint y: 329, endPoint x: 314, endPoint y: 326, distance: 51.4
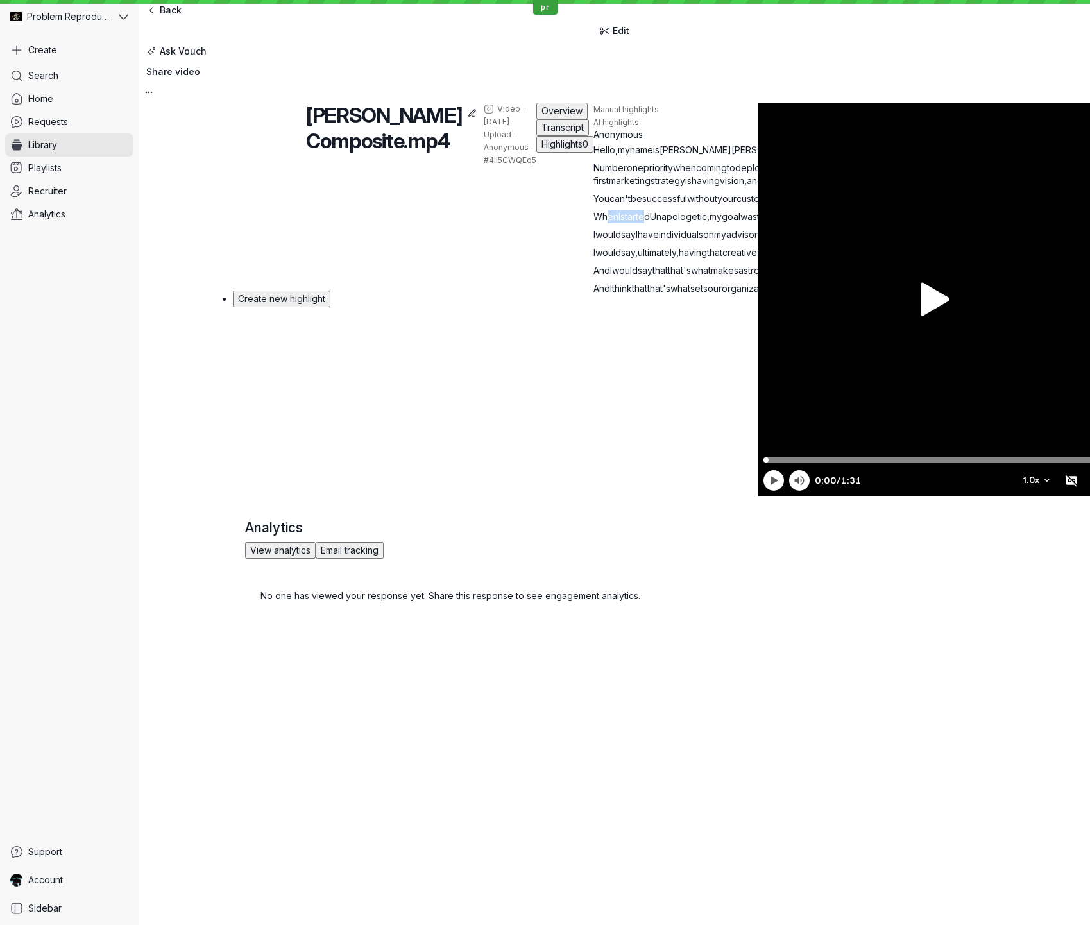
click at [594, 223] on p "When I started Unapologetic , my goal was to make sure I created an inclusive c…" at bounding box center [850, 216] width 513 height 13
drag, startPoint x: 431, startPoint y: 346, endPoint x: 385, endPoint y: 344, distance: 46.2
click at [807, 222] on span "I" at bounding box center [808, 216] width 2 height 11
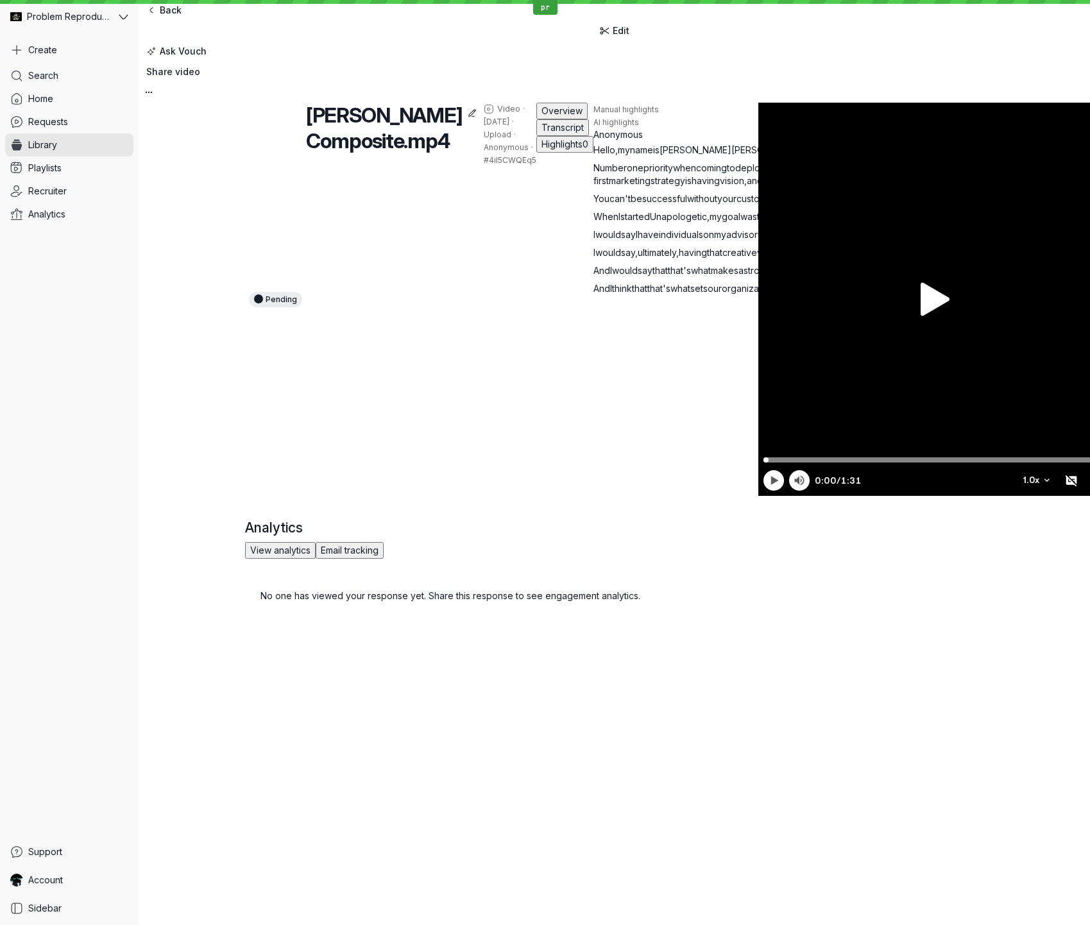
drag, startPoint x: 485, startPoint y: 326, endPoint x: 289, endPoint y: 338, distance: 196.7
click at [594, 223] on p "When I started Unapologetic , my goal was to make sure I created an inclusive c…" at bounding box center [850, 216] width 513 height 13
drag, startPoint x: 724, startPoint y: 32, endPoint x: 711, endPoint y: 197, distance: 165.5
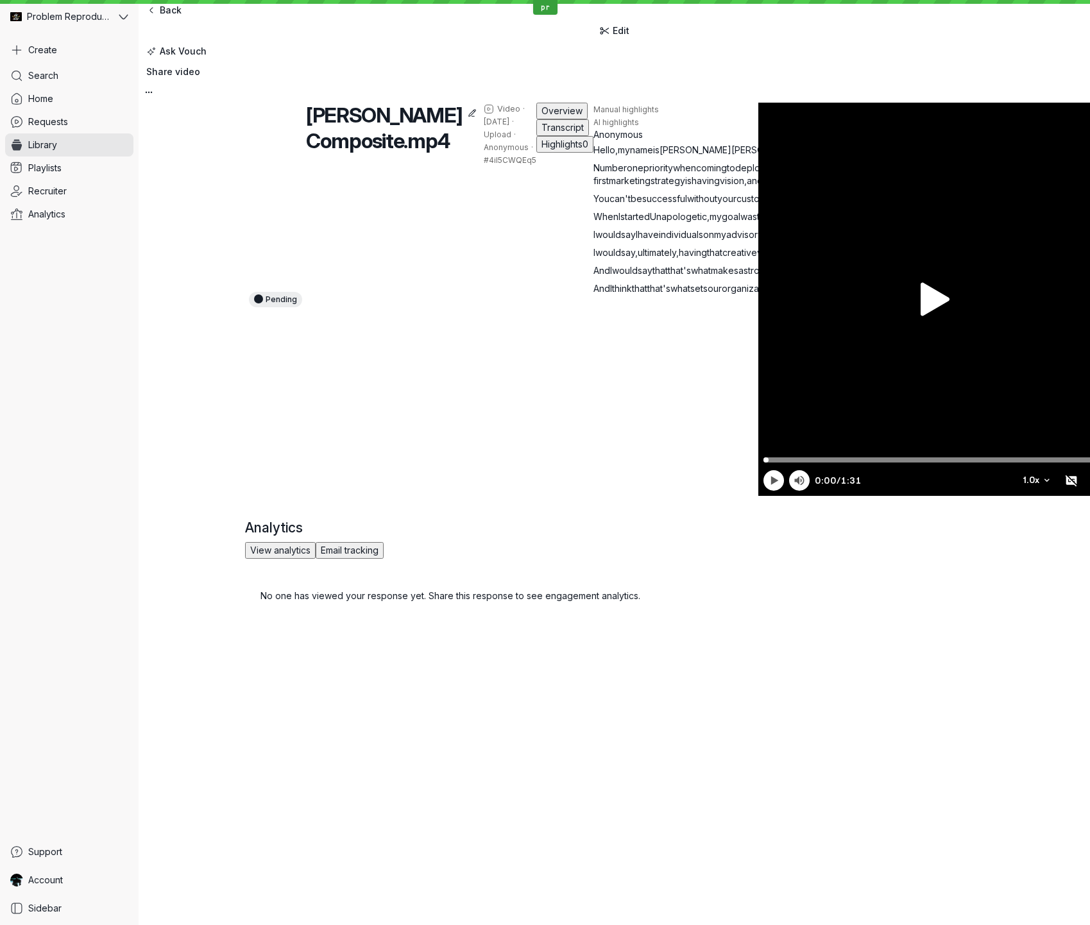
drag, startPoint x: 253, startPoint y: 354, endPoint x: 271, endPoint y: 354, distance: 17.3
click at [594, 223] on p "When I started Unapologetic , my goal was to make sure I created an inclusive c…" at bounding box center [850, 216] width 513 height 13
drag, startPoint x: 583, startPoint y: 339, endPoint x: 335, endPoint y: 349, distance: 247.9
click at [594, 223] on p "When I started Unapologetic , my goal was to make sure I created an inclusive c…" at bounding box center [850, 216] width 513 height 13
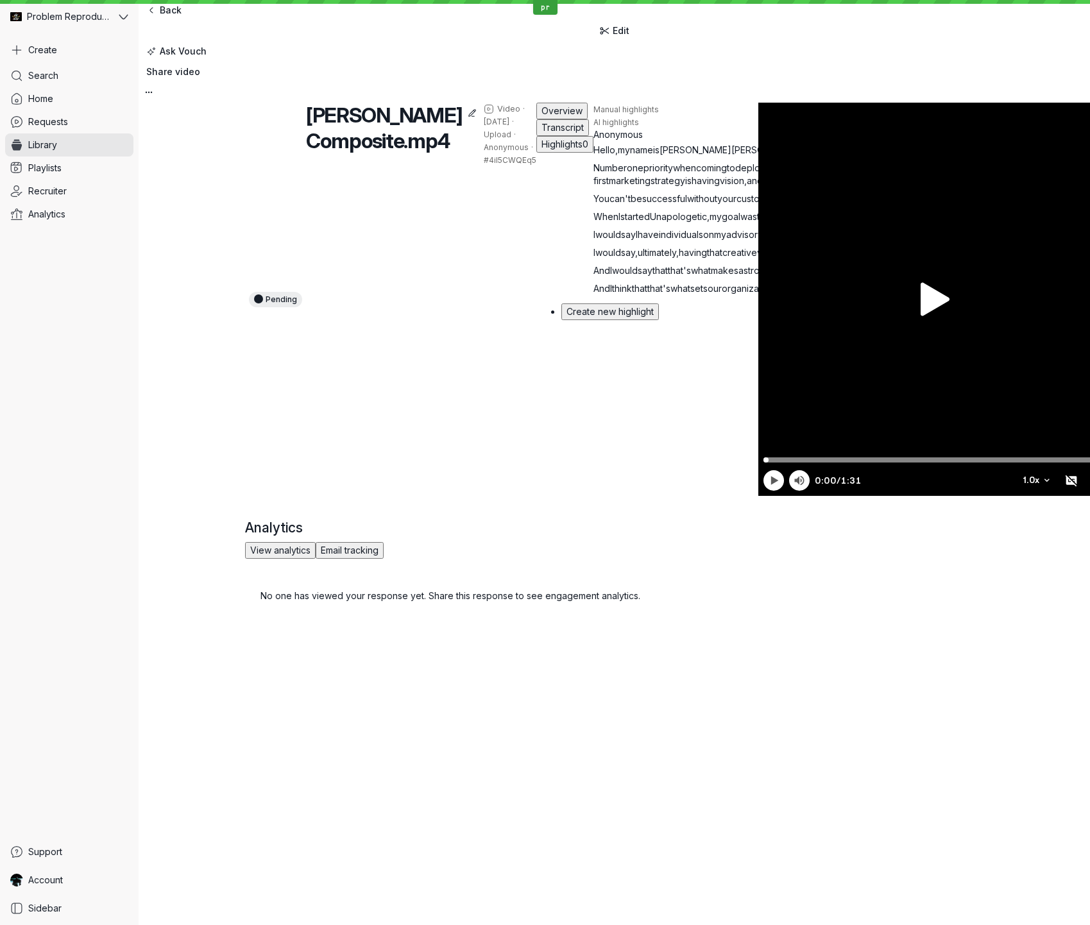
drag, startPoint x: 585, startPoint y: 340, endPoint x: 353, endPoint y: 349, distance: 232.5
click at [594, 223] on p "When I started Unapologetic , my goal was to make sure I created an inclusive c…" at bounding box center [850, 216] width 513 height 13
click at [620, 485] on div "Pending [PERSON_NAME] Composite.mp4 Video · [DATE] · Upload · Anonymous · #4iI5…" at bounding box center [614, 299] width 739 height 393
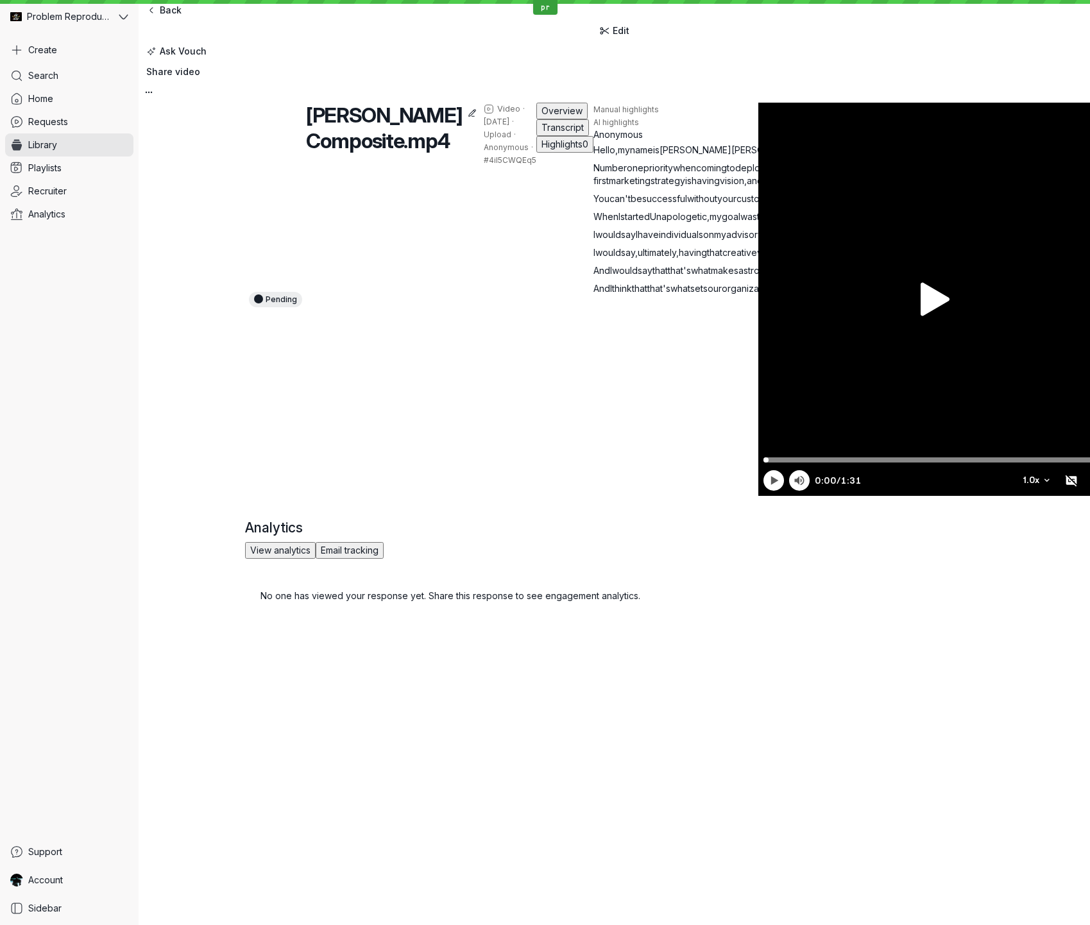
drag, startPoint x: 585, startPoint y: 339, endPoint x: 331, endPoint y: 398, distance: 260.3
click at [594, 223] on p "When I started Unapologetic , my goal was to make sure I created an inclusive c…" at bounding box center [850, 216] width 513 height 13
drag, startPoint x: 585, startPoint y: 338, endPoint x: 321, endPoint y: 348, distance: 263.9
click at [594, 223] on p "When I started Unapologetic , my goal was to make sure I created an inclusive c…" at bounding box center [850, 216] width 513 height 13
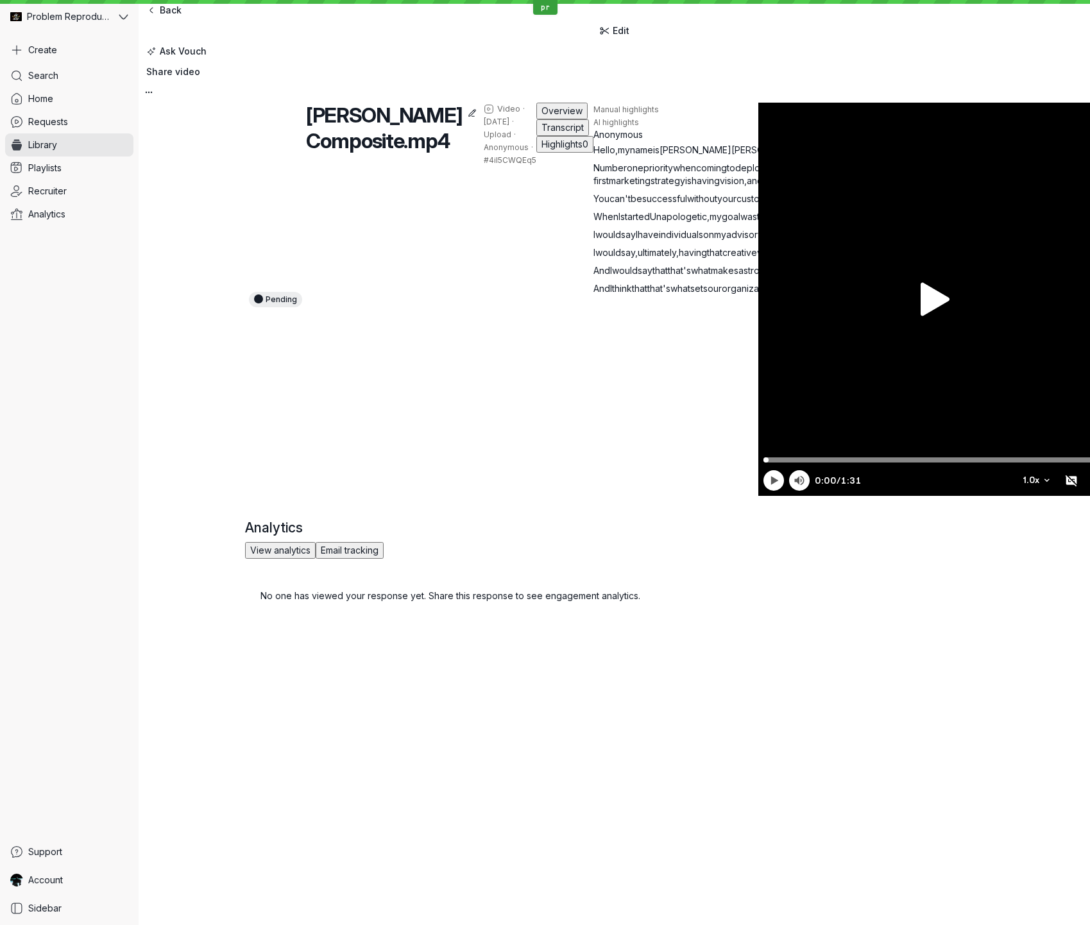
drag, startPoint x: 726, startPoint y: 37, endPoint x: 694, endPoint y: 74, distance: 49.1
drag, startPoint x: 583, startPoint y: 339, endPoint x: 334, endPoint y: 338, distance: 248.3
click at [594, 223] on p "When I started Unapologetic , my goal was to make sure I created an inclusive c…" at bounding box center [850, 216] width 513 height 13
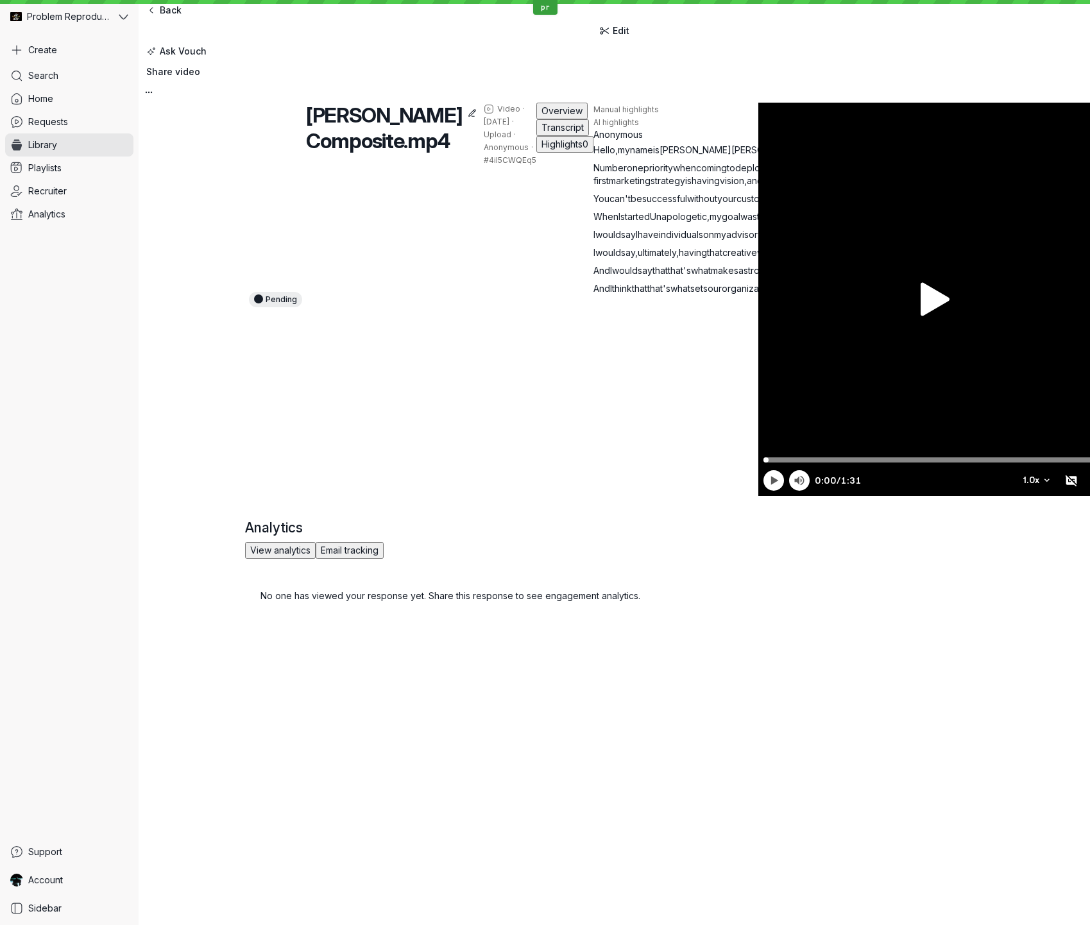
drag, startPoint x: 719, startPoint y: 33, endPoint x: 984, endPoint y: 128, distance: 281.7
click at [827, 240] on span "like" at bounding box center [834, 234] width 15 height 11
drag, startPoint x: 590, startPoint y: 341, endPoint x: 361, endPoint y: 347, distance: 229.1
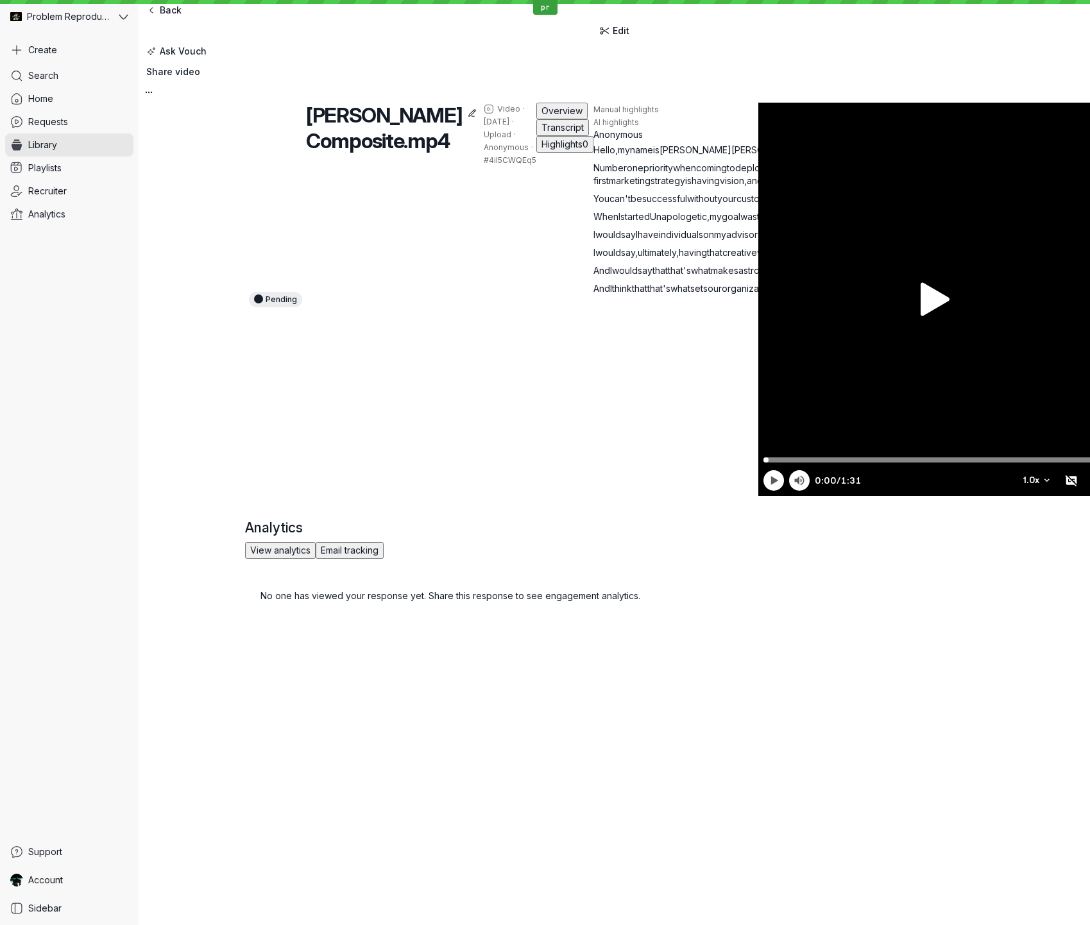
click at [594, 223] on p "When I started Unapologetic , my goal was to make sure I created an inclusive c…" at bounding box center [850, 216] width 513 height 13
drag, startPoint x: 590, startPoint y: 340, endPoint x: 307, endPoint y: 355, distance: 283.4
click at [594, 223] on p "When I started Unapologetic , my goal was to make sure I created an inclusive c…" at bounding box center [850, 216] width 513 height 13
click at [723, 258] on span "creative" at bounding box center [740, 252] width 35 height 11
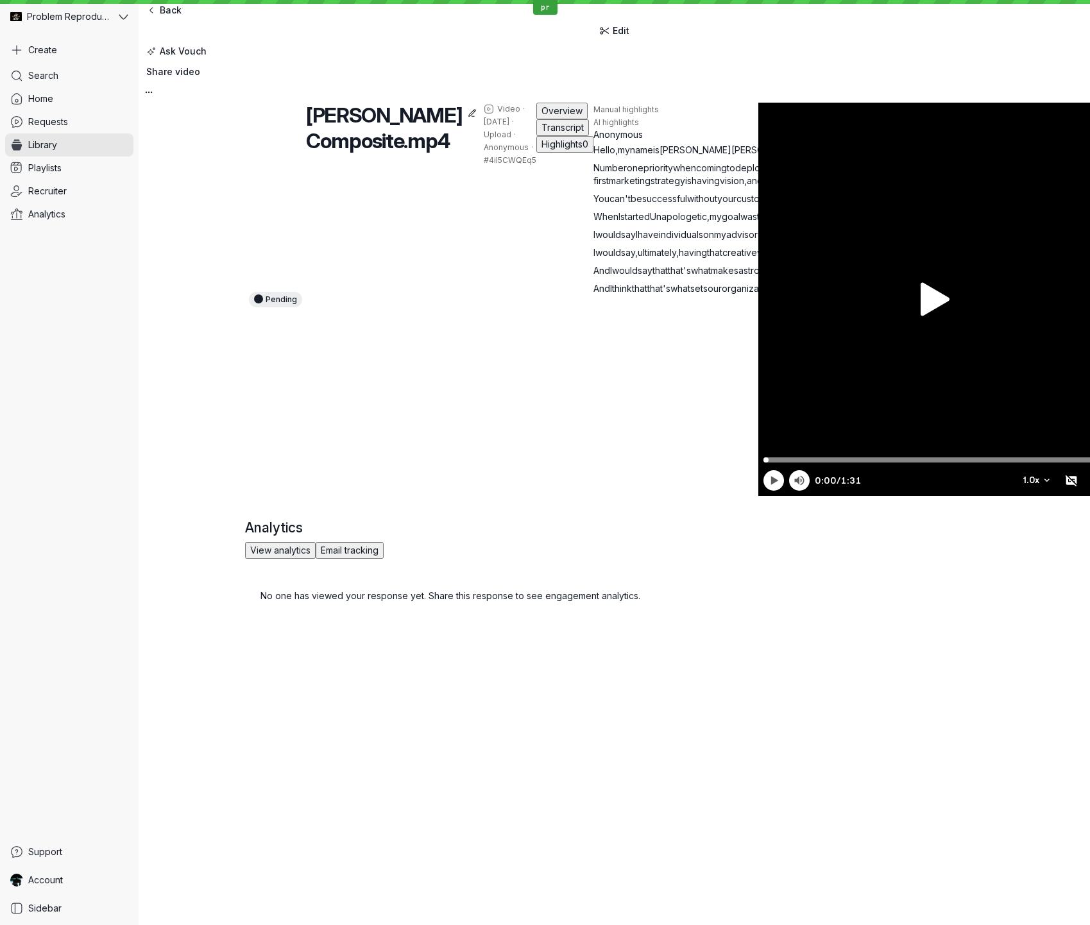
drag, startPoint x: 266, startPoint y: 379, endPoint x: 305, endPoint y: 380, distance: 39.8
click at [594, 223] on p "When I started Unapologetic , my goal was to make sure I created an inclusive c…" at bounding box center [850, 216] width 513 height 13
drag, startPoint x: 277, startPoint y: 377, endPoint x: 253, endPoint y: 379, distance: 23.8
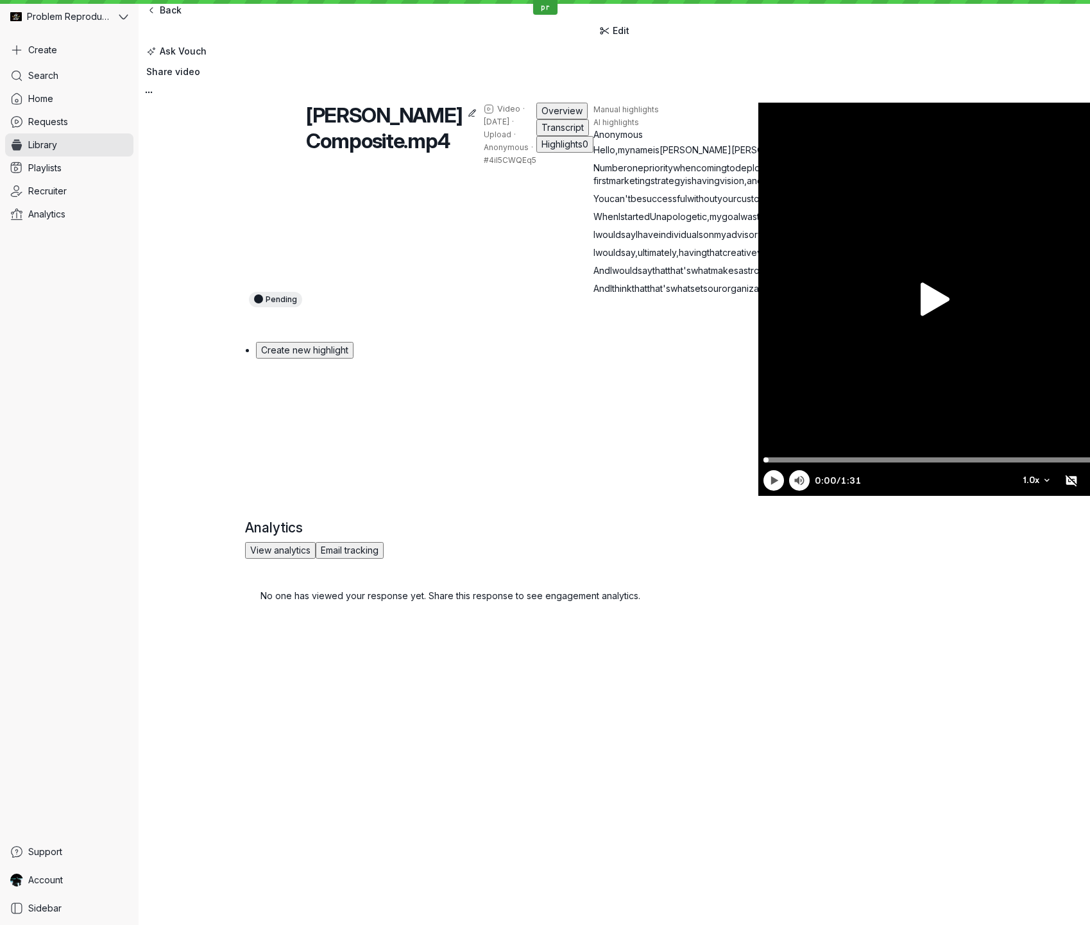
drag, startPoint x: 246, startPoint y: 379, endPoint x: 382, endPoint y: 380, distance: 136.0
click at [594, 223] on p "When I started Unapologetic , my goal was to make sure I created an inclusive c…" at bounding box center [850, 216] width 513 height 13
drag, startPoint x: 452, startPoint y: 396, endPoint x: 426, endPoint y: 393, distance: 26.4
click at [763, 240] on span "board" at bounding box center [776, 234] width 26 height 11
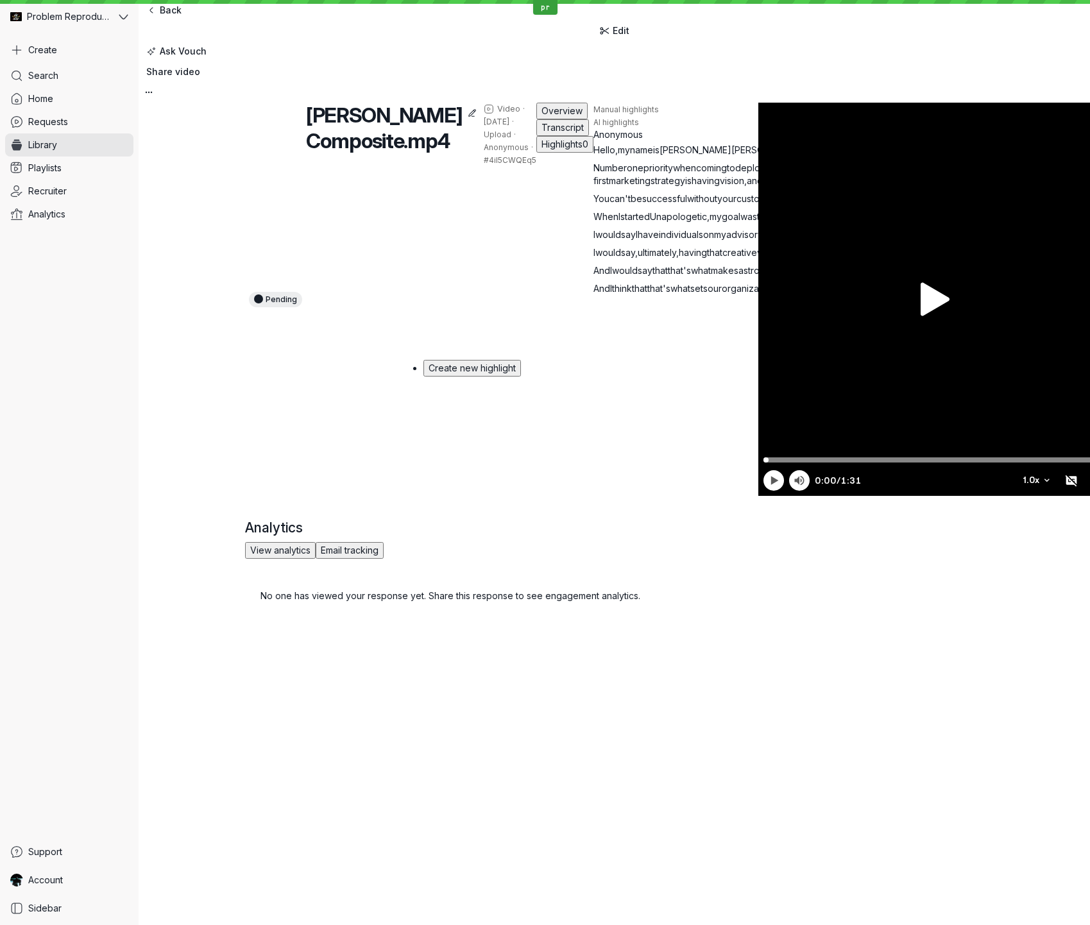
drag, startPoint x: 262, startPoint y: 448, endPoint x: 307, endPoint y: 447, distance: 45.6
click at [594, 241] on p "I would say I have individuals on my advisory board , like [PERSON_NAME] , like…" at bounding box center [850, 234] width 513 height 13
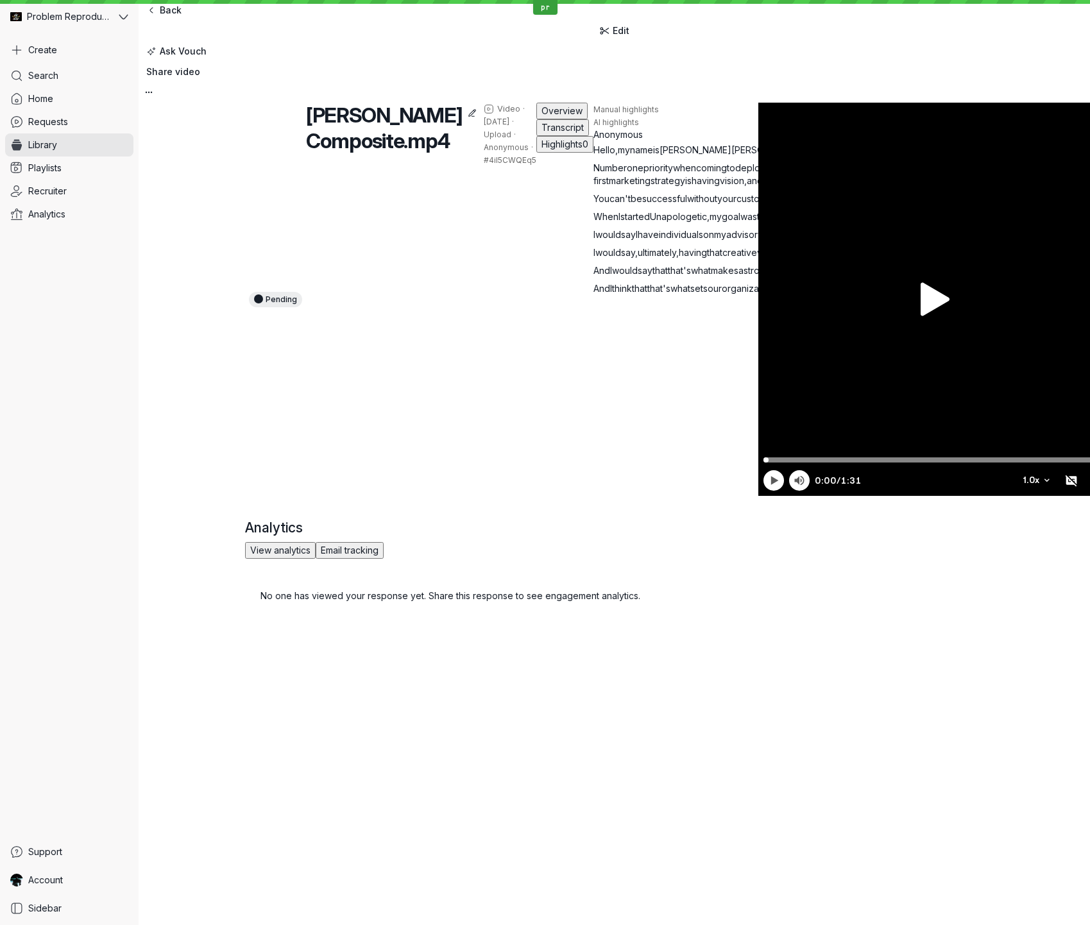
drag, startPoint x: 246, startPoint y: 447, endPoint x: 343, endPoint y: 455, distance: 97.2
click at [594, 241] on p "I would say I have individuals on my advisory board , like [PERSON_NAME] , like…" at bounding box center [850, 234] width 513 height 13
drag, startPoint x: 274, startPoint y: 445, endPoint x: 338, endPoint y: 443, distance: 64.2
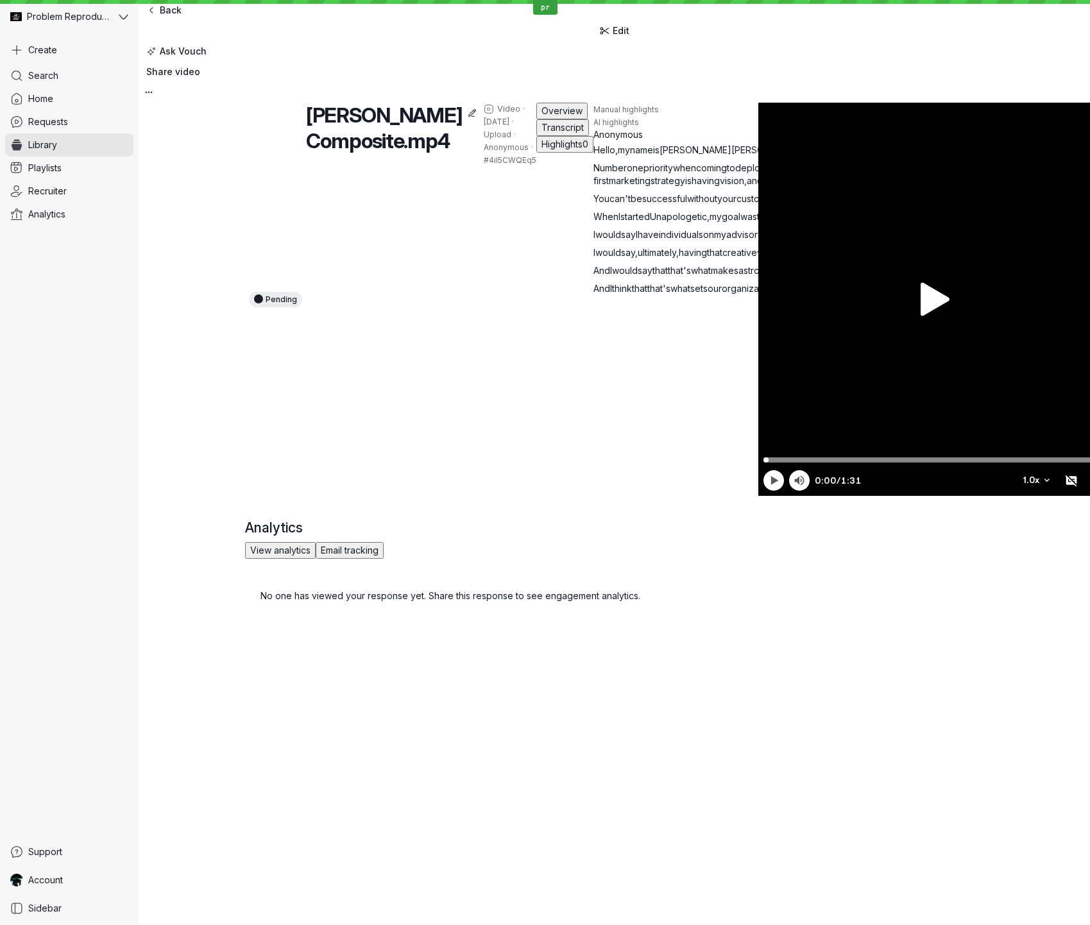
click at [594, 241] on p "I would say I have individuals on my advisory board , like [PERSON_NAME] , like…" at bounding box center [850, 234] width 513 height 13
drag, startPoint x: 554, startPoint y: 436, endPoint x: 552, endPoint y: 446, distance: 9.7
click at [594, 241] on p "I would say I have individuals on my advisory board , like [PERSON_NAME] , like…" at bounding box center [850, 234] width 513 height 13
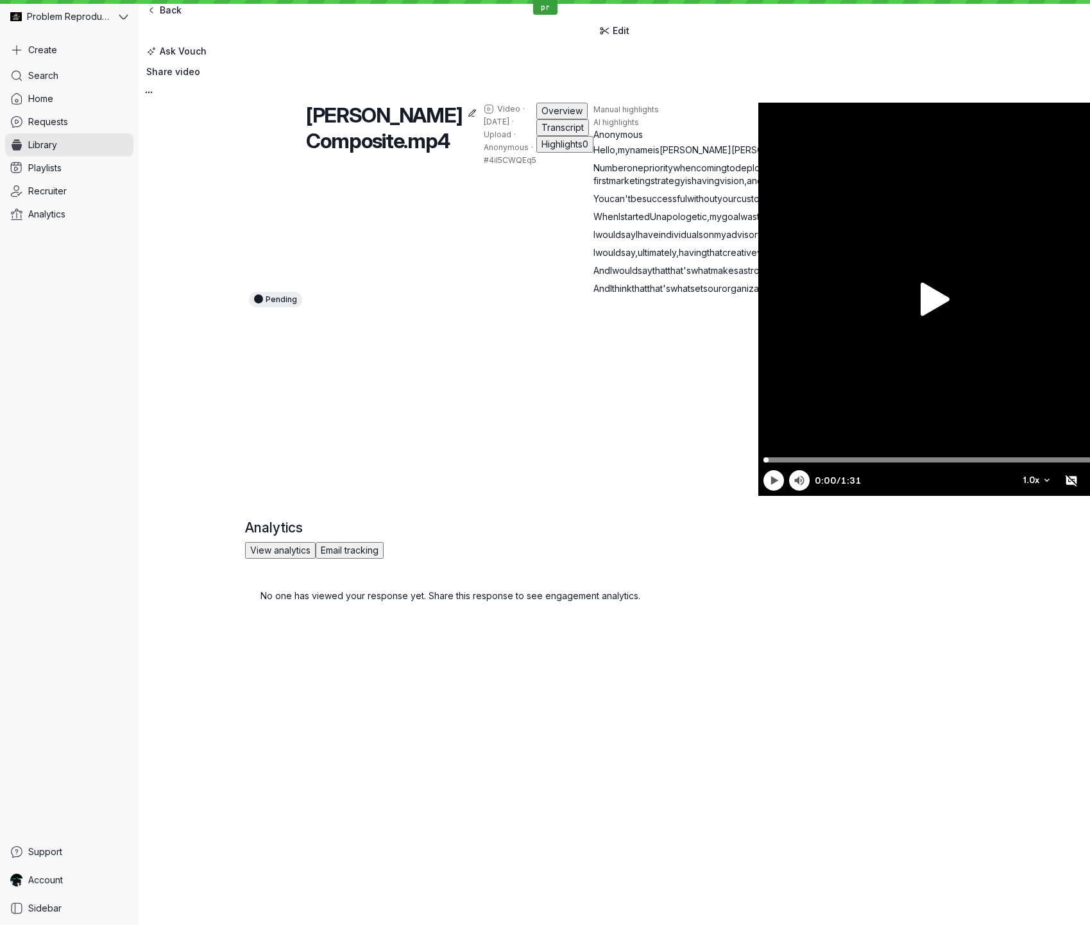
click at [1022, 258] on span "challenge" at bounding box center [1043, 252] width 42 height 11
drag, startPoint x: 400, startPoint y: 481, endPoint x: 460, endPoint y: 482, distance: 59.7
click at [594, 259] on p "I would say , ultimately , having that creative vision , having people that you…" at bounding box center [850, 252] width 513 height 13
click at [1022, 258] on span "challenge" at bounding box center [1043, 252] width 42 height 11
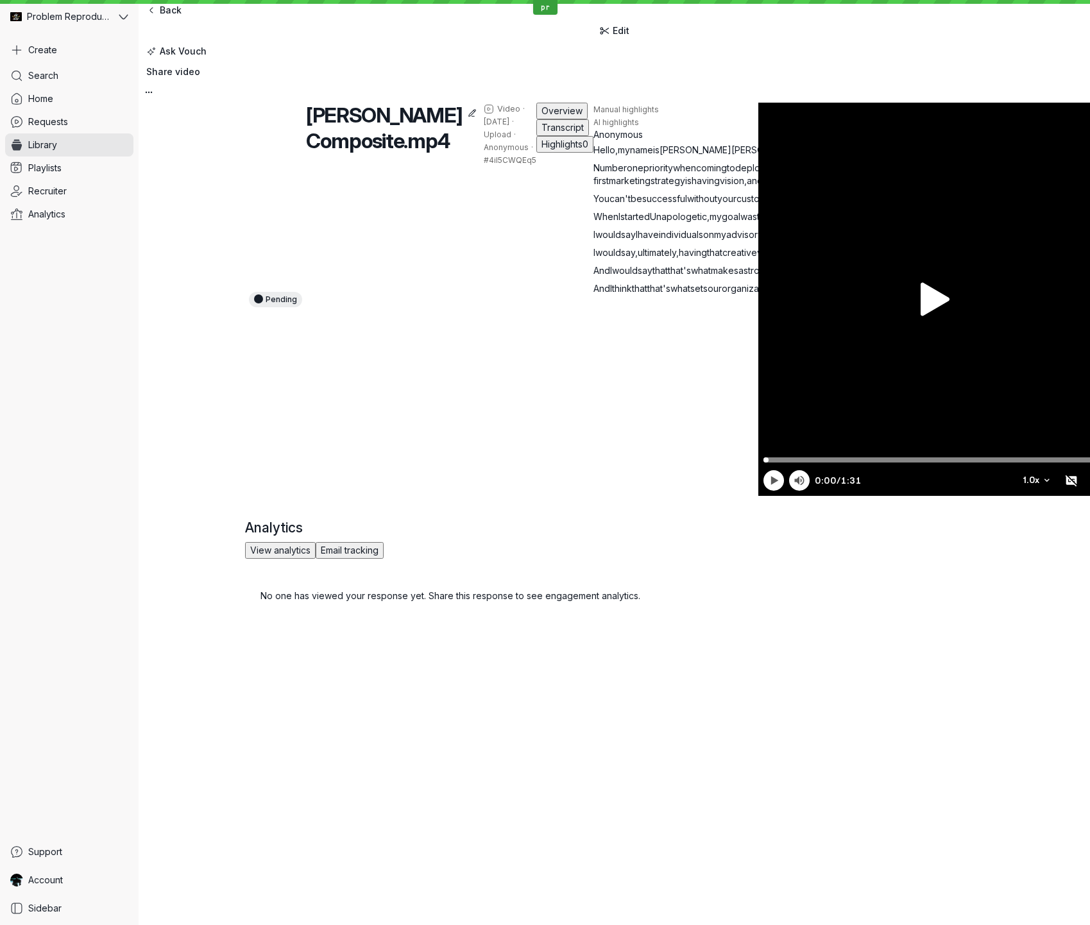
drag, startPoint x: 372, startPoint y: 479, endPoint x: 524, endPoint y: 480, distance: 151.4
click at [594, 259] on p "I would say , ultimately , having that creative vision , having people that you…" at bounding box center [850, 252] width 513 height 13
drag, startPoint x: 730, startPoint y: 33, endPoint x: 692, endPoint y: 103, distance: 80.4
click at [1022, 258] on span "challenge" at bounding box center [1043, 252] width 42 height 11
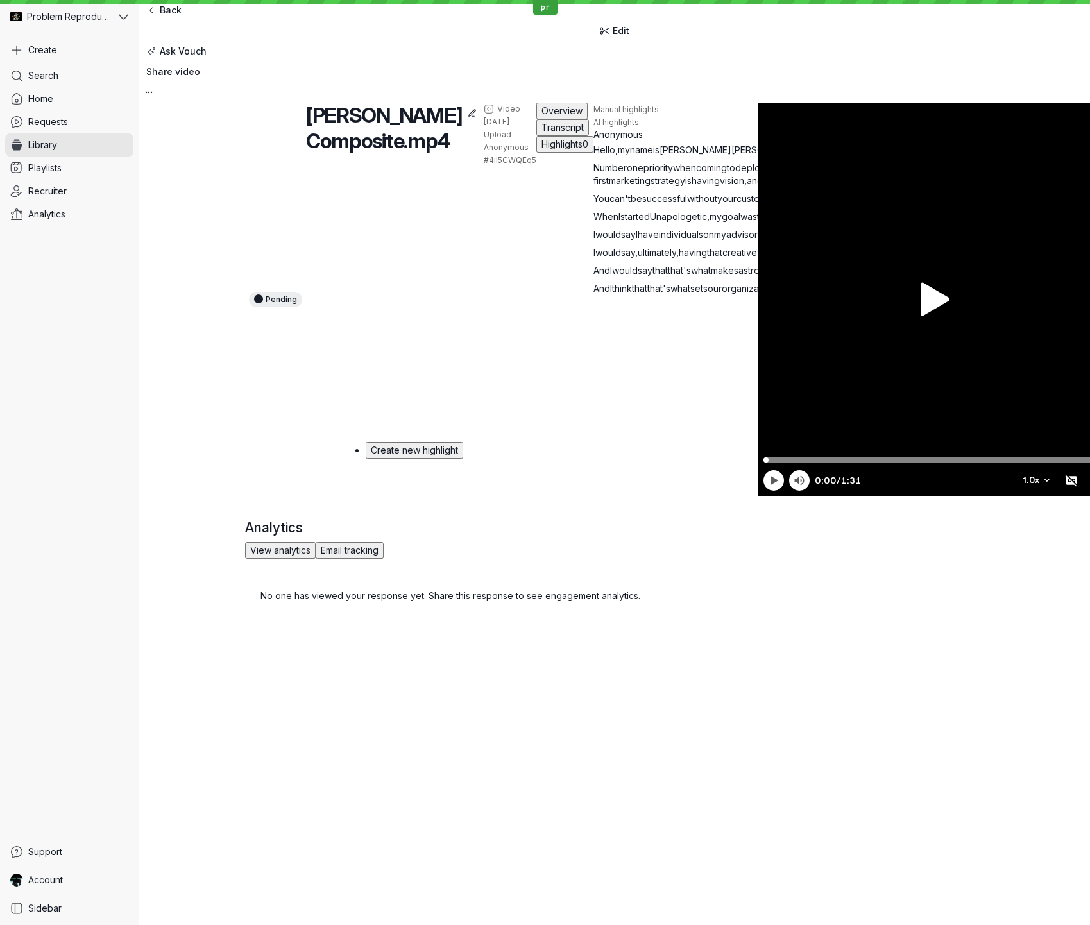
click at [1022, 258] on span "challenge" at bounding box center [1043, 252] width 42 height 11
drag, startPoint x: 401, startPoint y: 479, endPoint x: 524, endPoint y: 477, distance: 122.6
click at [594, 259] on p "I would say , ultimately , having that creative vision , having people that you…" at bounding box center [850, 252] width 513 height 13
click at [594, 277] on p "And I would say that that's what makes a strong team , people that you can rely…" at bounding box center [850, 270] width 513 height 13
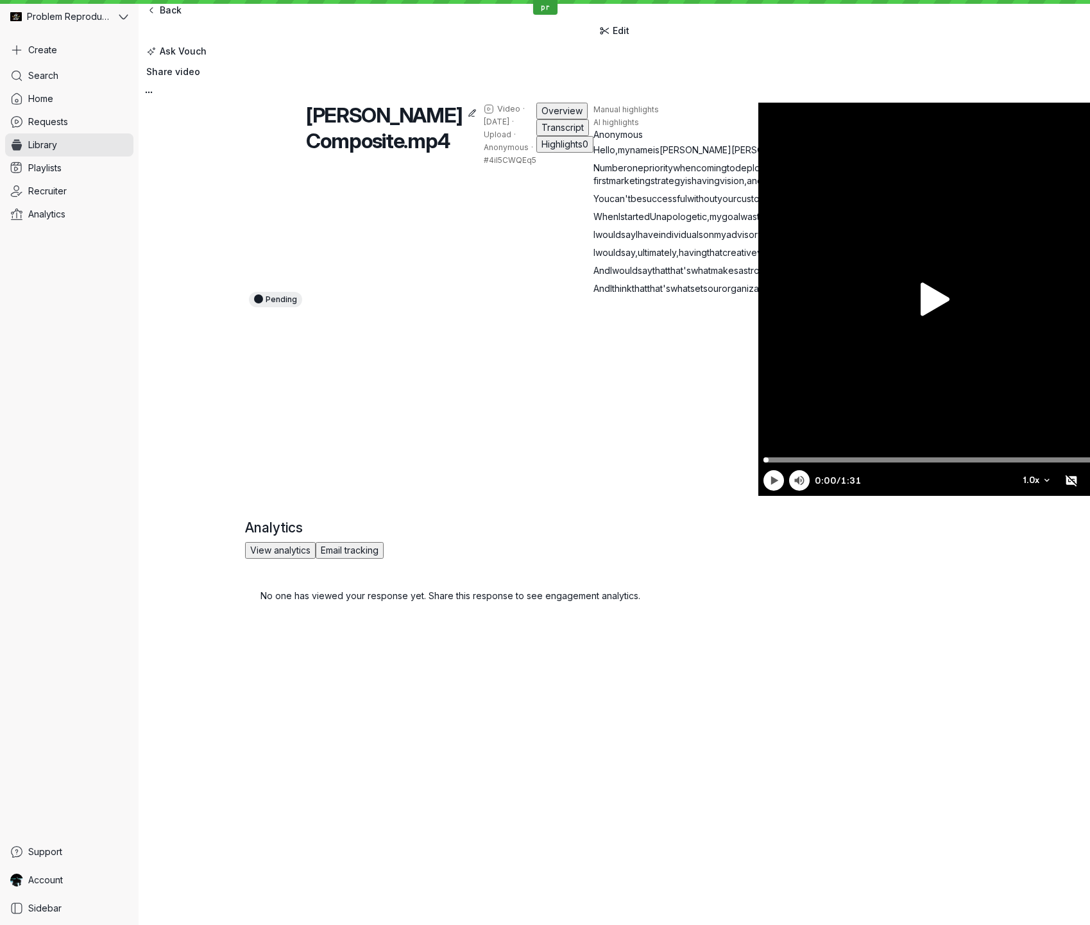
click at [594, 155] on span "Hello" at bounding box center [605, 149] width 22 height 11
drag, startPoint x: 247, startPoint y: 234, endPoint x: 309, endPoint y: 277, distance: 75.1
click at [594, 277] on div "Hello , my name is [PERSON_NAME] . I'm the founder of Unapologetic Tech . Numbe…" at bounding box center [850, 219] width 513 height 151
click at [212, 282] on div "Pending [PERSON_NAME] Composite.mp4 Video · [DATE] · Upload · Anonymous · #4iI5…" at bounding box center [615, 360] width 952 height 515
click at [594, 187] on p "Number one priority when coming to deploying a customer-first marketing strateg…" at bounding box center [850, 175] width 513 height 26
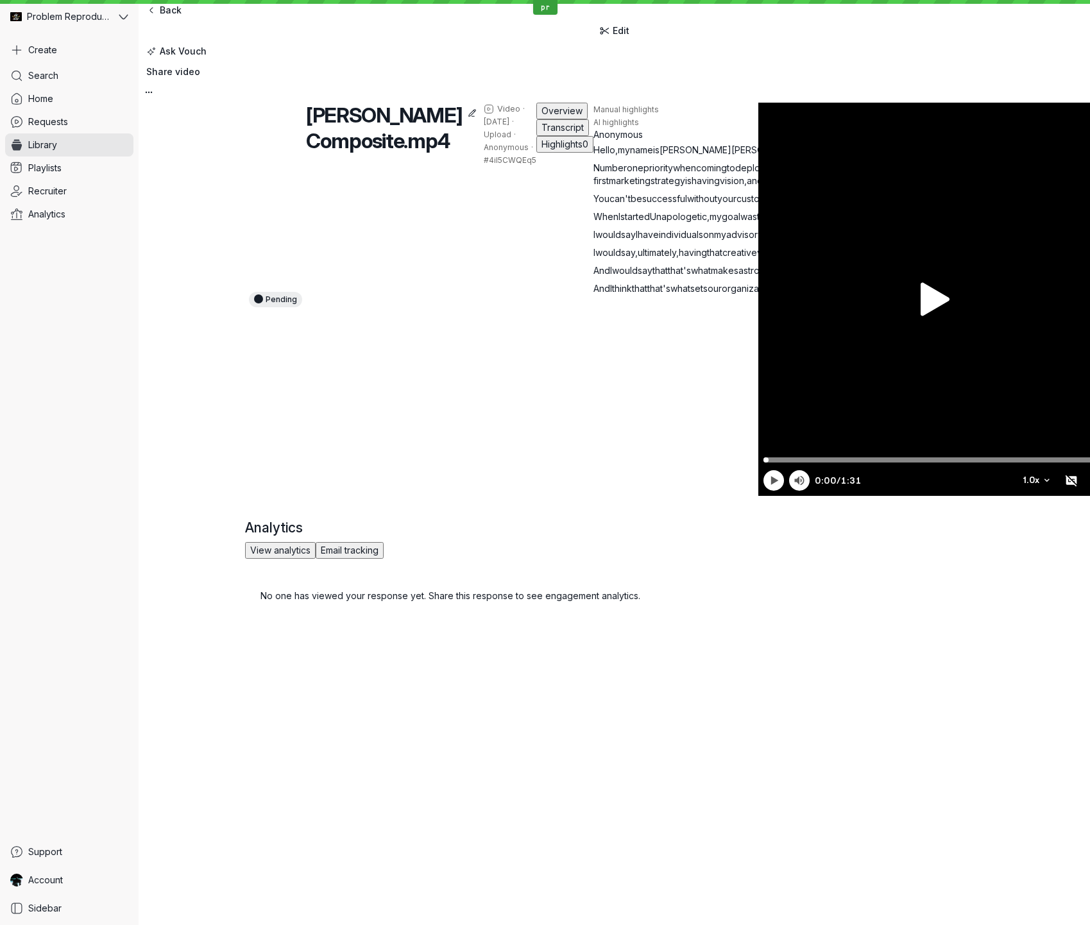
click at [831, 155] on span "founder" at bounding box center [848, 149] width 34 height 11
drag, startPoint x: 432, startPoint y: 234, endPoint x: 315, endPoint y: 252, distance: 118.1
click at [594, 252] on div "Hello , my name is [PERSON_NAME] . I'm the founder of Unapologetic Tech . Numbe…" at bounding box center [850, 219] width 513 height 151
click at [732, 155] on span "[PERSON_NAME]" at bounding box center [768, 149] width 72 height 11
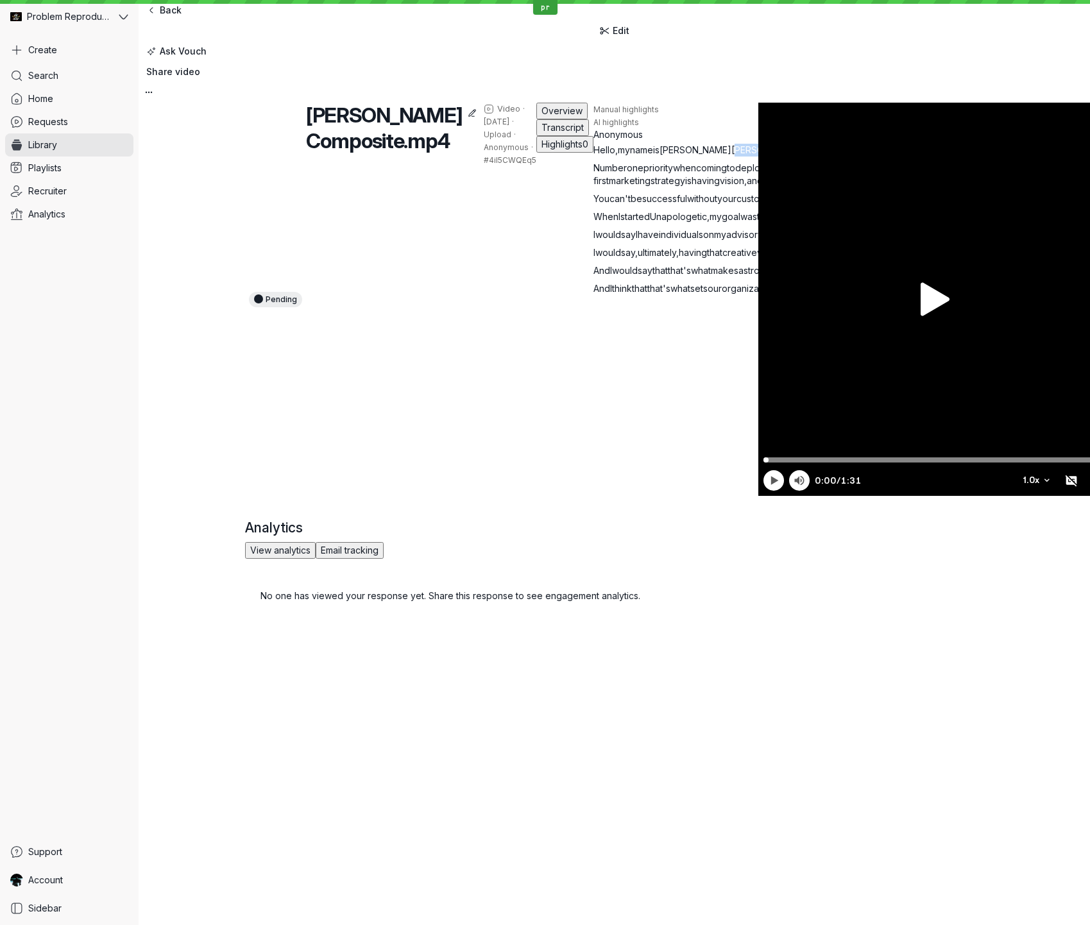
click at [732, 155] on span "[PERSON_NAME]" at bounding box center [768, 149] width 72 height 11
drag, startPoint x: 372, startPoint y: 235, endPoint x: 373, endPoint y: 270, distance: 34.0
click at [594, 270] on div "Hello , my name is [PERSON_NAME] . I'm the founder of Unapologetic Tech . Numbe…" at bounding box center [850, 219] width 513 height 151
copy div "Hello , my name is [PERSON_NAME] . I'm the founder of Unapologetic Tech . Numbe…"
click at [552, 161] on div "Pending [PERSON_NAME] Composite.mp4 Video · [DATE] · Upload · Anonymous · #4iI5…" at bounding box center [501, 299] width 513 height 393
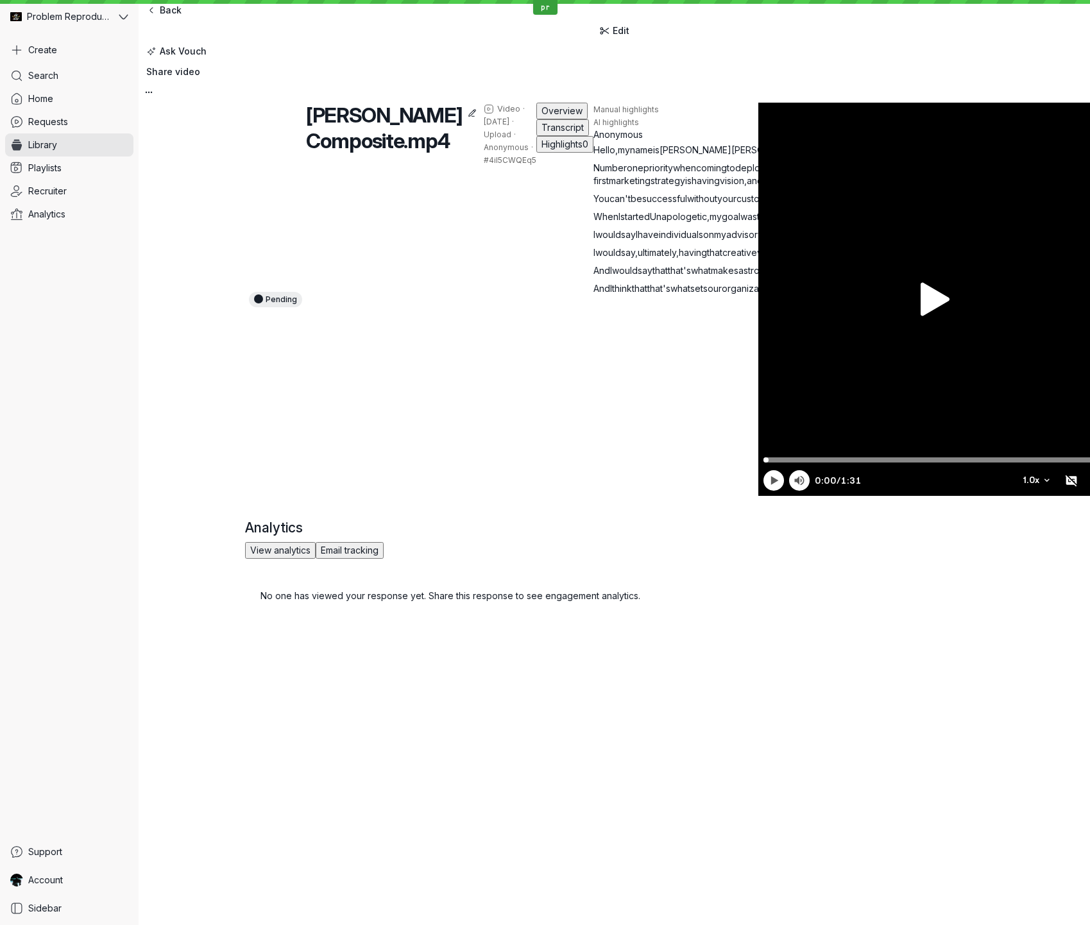
click at [831, 155] on span "founder" at bounding box center [848, 149] width 34 height 11
drag, startPoint x: 437, startPoint y: 232, endPoint x: 325, endPoint y: 247, distance: 112.6
click at [594, 247] on div "Hello , my name is [PERSON_NAME] . I'm the founder of Unapologetic Tech . Numbe…" at bounding box center [850, 219] width 513 height 151
drag, startPoint x: 552, startPoint y: 434, endPoint x: 292, endPoint y: 470, distance: 262.4
click at [594, 295] on div "Hello , my name is [PERSON_NAME] . I'm the founder of Unapologetic Tech . Numbe…" at bounding box center [850, 219] width 513 height 151
